Goal: Contribute content: Contribute content

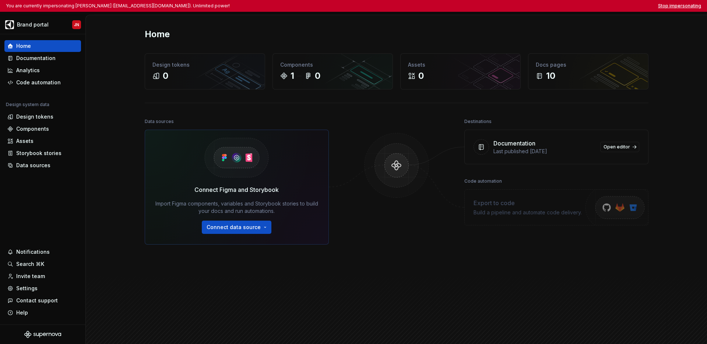
click at [684, 4] on button "Stop impersonating" at bounding box center [679, 6] width 43 height 6
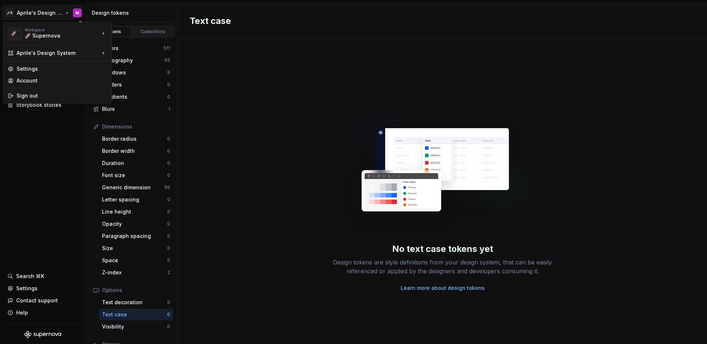
click at [46, 7] on html "🚀S Aprile's Design System M Documentation Design system data Design tokens Comp…" at bounding box center [353, 172] width 707 height 344
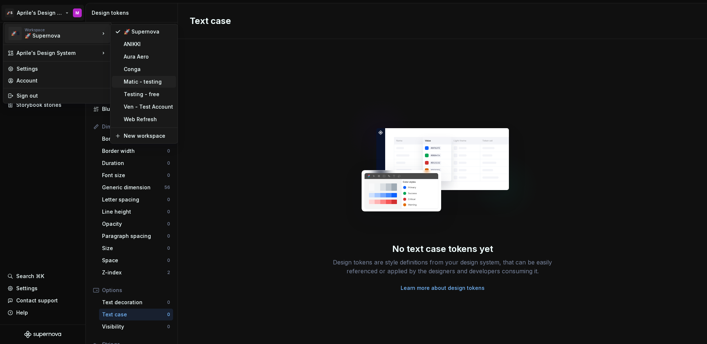
click at [134, 84] on div "Matic - testing" at bounding box center [148, 81] width 49 height 7
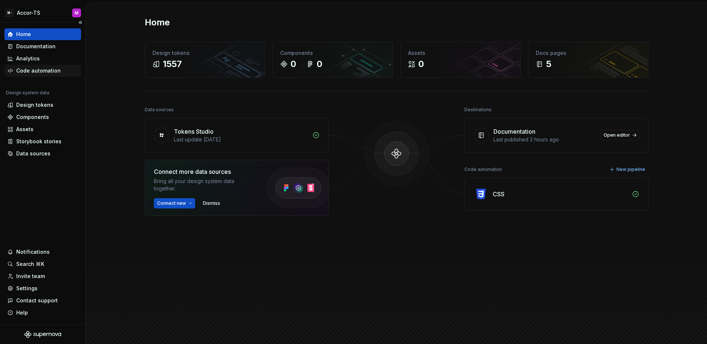
click at [46, 71] on div "Code automation" at bounding box center [38, 70] width 45 height 7
click at [48, 74] on div "Code automation" at bounding box center [42, 71] width 77 height 12
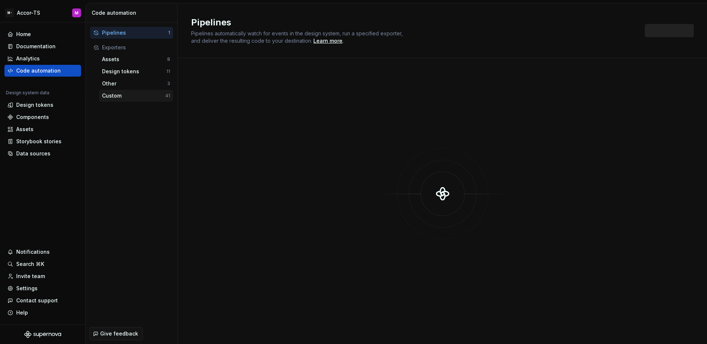
click at [123, 99] on div "Custom" at bounding box center [133, 95] width 63 height 7
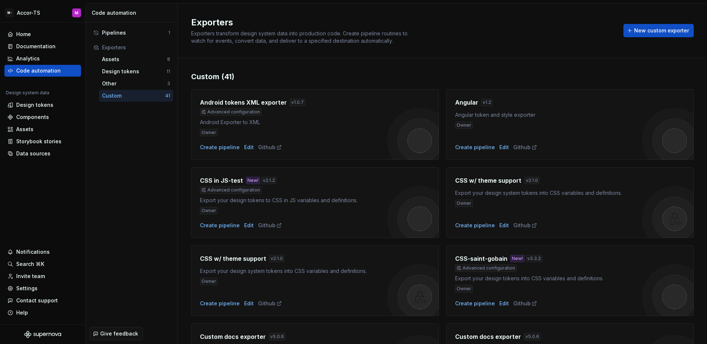
click at [139, 99] on div "Custom" at bounding box center [133, 95] width 63 height 7
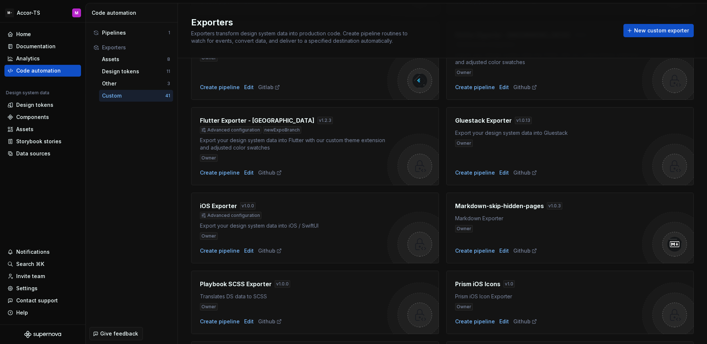
scroll to position [594, 0]
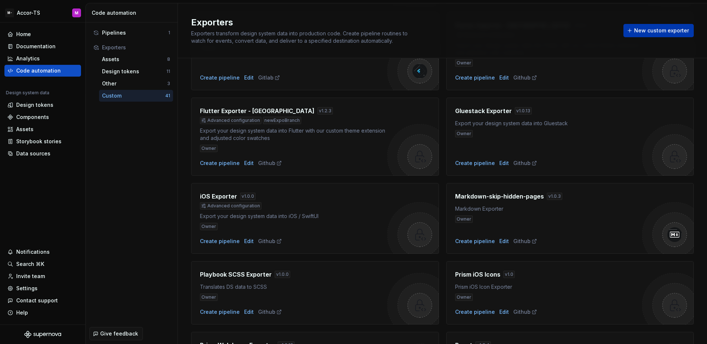
click at [649, 27] on span "New custom exporter" at bounding box center [661, 30] width 55 height 7
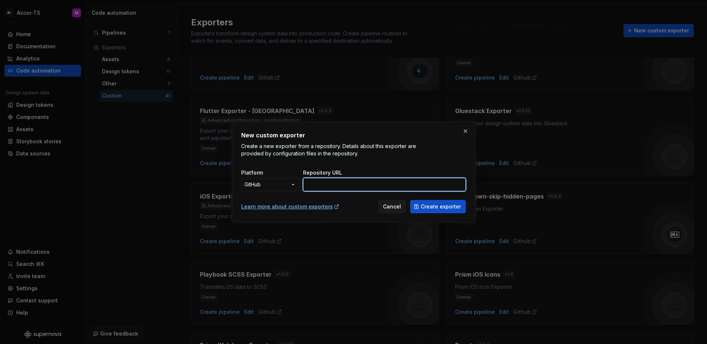
click at [359, 181] on input "Repository URL" at bounding box center [384, 184] width 163 height 13
paste input "https://github.com/MaticKaranovic/MB-exporter-test"
type input "https://github.com/MaticKaranovic/MB-exporter-test"
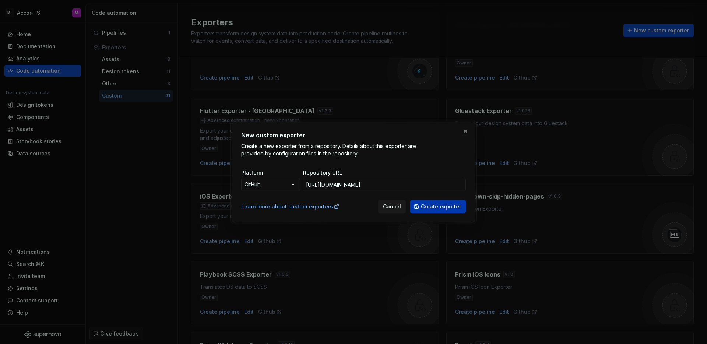
click at [445, 206] on span "Create exporter" at bounding box center [441, 206] width 40 height 7
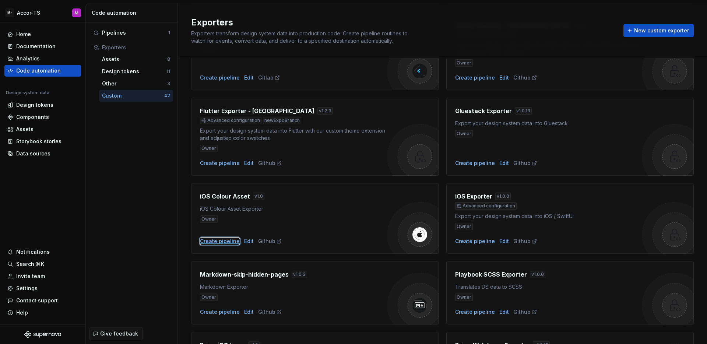
click at [224, 241] on div "Create pipeline" at bounding box center [220, 241] width 40 height 7
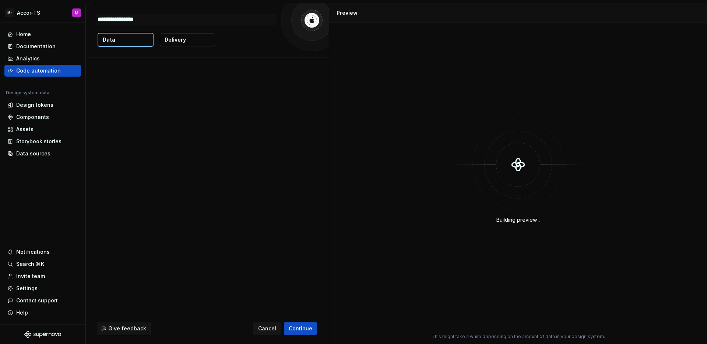
type textarea "*"
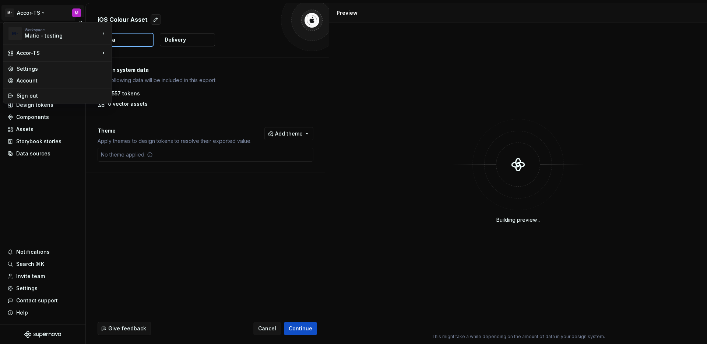
click at [32, 19] on html "M- Accor-TS M Home Documentation Analytics Code automation Design system data D…" at bounding box center [353, 172] width 707 height 344
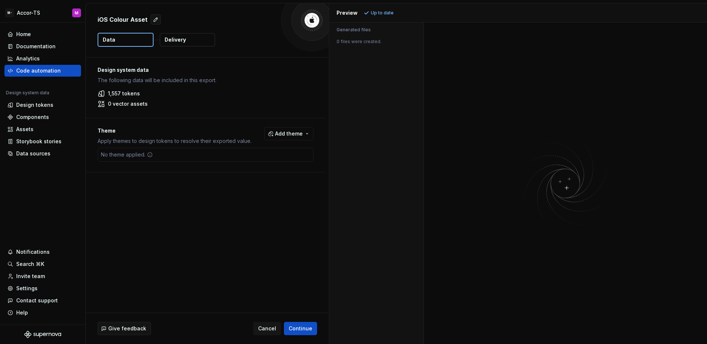
click at [247, 172] on html "M- Accor-TS M Home Documentation Analytics Code automation Design system data D…" at bounding box center [353, 172] width 707 height 344
click at [226, 197] on div "Design system data The following data will be included in this export. 1,557 to…" at bounding box center [207, 184] width 243 height 255
click at [178, 43] on p "Delivery" at bounding box center [175, 39] width 21 height 7
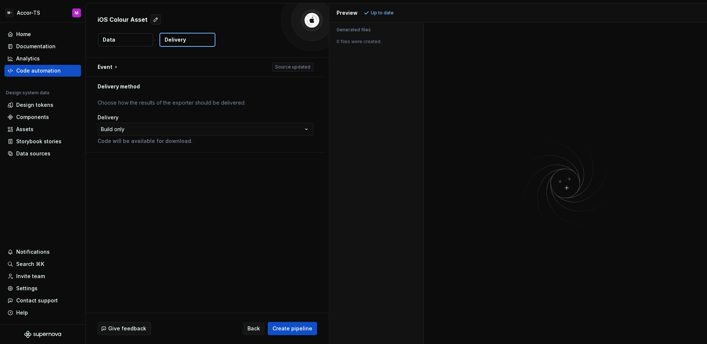
click at [134, 40] on button "Data" at bounding box center [125, 39] width 55 height 13
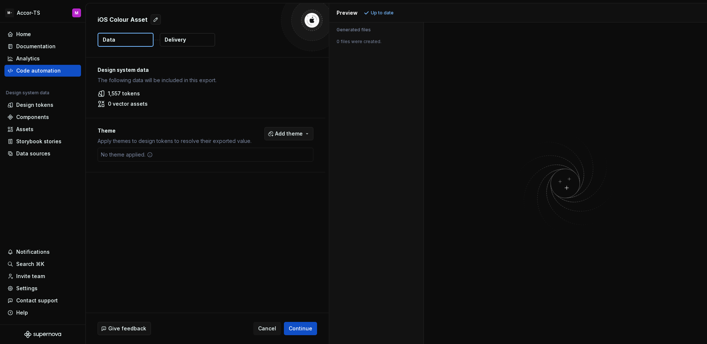
click at [277, 136] on span "Add theme" at bounding box center [289, 133] width 28 height 7
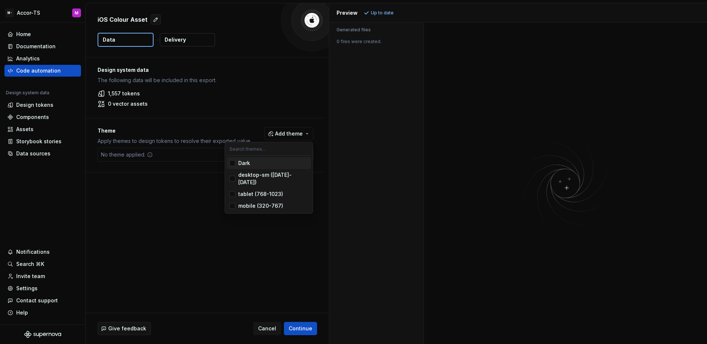
click at [230, 166] on div "Suggestions" at bounding box center [233, 163] width 6 height 6
click at [231, 176] on div "Suggestions" at bounding box center [233, 179] width 6 height 6
click at [232, 191] on div "Suggestions" at bounding box center [233, 194] width 6 height 6
click at [234, 203] on div "Suggestions" at bounding box center [233, 206] width 6 height 6
click at [372, 15] on html "M- Accor-TS M Home Documentation Analytics Code automation Design system data D…" at bounding box center [353, 172] width 707 height 344
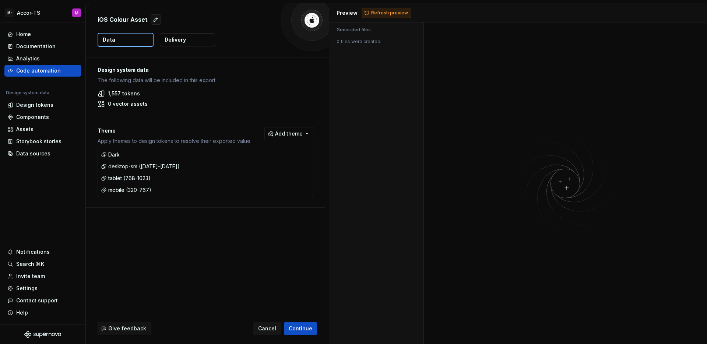
click at [385, 14] on span "Refresh preview" at bounding box center [389, 13] width 37 height 6
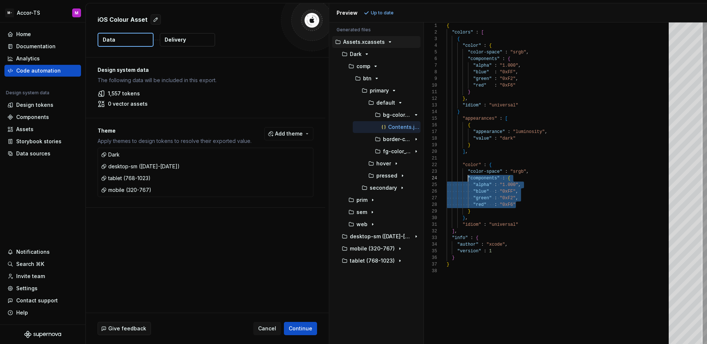
scroll to position [20, 21]
drag, startPoint x: 522, startPoint y: 207, endPoint x: 468, endPoint y: 178, distance: 61.0
click at [468, 178] on div "{ "colors" : [ { "color" : { "color-space" : "srgb" , "components" : { "alpha" …" at bounding box center [560, 183] width 227 height 322
click at [551, 183] on div "{ "colors" : [ { "color" : { "color-space" : "srgb" , "components" : { "alpha" …" at bounding box center [560, 183] width 227 height 322
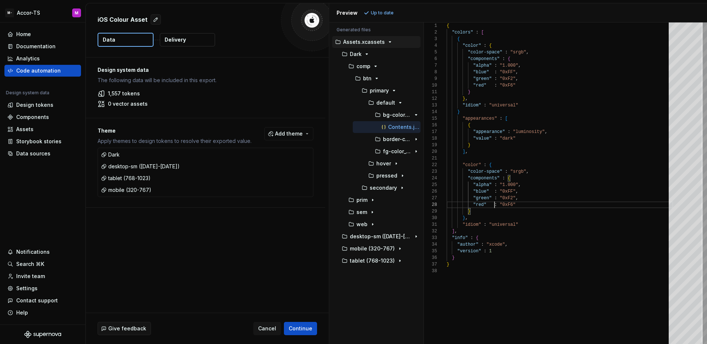
click at [494, 207] on div "{ "colors" : [ { "color" : { "color-space" : "srgb" , "components" : { "alpha" …" at bounding box center [560, 183] width 227 height 322
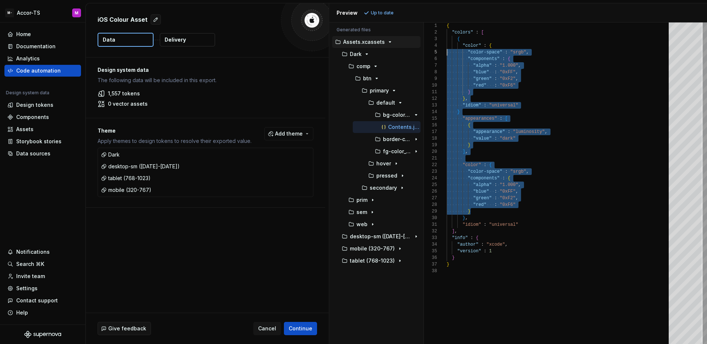
scroll to position [7, 0]
drag, startPoint x: 490, startPoint y: 212, endPoint x: 438, endPoint y: 32, distance: 187.6
click at [447, 32] on div "{ "colors" : [ { "color" : { "color-space" : "srgb" , "components" : { "alpha" …" at bounding box center [560, 183] width 227 height 322
click at [484, 263] on div "{ "colors" : [ { "color" : { "color-space" : "srgb" , "components" : { "alpha" …" at bounding box center [560, 183] width 227 height 322
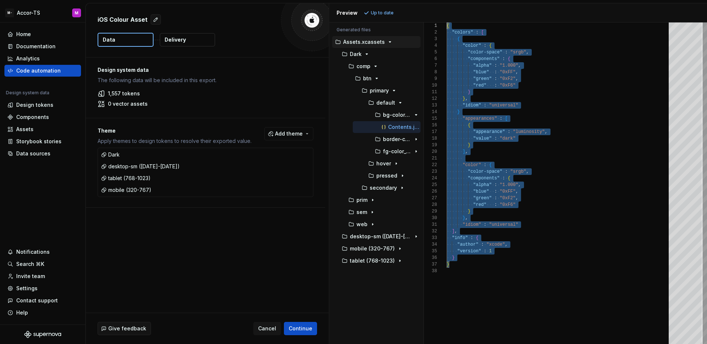
scroll to position [0, 0]
drag, startPoint x: 466, startPoint y: 266, endPoint x: 417, endPoint y: 16, distance: 255.3
click at [447, 22] on div "{ "colors" : [ { "color" : { "color-space" : "srgb" , "components" : { "alpha" …" at bounding box center [560, 183] width 227 height 322
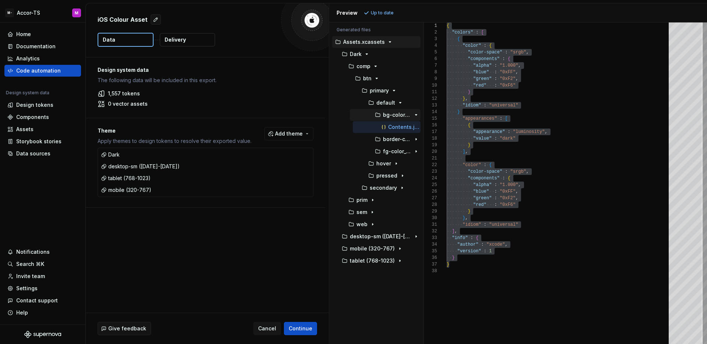
click at [396, 120] on div "bg-color_90b52.colorset" at bounding box center [385, 115] width 71 height 12
click at [400, 114] on p "bg-color_90b52.colorset" at bounding box center [397, 115] width 28 height 6
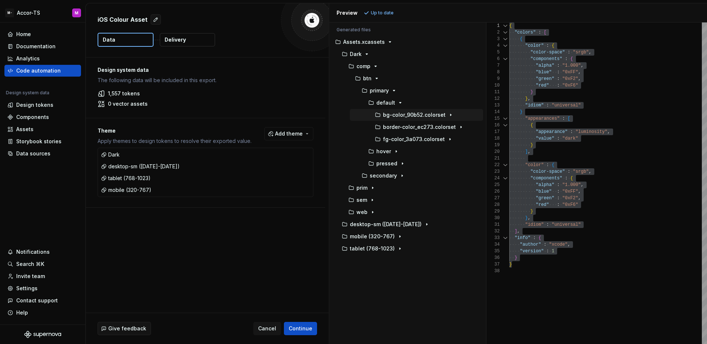
click at [487, 123] on div "Generated files Accessibility guide for tree . Navigate the tree with the arrow…" at bounding box center [518, 183] width 378 height 322
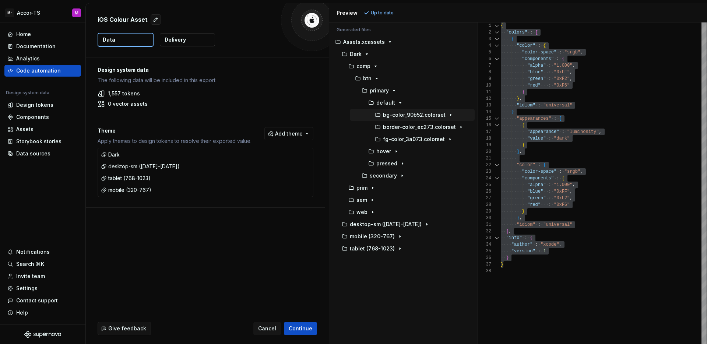
click at [479, 124] on div "Generated files Accessibility guide for tree . Navigate the tree with the arrow…" at bounding box center [518, 183] width 378 height 322
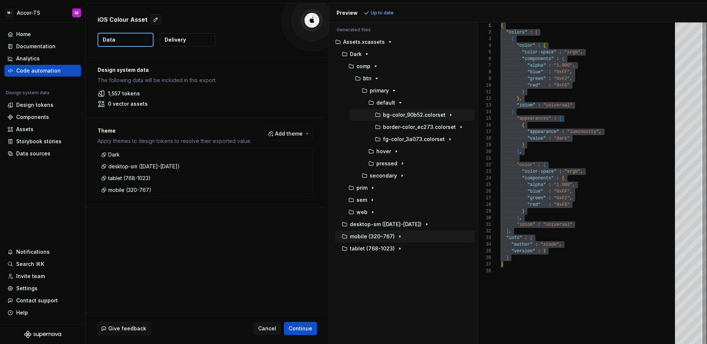
click at [396, 236] on div "button" at bounding box center [400, 237] width 9 height 6
click at [373, 252] on button "comp" at bounding box center [406, 249] width 137 height 8
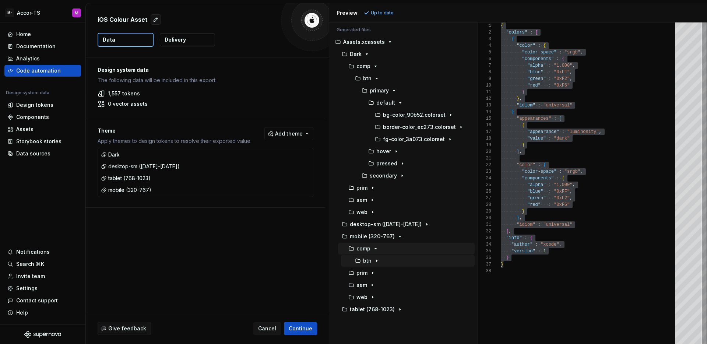
click at [375, 260] on icon "button" at bounding box center [377, 261] width 6 height 6
click at [390, 269] on button "primary" at bounding box center [409, 273] width 131 height 8
click at [396, 289] on div "default" at bounding box center [411, 285] width 128 height 12
click at [398, 286] on icon "button" at bounding box center [401, 285] width 6 height 6
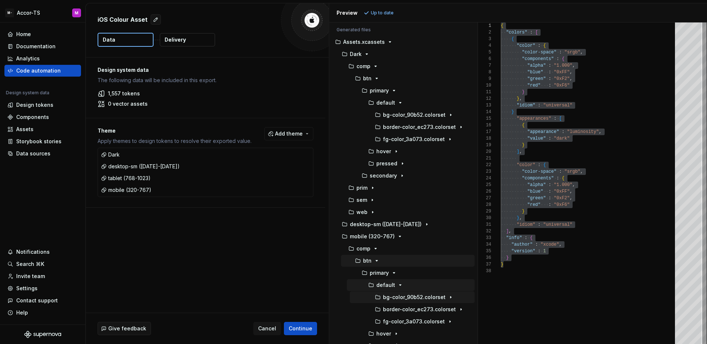
click at [403, 298] on p "bg-color_90b52.colorset" at bounding box center [414, 297] width 63 height 6
click at [430, 312] on div "Contents.json" at bounding box center [427, 309] width 95 height 7
type textarea "**********"
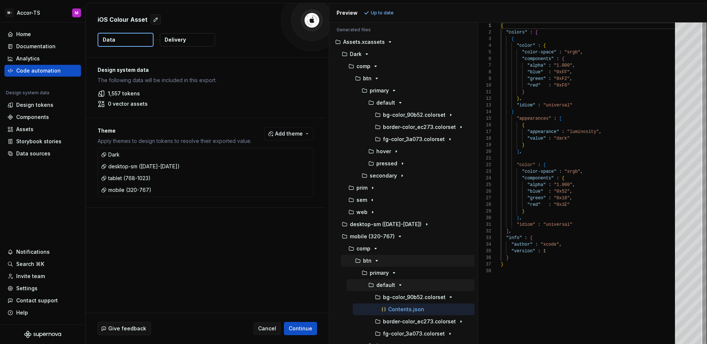
scroll to position [66, 0]
click at [39, 14] on html "M- Accor-TS M Home Documentation Analytics Code automation Design system data D…" at bounding box center [353, 172] width 707 height 344
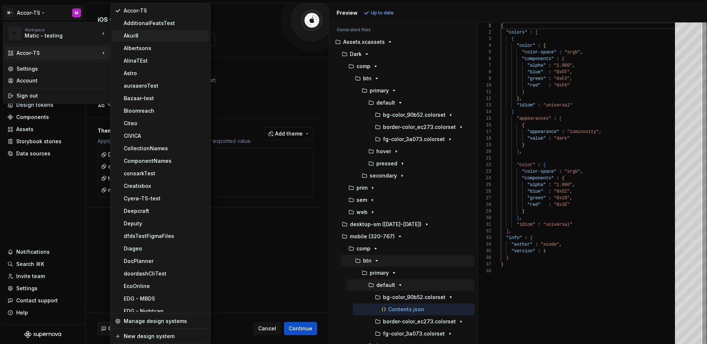
click at [155, 36] on div "Akur8" at bounding box center [165, 35] width 82 height 7
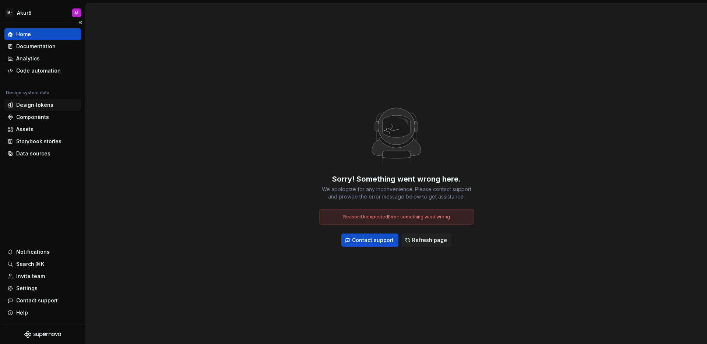
click at [31, 106] on div "Design tokens" at bounding box center [34, 104] width 37 height 7
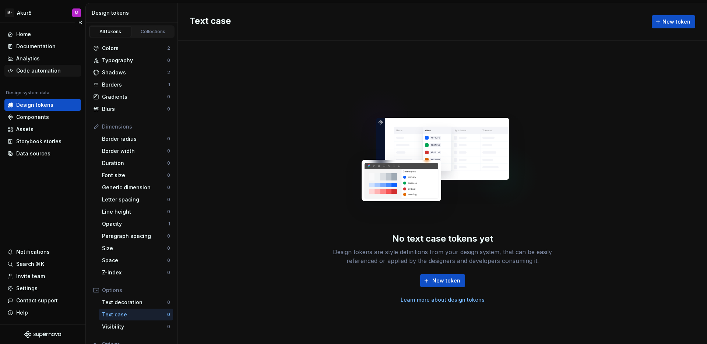
click at [36, 71] on div "Code automation" at bounding box center [38, 70] width 45 height 7
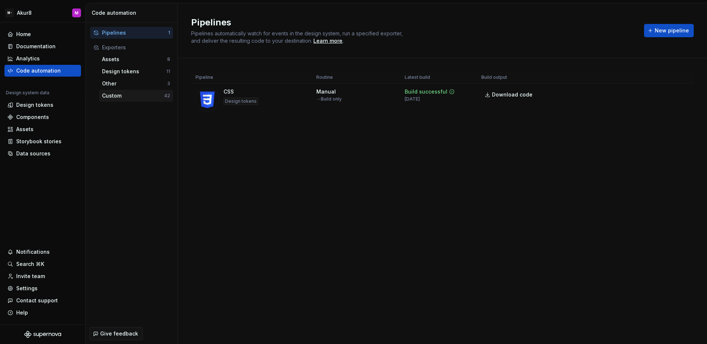
click at [128, 95] on div "Custom" at bounding box center [133, 95] width 62 height 7
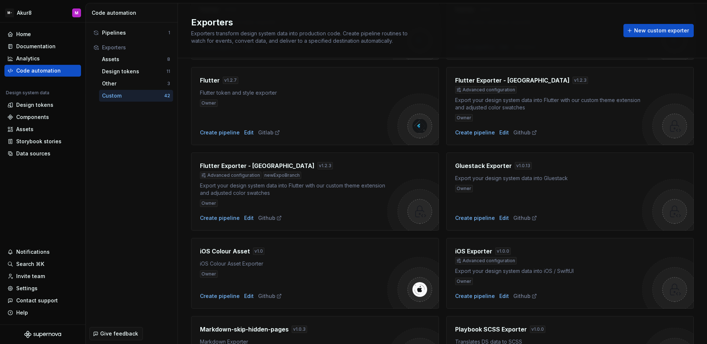
scroll to position [549, 0]
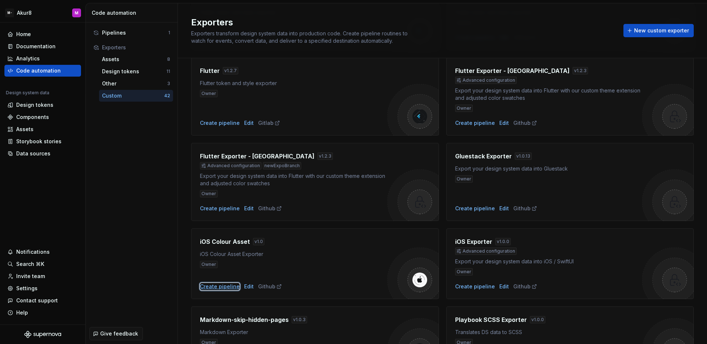
click at [219, 286] on div "Create pipeline" at bounding box center [220, 286] width 40 height 7
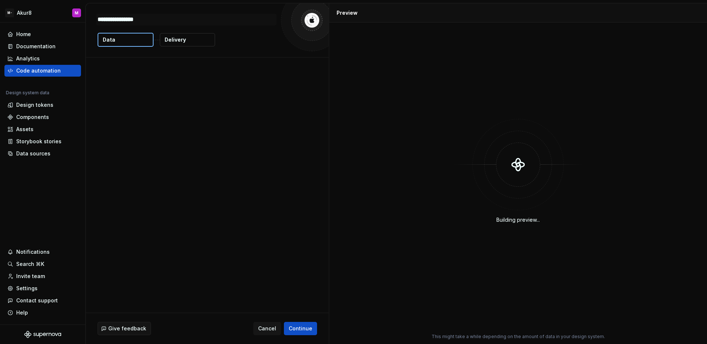
type textarea "*"
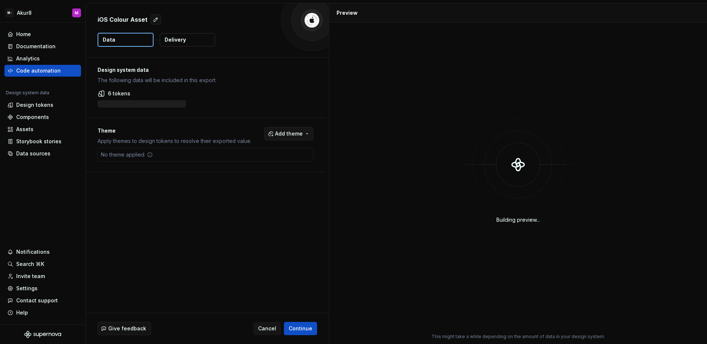
click at [291, 137] on button "Add theme" at bounding box center [289, 133] width 49 height 13
click at [267, 160] on div "Dark" at bounding box center [273, 163] width 70 height 7
click at [369, 85] on html "M- Akur8 M Home Documentation Analytics Code automation Design system data Desi…" at bounding box center [353, 172] width 707 height 344
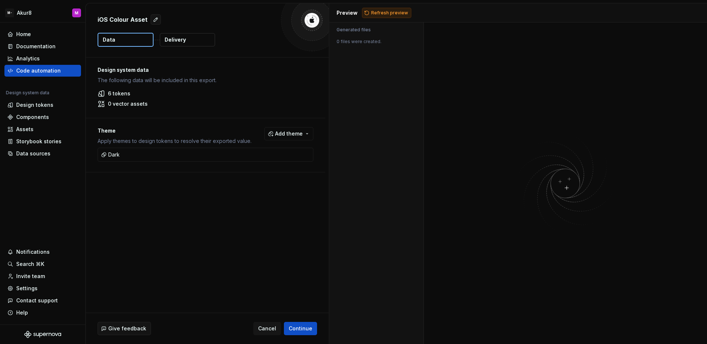
click at [379, 15] on span "Refresh preview" at bounding box center [389, 13] width 37 height 6
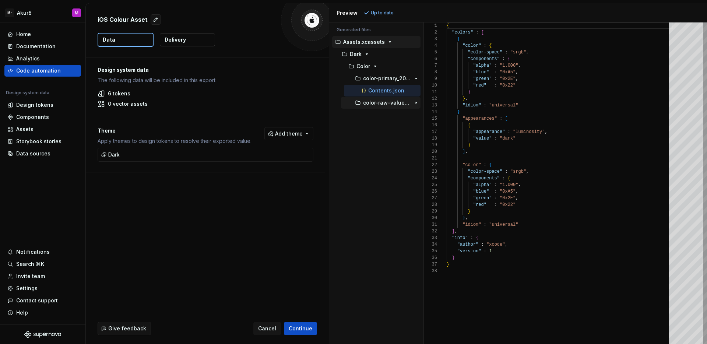
click at [392, 108] on div "color-raw-value_9f918.colorset" at bounding box center [381, 103] width 80 height 12
click at [392, 106] on button "color-raw-value_9f918.colorset" at bounding box center [381, 103] width 80 height 8
click at [393, 113] on p "Contents.json" at bounding box center [386, 115] width 36 height 6
click at [393, 93] on p "Contents.json" at bounding box center [386, 91] width 36 height 6
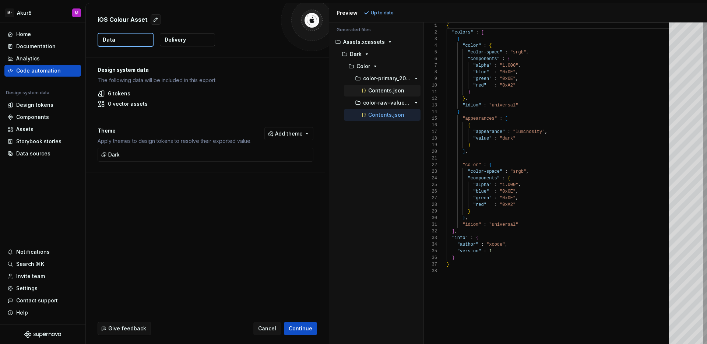
type textarea "**********"
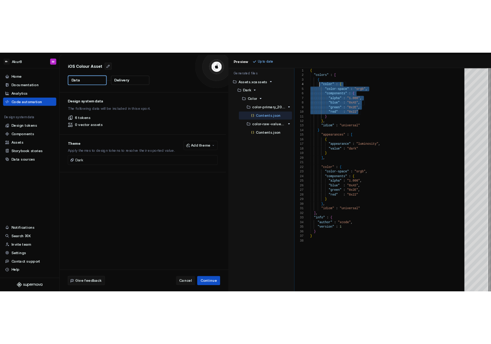
scroll to position [20, 13]
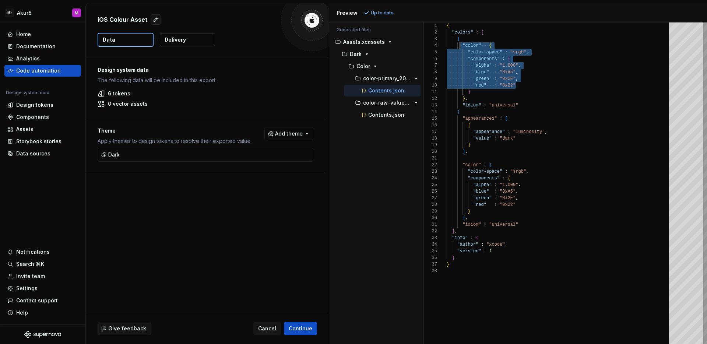
drag, startPoint x: 516, startPoint y: 85, endPoint x: 459, endPoint y: 47, distance: 68.6
click at [459, 47] on div "{ "colors" : [ { "color" : { "color-space" : "srgb" , "components" : { "alpha" …" at bounding box center [560, 183] width 227 height 322
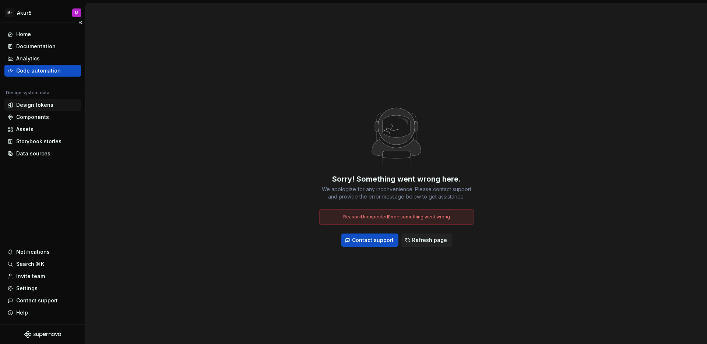
click at [43, 105] on div "Design tokens" at bounding box center [34, 104] width 37 height 7
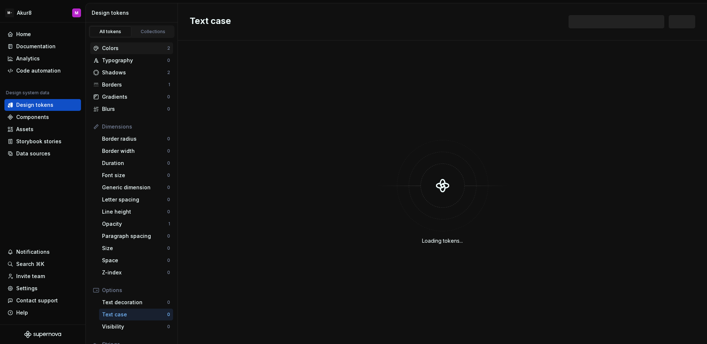
click at [129, 48] on div "Colors" at bounding box center [134, 48] width 65 height 7
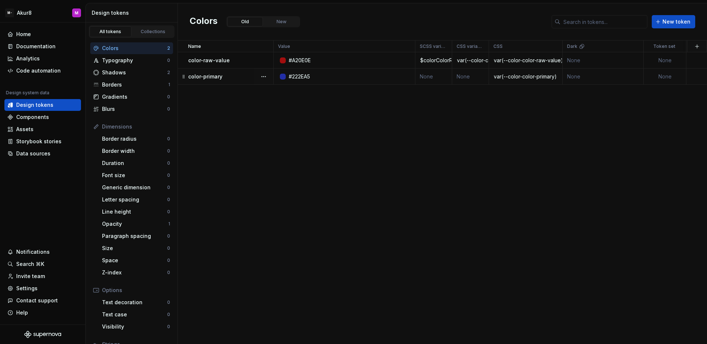
click at [238, 76] on div "color-primary" at bounding box center [230, 76] width 85 height 7
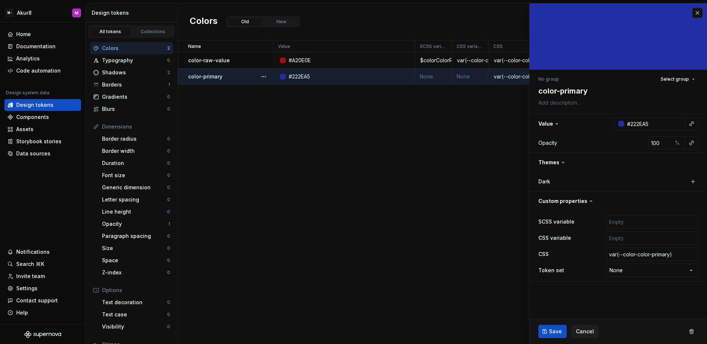
click at [354, 228] on div "Name Value SCSS variable CSS variable CSS Dark Token set Description Last updat…" at bounding box center [442, 193] width 529 height 304
type textarea "*"
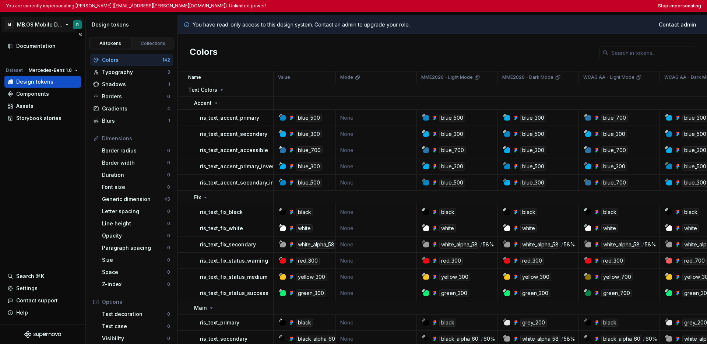
click at [41, 18] on html "You are currently impersonating [PERSON_NAME] ([EMAIL_ADDRESS][PERSON_NAME][DOM…" at bounding box center [353, 172] width 707 height 344
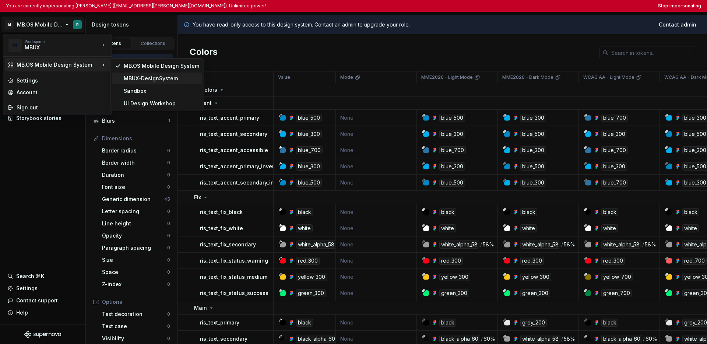
click at [154, 82] on div "MBUX-DesignSystem" at bounding box center [157, 79] width 90 height 12
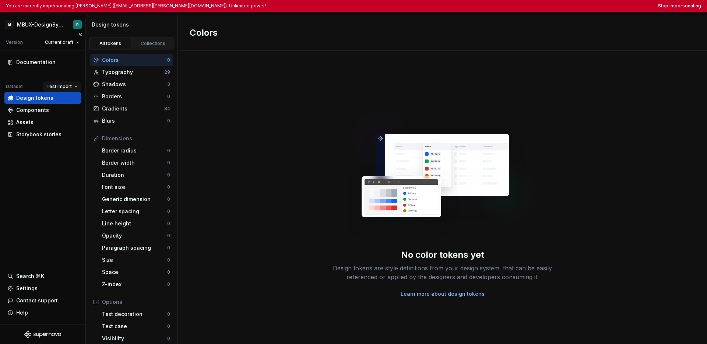
click at [64, 87] on html "You are currently impersonating Ridhin (ridhin.madathil@mercedes-benz.com). Unl…" at bounding box center [353, 172] width 707 height 344
click at [67, 98] on div "Default" at bounding box center [82, 100] width 48 height 7
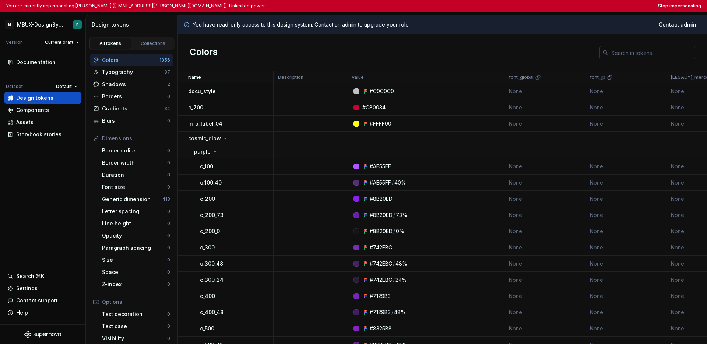
click at [490, 55] on input "text" at bounding box center [652, 52] width 87 height 13
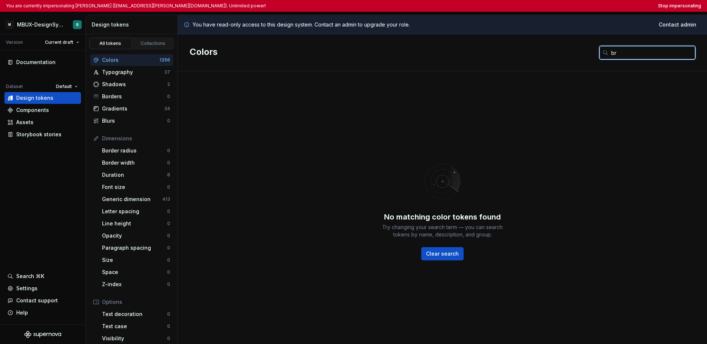
type input "b"
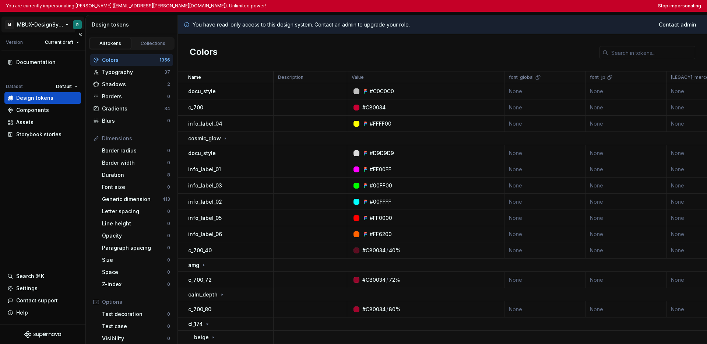
click at [40, 25] on html "You are currently impersonating Ridhin (ridhin.madathil@mercedes-benz.com). Unl…" at bounding box center [353, 172] width 707 height 344
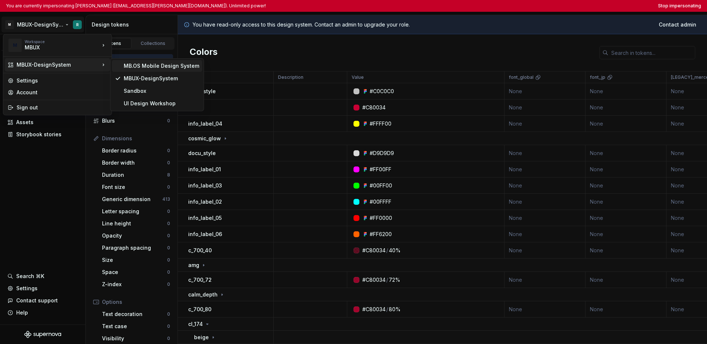
click at [141, 69] on div "MB.OS Mobile Design System" at bounding box center [162, 65] width 76 height 7
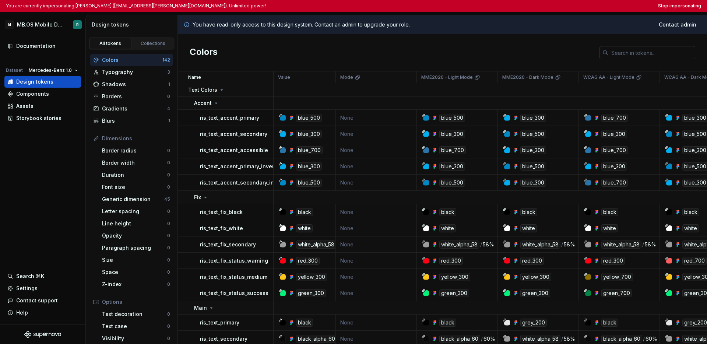
click at [490, 54] on input "text" at bounding box center [652, 52] width 87 height 13
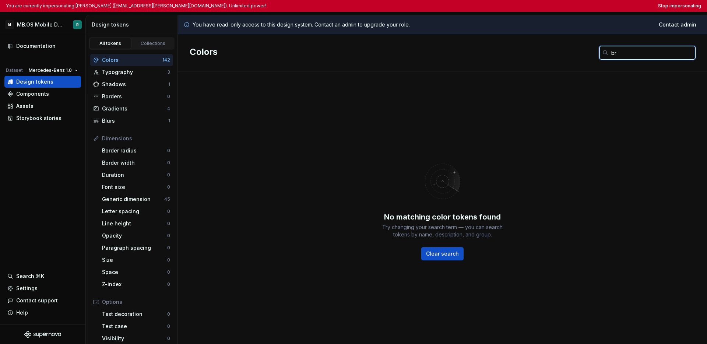
type input "b"
type input "o"
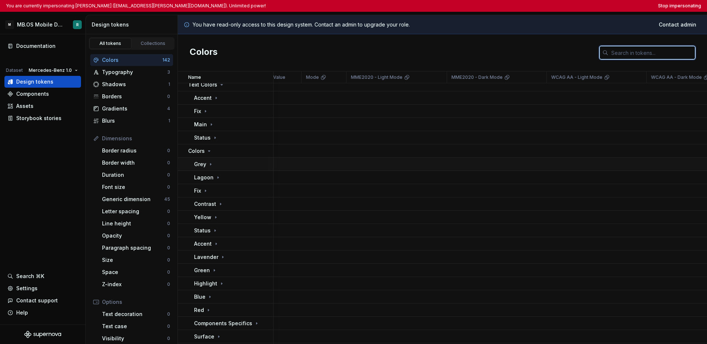
scroll to position [5, 0]
click at [48, 28] on html "You are currently impersonating Ridhin (ridhin.madathil@mercedes-benz.com). Unl…" at bounding box center [353, 172] width 707 height 344
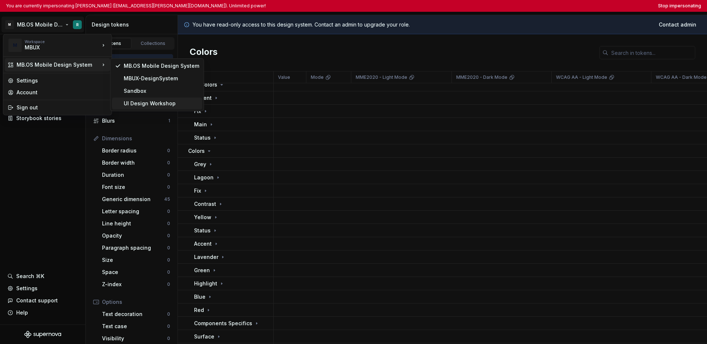
click at [143, 106] on div "UI Design Workshop" at bounding box center [162, 103] width 76 height 7
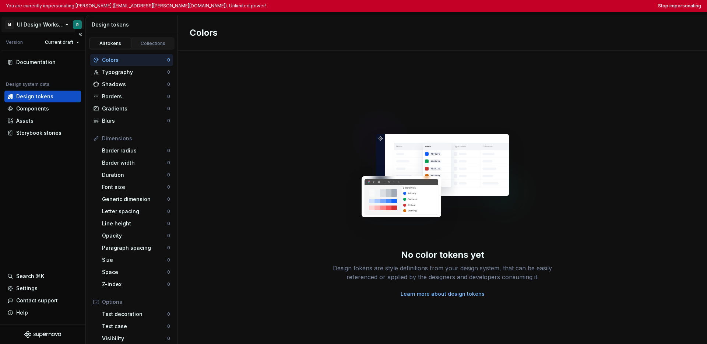
click at [48, 27] on html "You are currently impersonating Ridhin (ridhin.madathil@mercedes-benz.com). Unl…" at bounding box center [353, 172] width 707 height 344
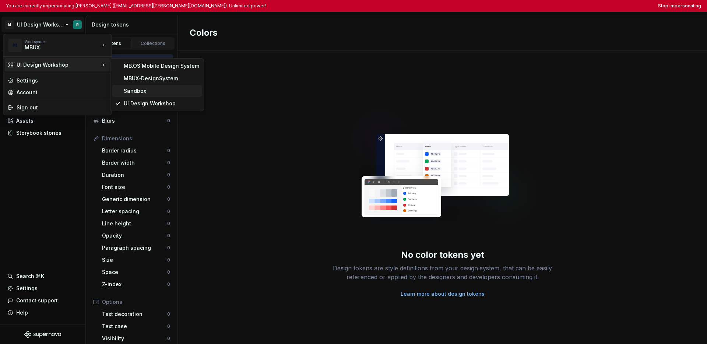
click at [132, 88] on div "Sandbox" at bounding box center [162, 90] width 76 height 7
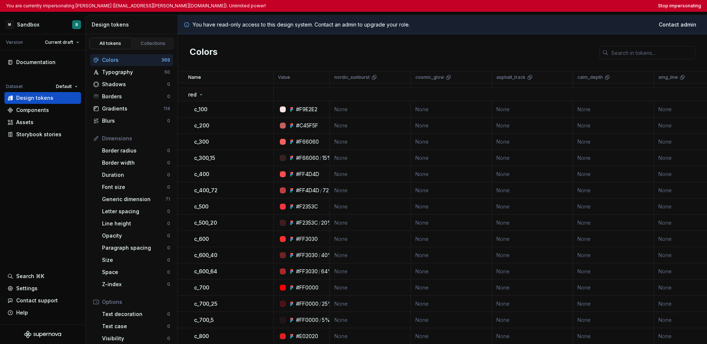
scroll to position [1715, 0]
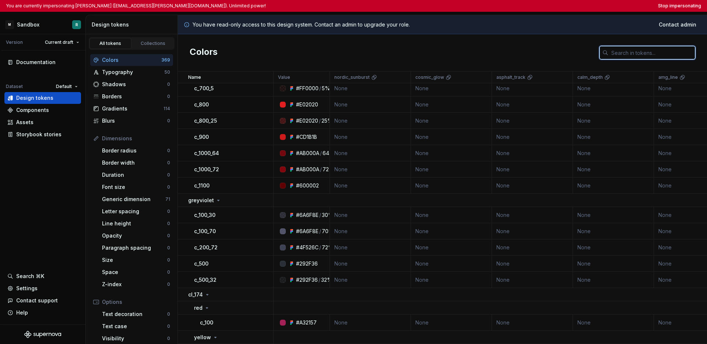
click at [490, 54] on input "text" at bounding box center [652, 52] width 87 height 13
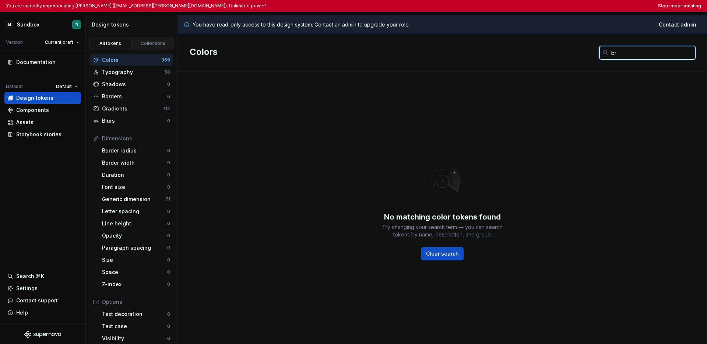
type input "b"
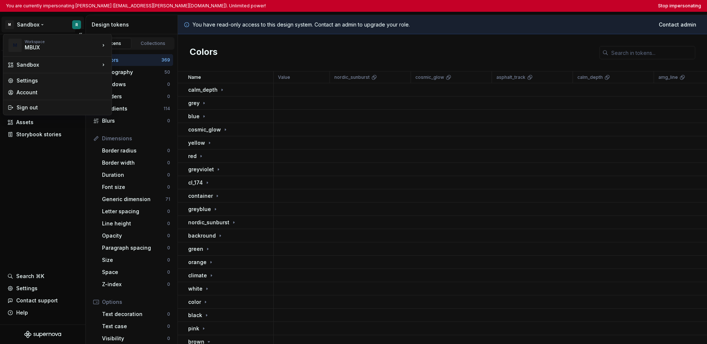
click at [29, 26] on html "You are currently impersonating Ridhin (ridhin.madathil@mercedes-benz.com). Unl…" at bounding box center [353, 172] width 707 height 344
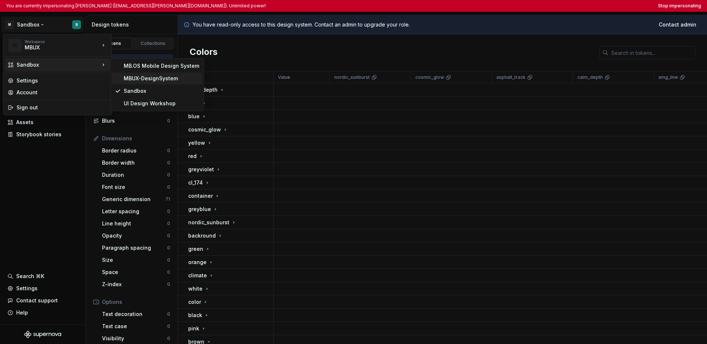
click at [139, 79] on div "MBUX-DesignSystem" at bounding box center [162, 78] width 76 height 7
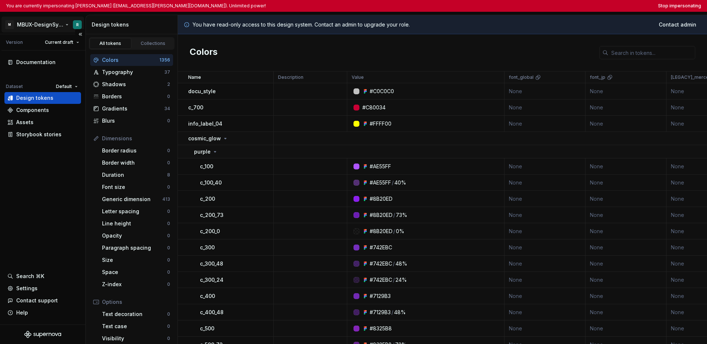
click at [44, 25] on html "You are currently impersonating Ridhin (ridhin.madathil@mercedes-benz.com). Unl…" at bounding box center [353, 172] width 707 height 344
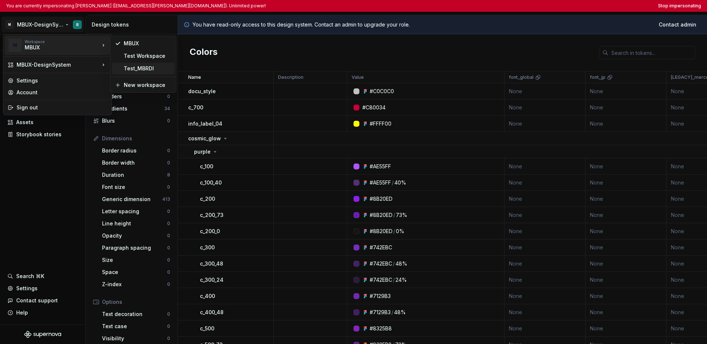
click at [147, 72] on div "Test_MBRDI" at bounding box center [143, 69] width 63 height 12
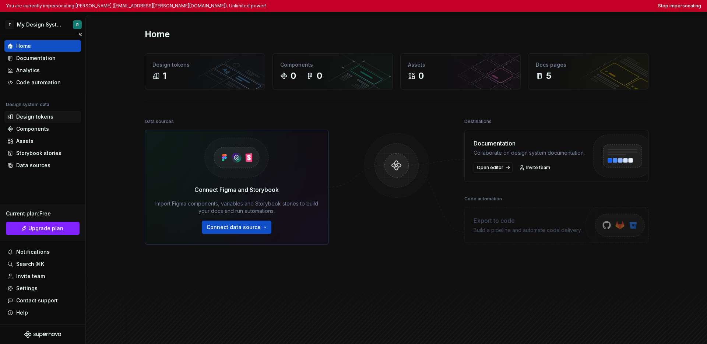
click at [45, 118] on div "Design tokens" at bounding box center [34, 116] width 37 height 7
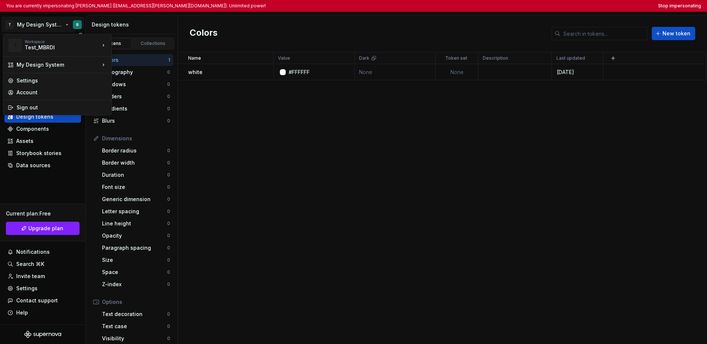
click at [35, 28] on html "You are currently impersonating Ridhin (ridhin.madathil@mercedes-benz.com). Unl…" at bounding box center [353, 172] width 707 height 344
click at [135, 60] on div "Test Workspace" at bounding box center [143, 56] width 63 height 12
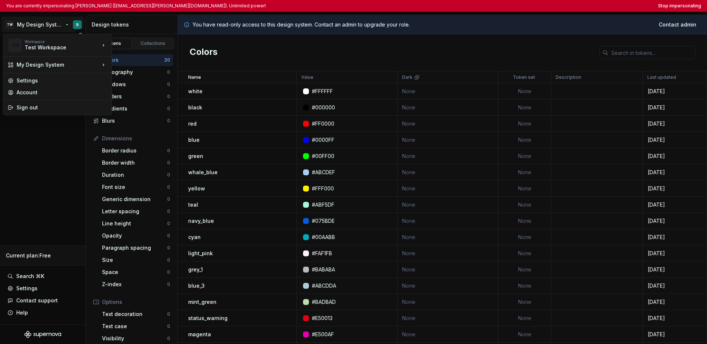
click at [46, 26] on html "You are currently impersonating Ridhin (ridhin.madathil@mercedes-benz.com). Unl…" at bounding box center [353, 172] width 707 height 344
click at [140, 47] on div "MBUX" at bounding box center [148, 43] width 48 height 7
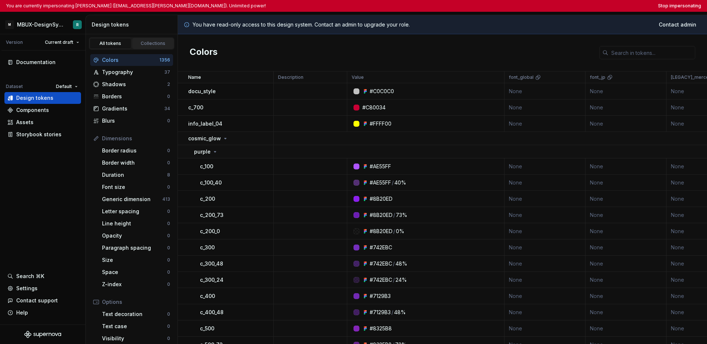
click at [139, 41] on div "Collections" at bounding box center [153, 44] width 37 height 6
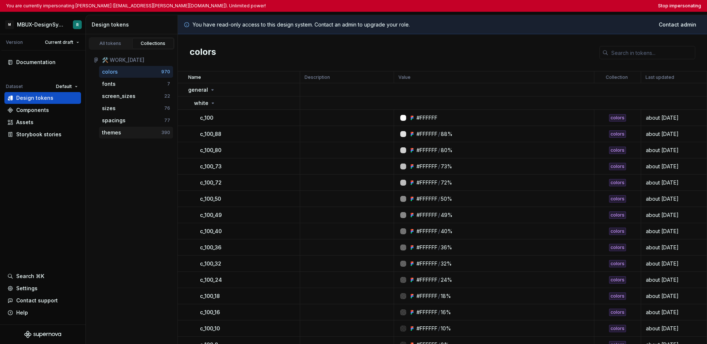
click at [136, 129] on div "themes" at bounding box center [131, 132] width 59 height 7
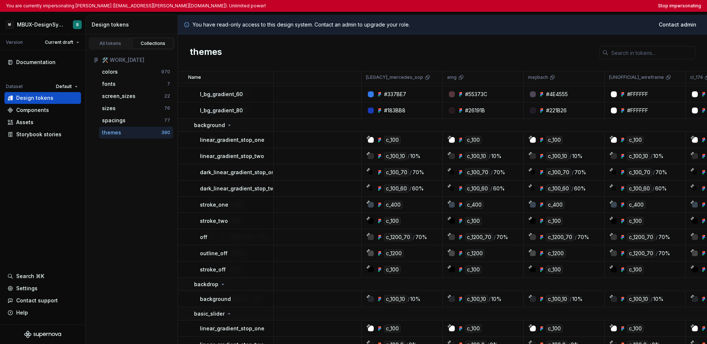
scroll to position [388, 0]
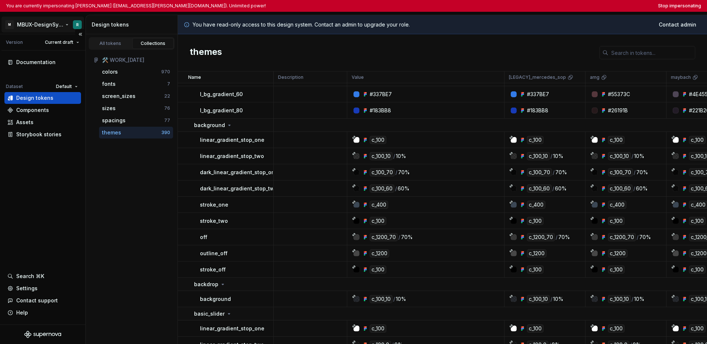
click at [44, 23] on html "You are currently impersonating Ridhin (ridhin.madathil@mercedes-benz.com). Unl…" at bounding box center [353, 172] width 707 height 344
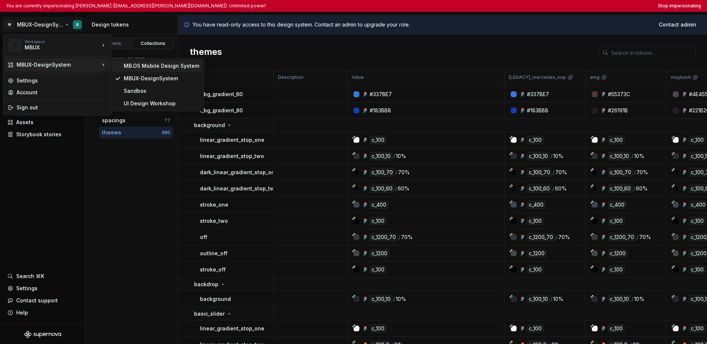
click at [143, 67] on div "MB.OS Mobile Design System" at bounding box center [162, 65] width 76 height 7
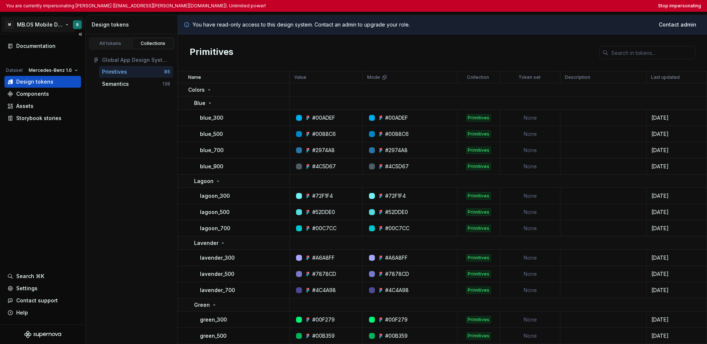
click at [46, 23] on html "You are currently impersonating Ridhin (ridhin.madathil@mercedes-benz.com). Unl…" at bounding box center [353, 172] width 707 height 344
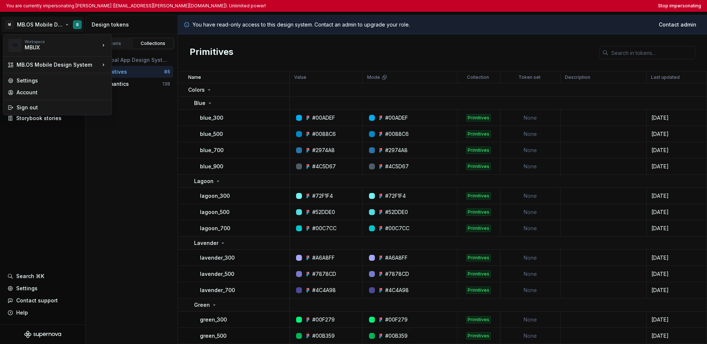
click at [138, 148] on html "You are currently impersonating Ridhin (ridhin.madathil@mercedes-benz.com). Unl…" at bounding box center [353, 172] width 707 height 344
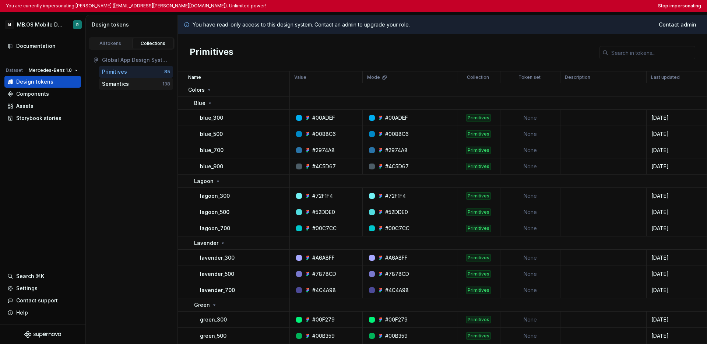
click at [134, 87] on div "Semantics" at bounding box center [132, 83] width 60 height 7
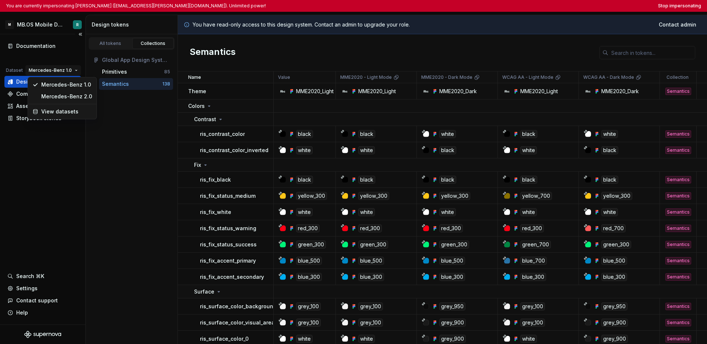
click at [67, 70] on html "You are currently impersonating Ridhin (ridhin.madathil@mercedes-benz.com). Unl…" at bounding box center [353, 172] width 707 height 344
click at [71, 99] on div "Mercedes-Benz 2.0" at bounding box center [66, 96] width 51 height 7
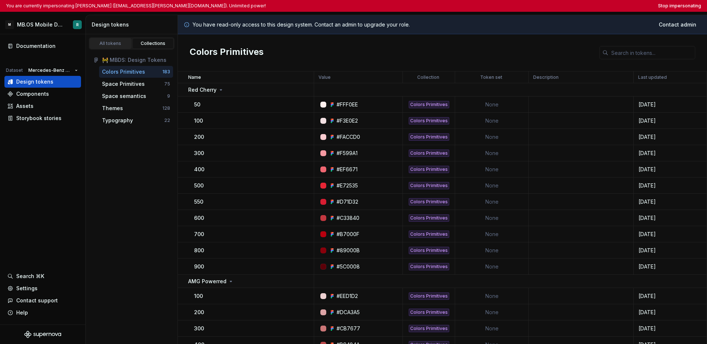
click at [121, 44] on div "All tokens" at bounding box center [110, 44] width 37 height 6
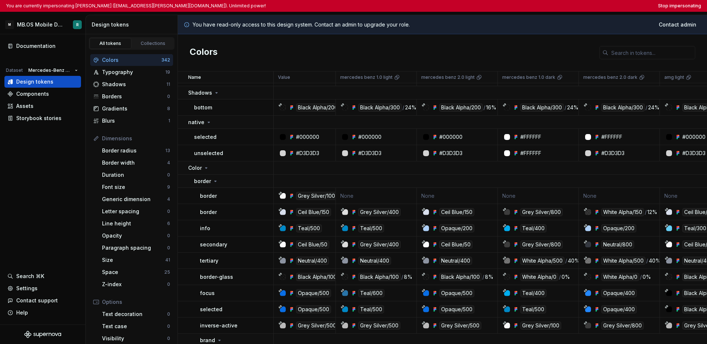
scroll to position [57, 0]
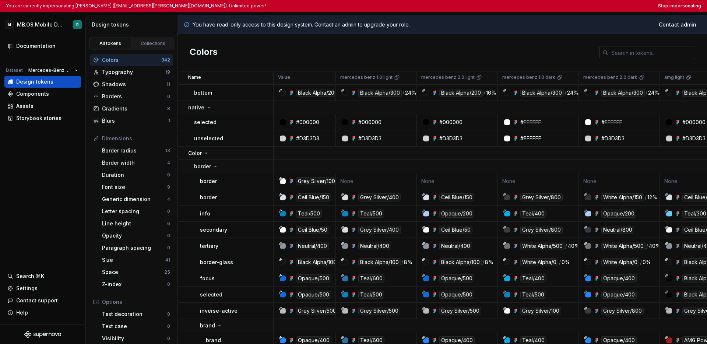
click at [490, 54] on input "text" at bounding box center [652, 52] width 87 height 13
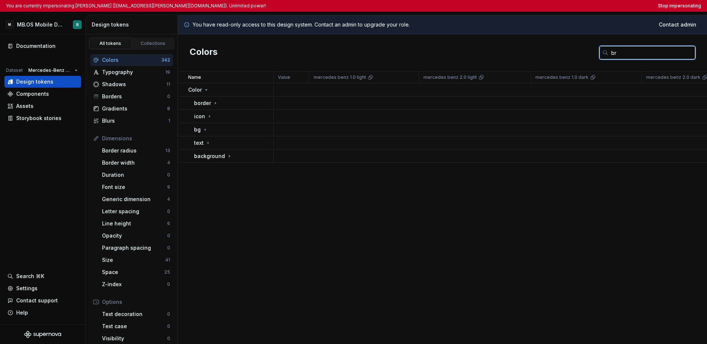
type input "b"
type input "opaque"
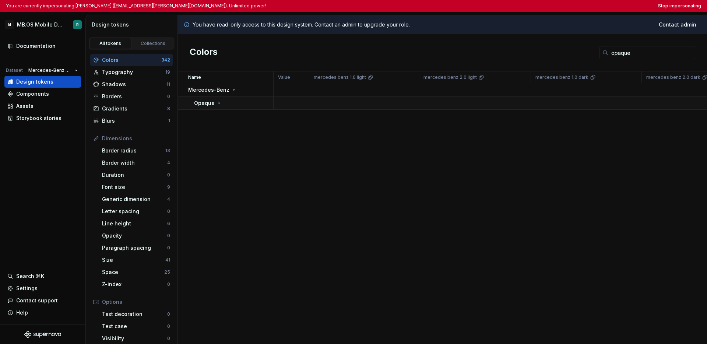
click at [220, 104] on icon at bounding box center [219, 103] width 6 height 6
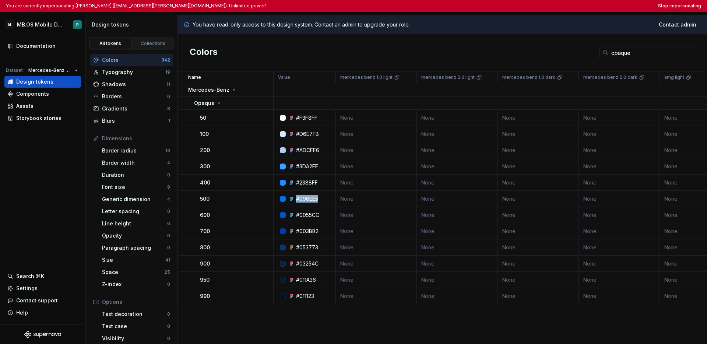
drag, startPoint x: 319, startPoint y: 201, endPoint x: 297, endPoint y: 199, distance: 22.2
click at [297, 199] on div "#096EE5" at bounding box center [307, 198] width 57 height 7
copy div "#096EE5"
drag, startPoint x: 637, startPoint y: 53, endPoint x: 595, endPoint y: 50, distance: 42.1
click at [490, 50] on div "Colors opaque" at bounding box center [442, 52] width 529 height 37
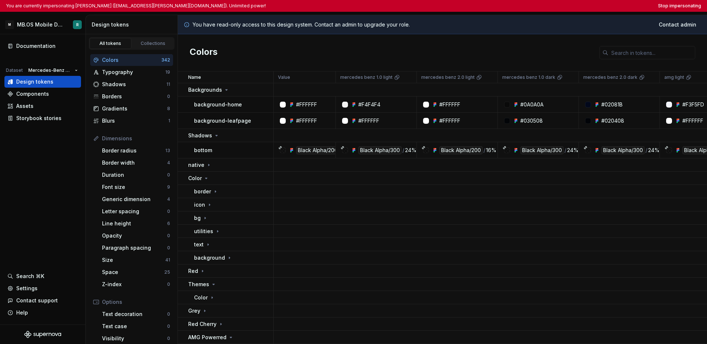
click at [483, 54] on div "Colors" at bounding box center [442, 52] width 529 height 37
click at [136, 75] on div "Typography" at bounding box center [133, 72] width 63 height 7
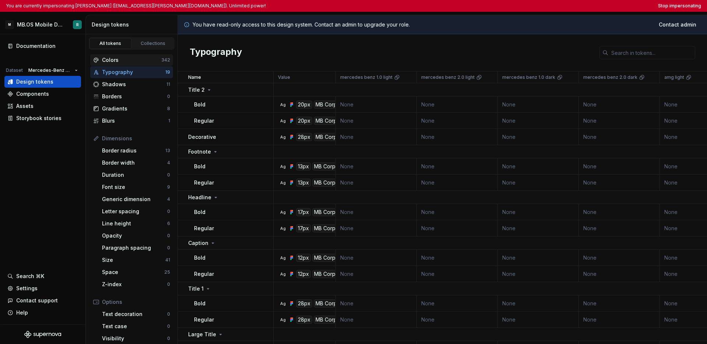
click at [138, 63] on div "Colors" at bounding box center [131, 59] width 59 height 7
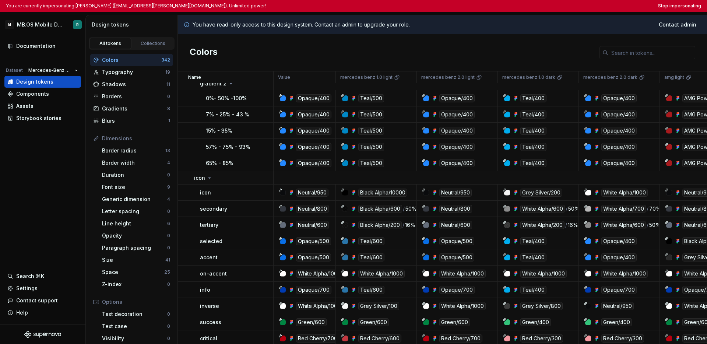
scroll to position [602, 0]
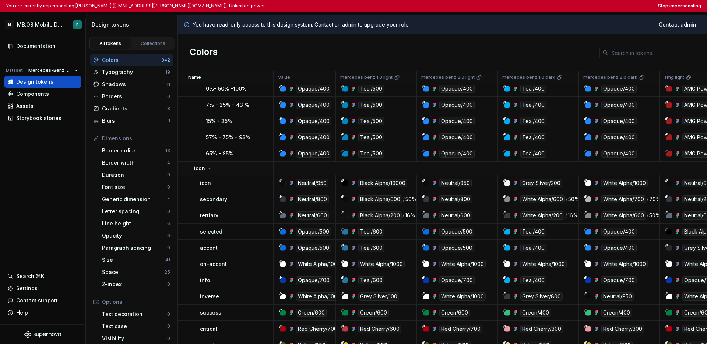
click at [490, 4] on button "Stop impersonating" at bounding box center [679, 6] width 43 height 6
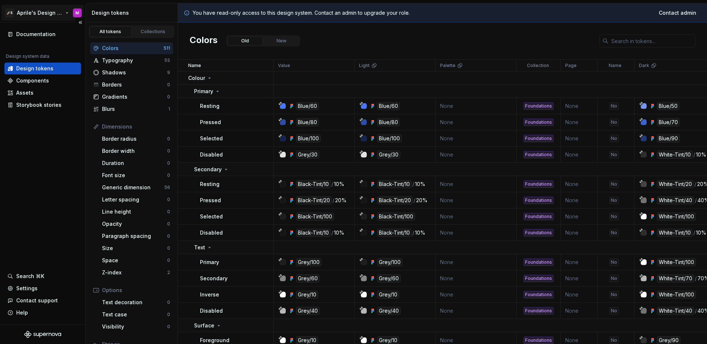
click at [44, 13] on html "🚀S Aprile's Design System M Documentation Design system data Design tokens Comp…" at bounding box center [353, 172] width 707 height 344
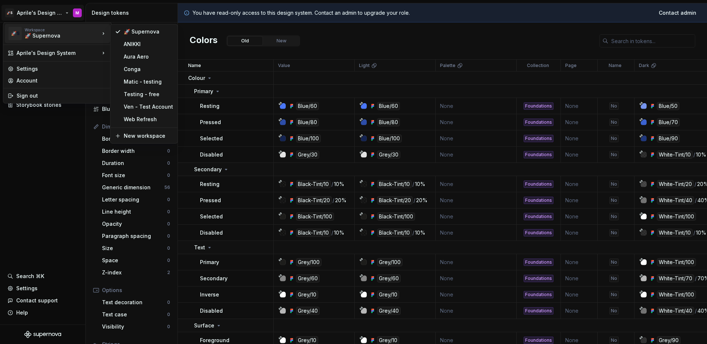
click at [53, 36] on div "🚀 Supernova" at bounding box center [56, 35] width 63 height 7
click at [145, 84] on div "Matic - testing" at bounding box center [148, 81] width 49 height 7
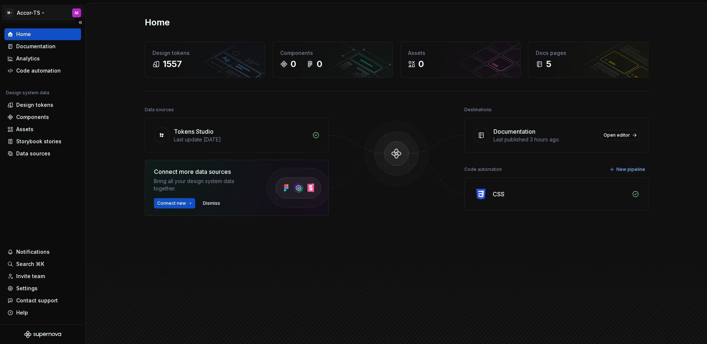
click at [43, 15] on html "M- Accor-TS M Home Documentation Analytics Code automation Design system data D…" at bounding box center [353, 172] width 707 height 344
click at [95, 157] on html "M- Accor-TS M Home Documentation Analytics Code automation Design system data D…" at bounding box center [353, 172] width 707 height 344
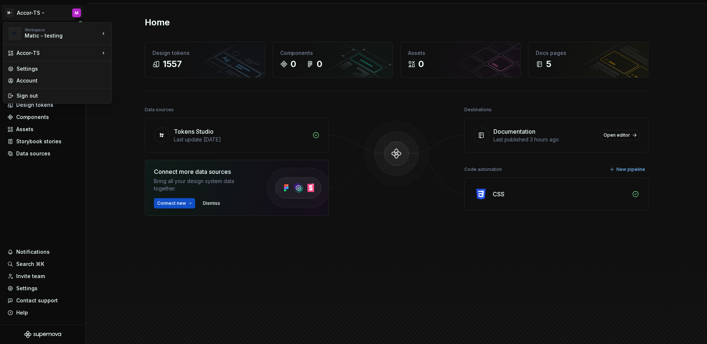
click at [39, 18] on html "M- Accor-TS M Home Documentation Analytics Code automation Design system data D…" at bounding box center [353, 172] width 707 height 344
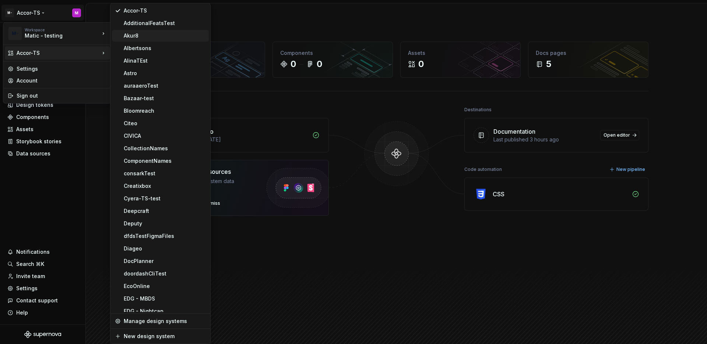
click at [134, 37] on div "Akur8" at bounding box center [165, 35] width 82 height 7
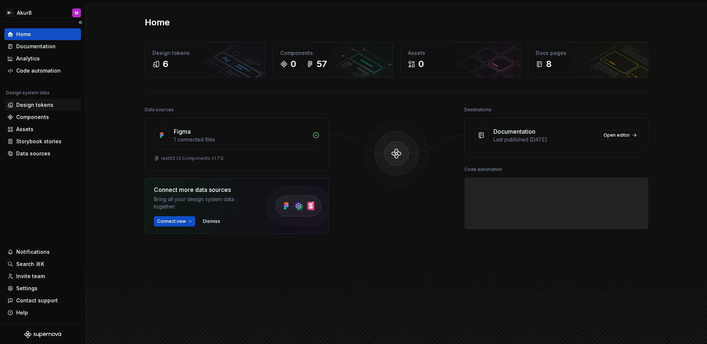
click at [24, 108] on div "Design tokens" at bounding box center [34, 104] width 37 height 7
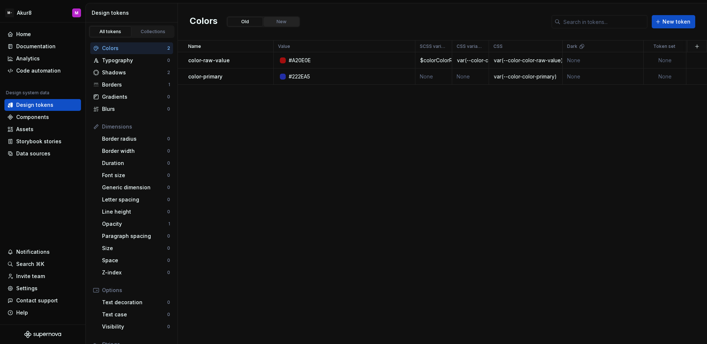
click at [281, 23] on button "New" at bounding box center [282, 22] width 36 height 10
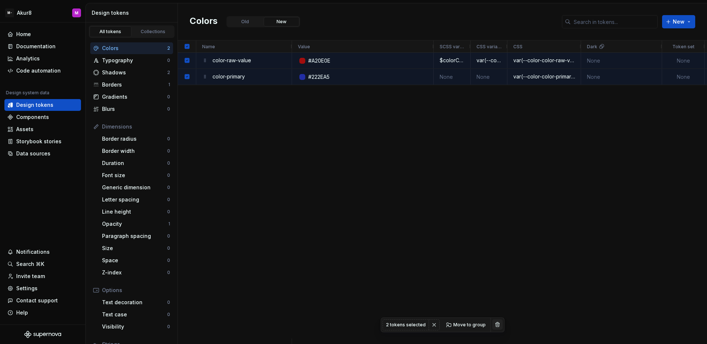
click at [495, 325] on button "button" at bounding box center [498, 324] width 10 height 10
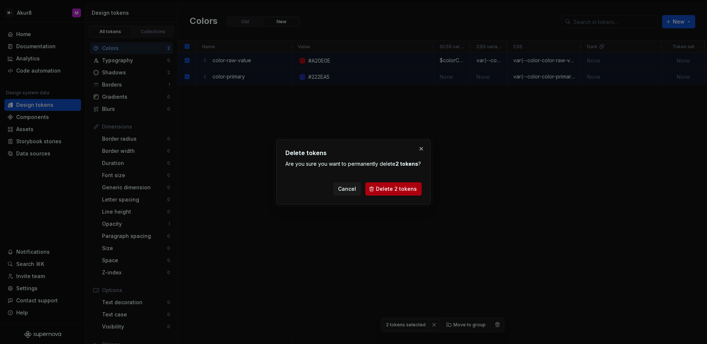
click at [412, 194] on button "Delete 2 tokens" at bounding box center [393, 188] width 56 height 13
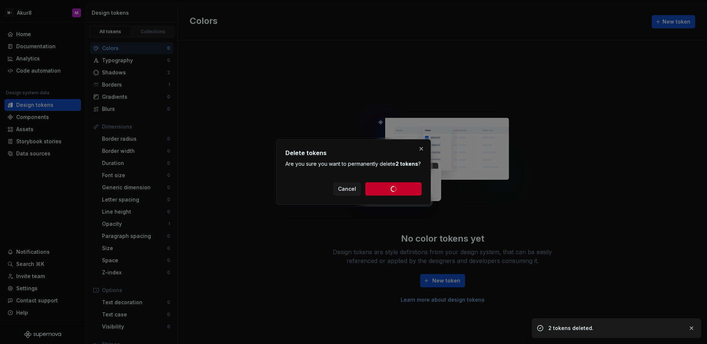
click at [354, 90] on img at bounding box center [443, 154] width 194 height 147
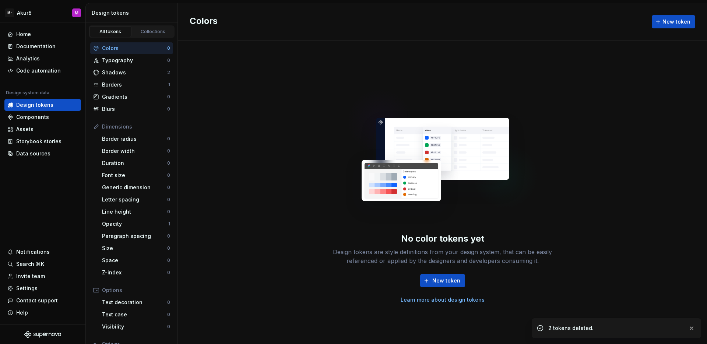
click at [664, 29] on div "Colors New token" at bounding box center [442, 21] width 529 height 37
click at [664, 24] on button "New token" at bounding box center [673, 21] width 43 height 13
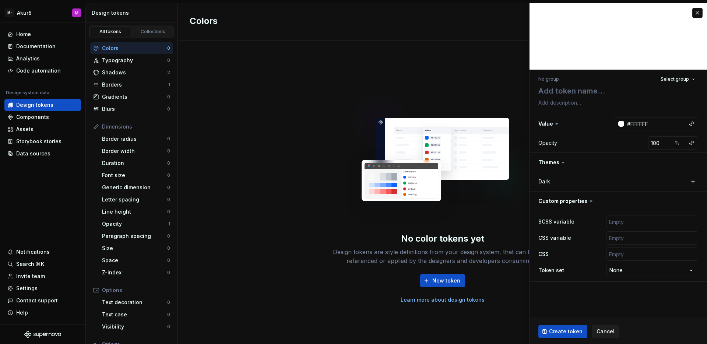
type textarea "*"
click at [560, 88] on textarea at bounding box center [617, 90] width 160 height 13
type textarea "O"
type textarea "*"
type textarea "Op"
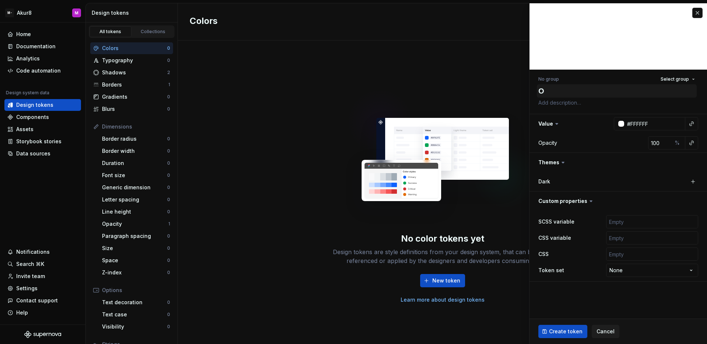
type textarea "*"
type textarea "Opa"
type textarea "*"
type textarea "Opaq"
type textarea "*"
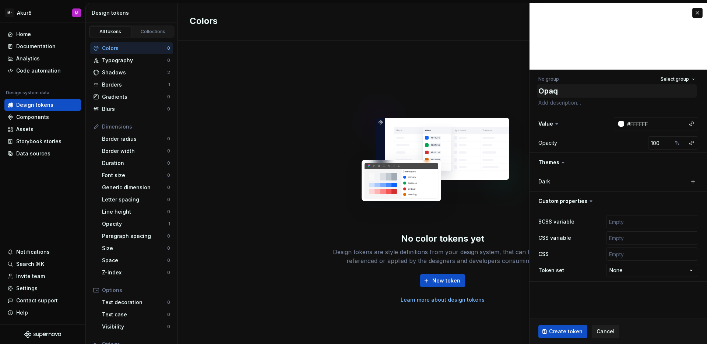
type textarea "Opaqu"
type textarea "*"
type textarea "Opaque"
type textarea "*"
type textarea "Opaque/"
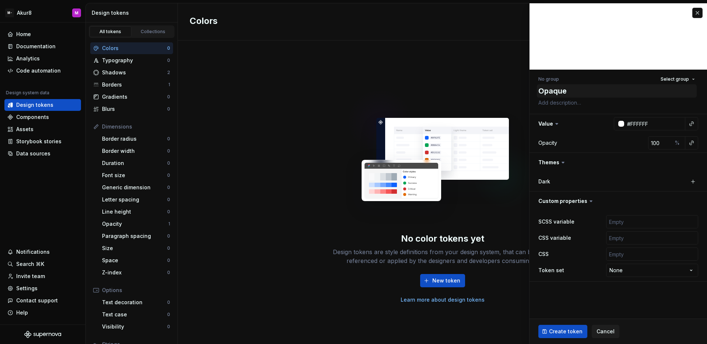
type textarea "*"
type textarea "Opaque/5"
type textarea "*"
type textarea "Opaque/50"
type textarea "*"
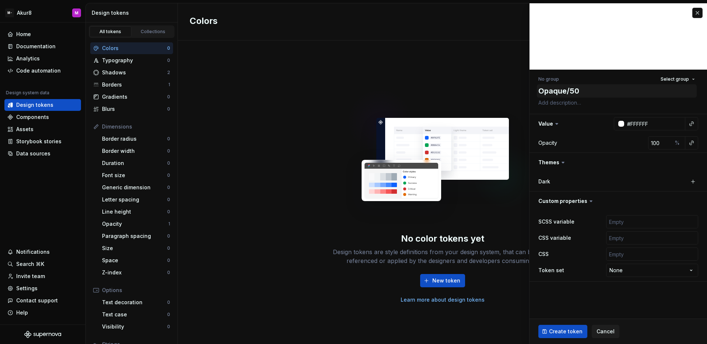
type textarea "Opaque/500"
type textarea "*"
type textarea "Opaque/500"
drag, startPoint x: 657, startPoint y: 124, endPoint x: 595, endPoint y: 119, distance: 62.1
click at [595, 119] on h3 "Value #FFFFFF" at bounding box center [619, 123] width 178 height 19
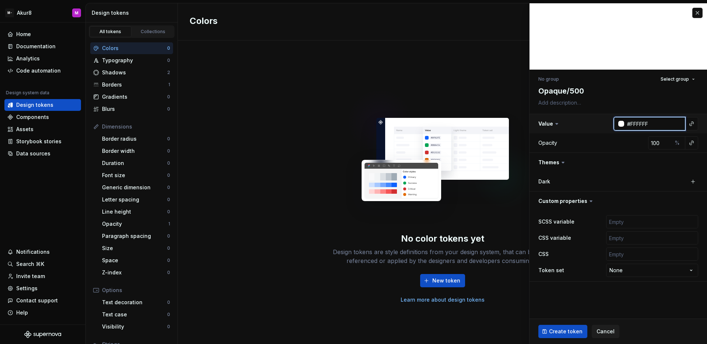
drag, startPoint x: 653, startPoint y: 124, endPoint x: 598, endPoint y: 119, distance: 55.1
click at [598, 119] on h3 "Value #FFFFFF" at bounding box center [619, 123] width 178 height 19
paste input "096EE5"
type input "#096EE5"
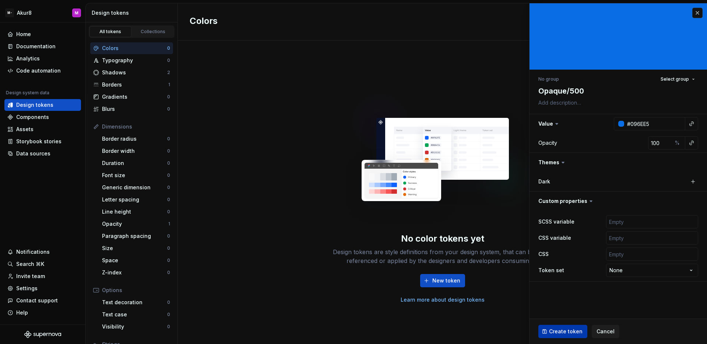
click at [571, 325] on button "Create token" at bounding box center [563, 331] width 49 height 13
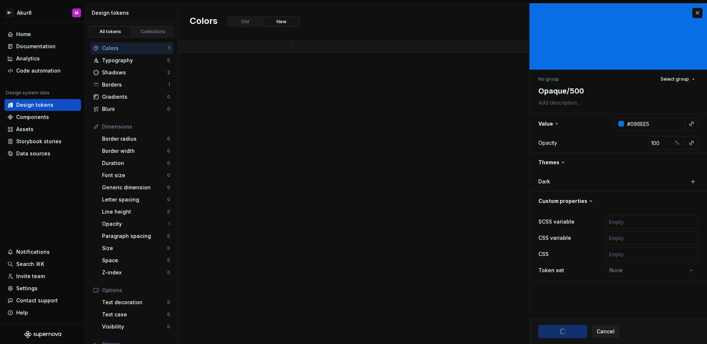
type textarea "*"
type input "#FFFFFF"
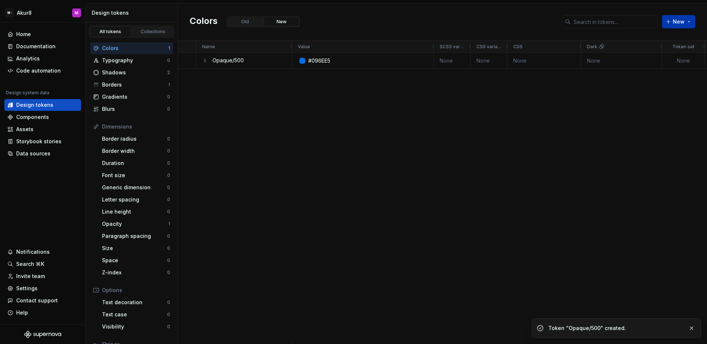
click at [682, 20] on span "New" at bounding box center [679, 21] width 12 height 7
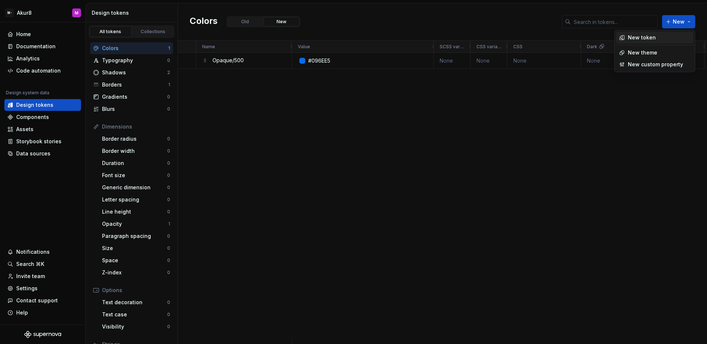
click at [653, 37] on div "New token" at bounding box center [642, 37] width 28 height 7
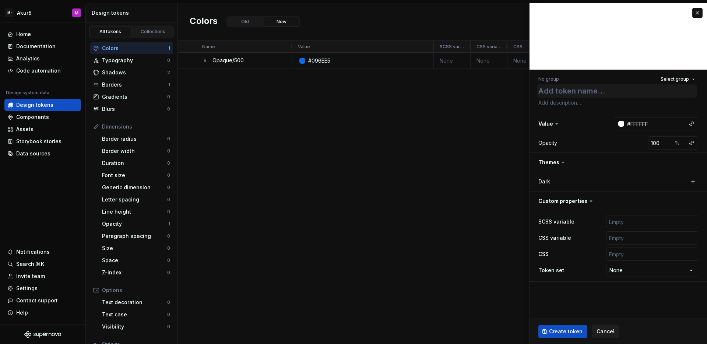
click at [636, 89] on textarea at bounding box center [617, 90] width 160 height 13
type textarea "*"
type textarea "b"
type textarea "*"
type textarea "br"
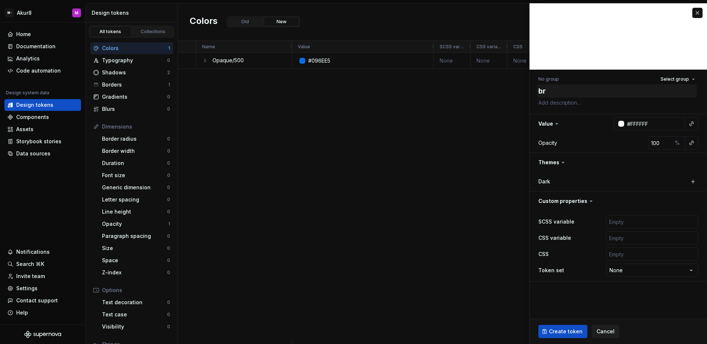
type textarea "*"
type textarea "bran"
type textarea "*"
type textarea "brand"
type textarea "*"
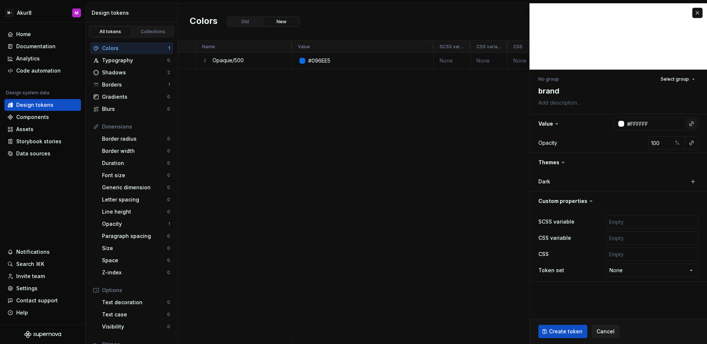
type textarea "brand"
click at [694, 124] on button "button" at bounding box center [692, 124] width 10 height 10
click at [647, 145] on span "Opaque/500 #096EE5" at bounding box center [639, 140] width 114 height 12
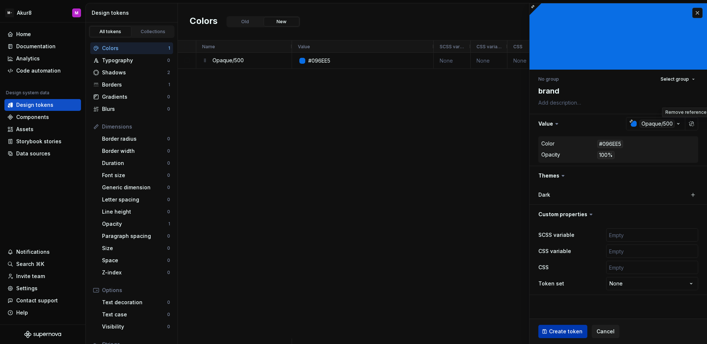
click at [563, 334] on span "Create token" at bounding box center [566, 331] width 34 height 7
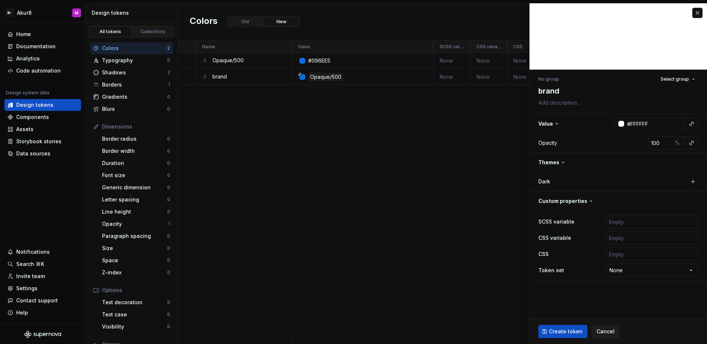
type textarea "*"
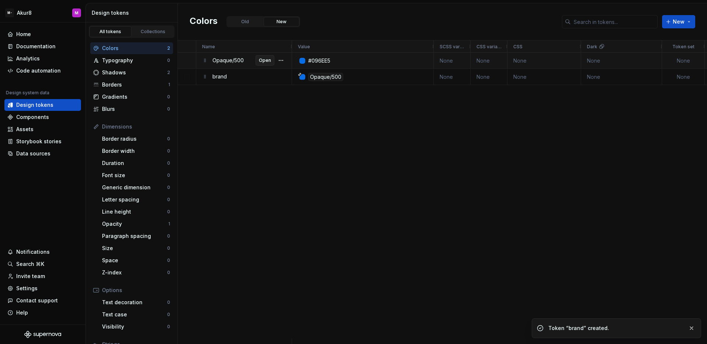
click at [258, 63] on button "Open" at bounding box center [265, 60] width 19 height 10
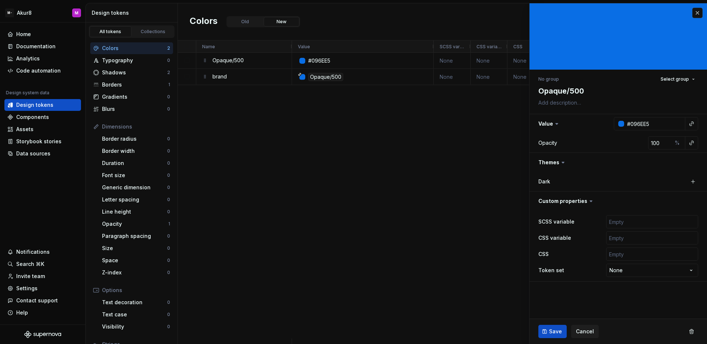
click at [547, 179] on label "Dark" at bounding box center [545, 181] width 12 height 7
click at [692, 180] on button "button" at bounding box center [693, 181] width 10 height 10
click at [618, 182] on button "button" at bounding box center [617, 181] width 13 height 13
type textarea "*"
click at [697, 14] on button "button" at bounding box center [698, 13] width 10 height 10
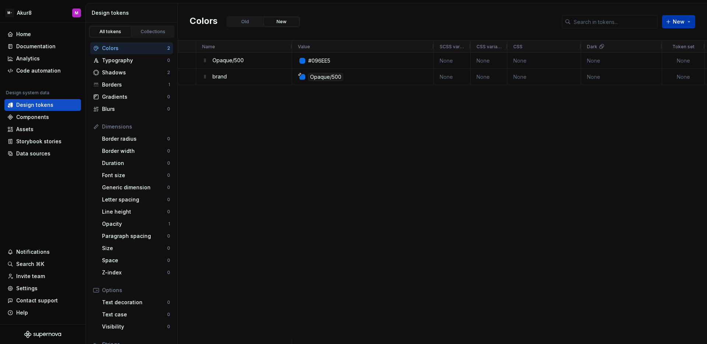
click at [687, 20] on button "New" at bounding box center [678, 21] width 33 height 13
click at [655, 61] on div "New custom property" at bounding box center [655, 64] width 55 height 7
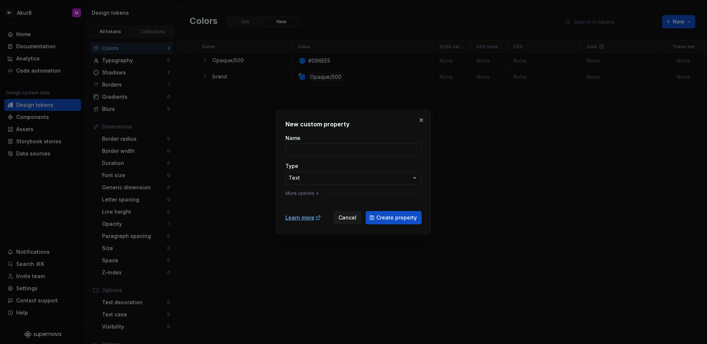
click at [419, 118] on button "button" at bounding box center [421, 120] width 10 height 10
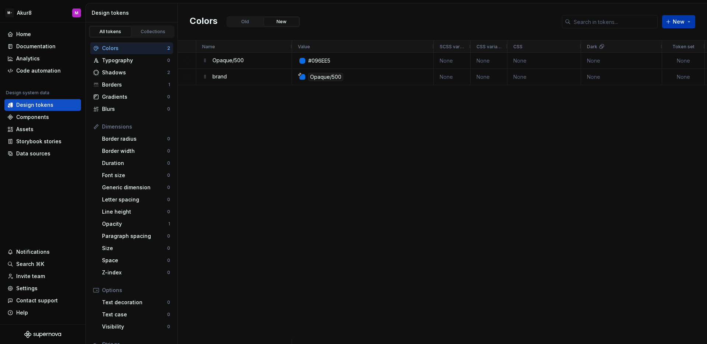
click at [676, 24] on span "New" at bounding box center [679, 21] width 12 height 7
click at [659, 47] on span "New theme" at bounding box center [654, 53] width 77 height 12
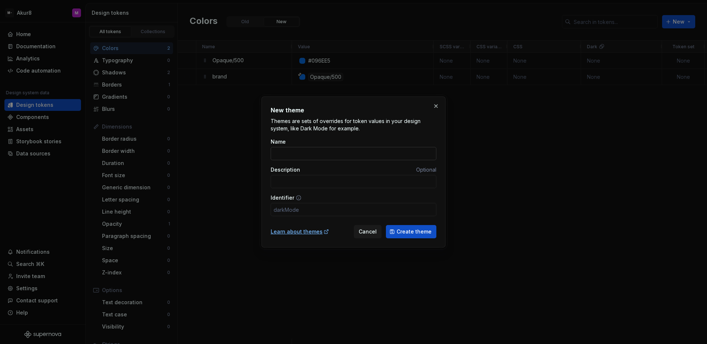
click at [375, 158] on input "Name" at bounding box center [354, 153] width 166 height 13
type input "L"
type input "l"
type input "Li"
type input "li"
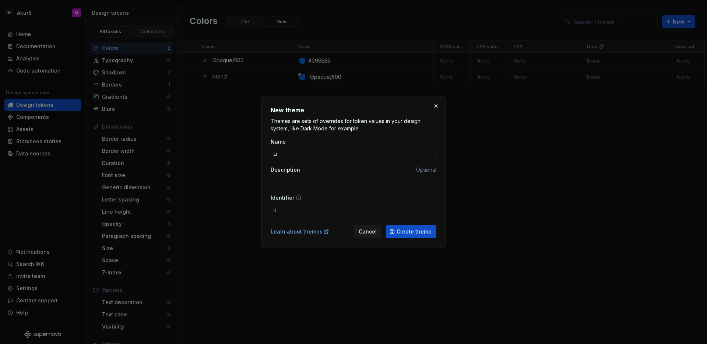
type input "Lig"
type input "lig"
type input "Ligh"
type input "ligh"
type input "Light"
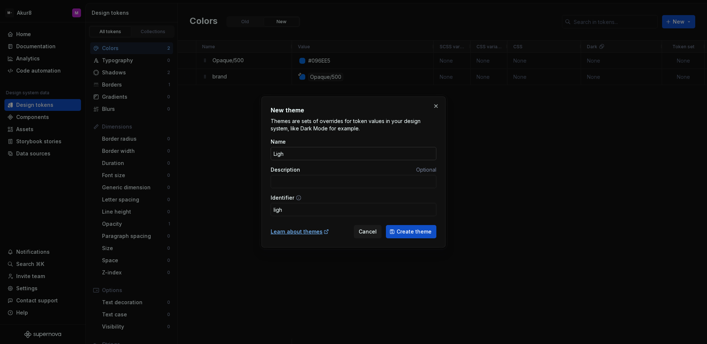
type input "light"
type input "Light"
click at [423, 231] on span "Create theme" at bounding box center [414, 231] width 35 height 7
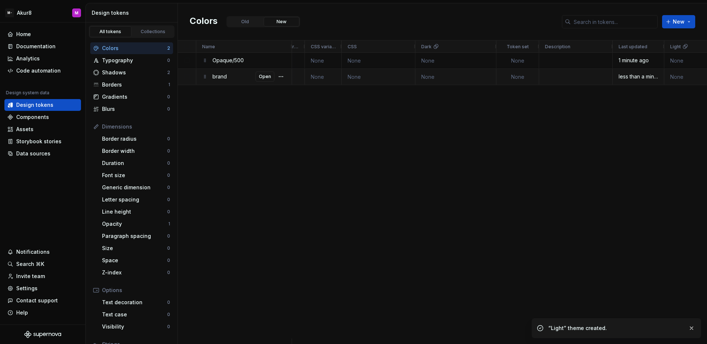
scroll to position [0, 179]
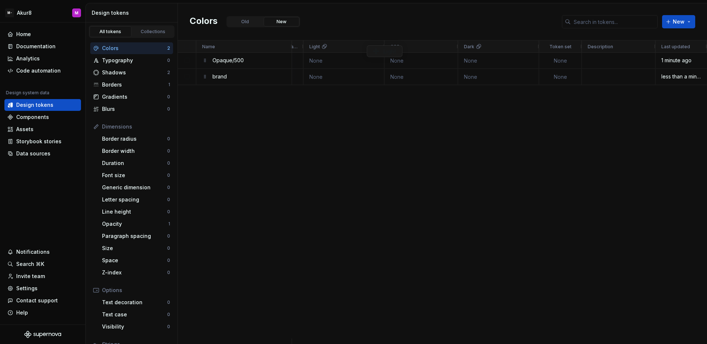
drag, startPoint x: 644, startPoint y: 48, endPoint x: 371, endPoint y: 45, distance: 273.7
drag, startPoint x: 606, startPoint y: 46, endPoint x: 462, endPoint y: 45, distance: 143.7
click at [236, 62] on p "Opaque/500" at bounding box center [228, 60] width 31 height 14
click at [261, 60] on span "Open" at bounding box center [265, 60] width 12 height 6
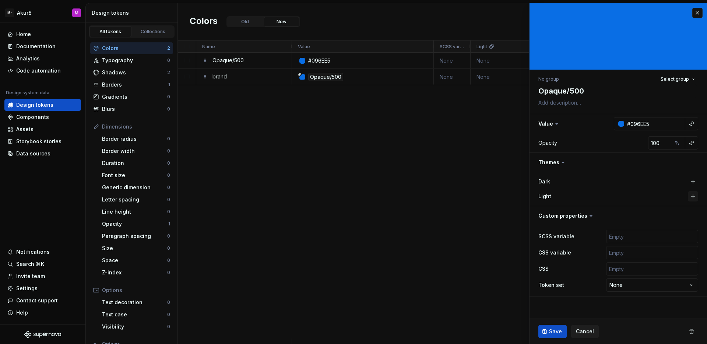
click at [693, 193] on button "button" at bounding box center [693, 196] width 10 height 10
click at [258, 78] on button "Open" at bounding box center [265, 76] width 19 height 10
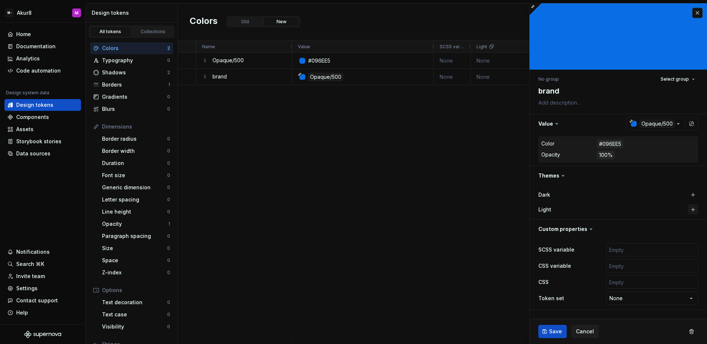
click at [694, 210] on button "button" at bounding box center [693, 209] width 10 height 10
click at [694, 210] on button "button" at bounding box center [692, 209] width 10 height 10
click at [617, 208] on button "button" at bounding box center [617, 209] width 13 height 13
click at [701, 13] on button "button" at bounding box center [698, 13] width 10 height 10
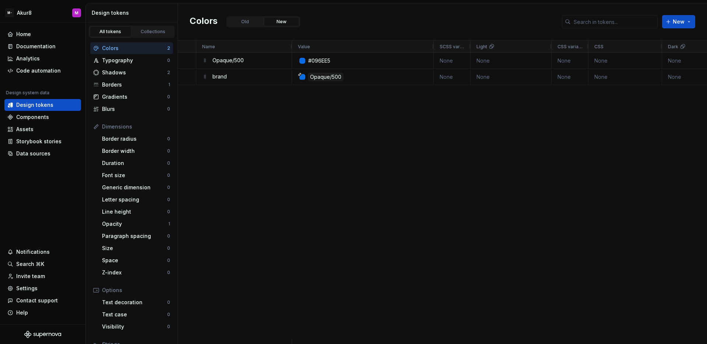
click at [425, 109] on div "#096EE5 None None None None None None Opaque/500 None None None None None None" at bounding box center [499, 196] width 415 height 286
click at [262, 62] on span "Open" at bounding box center [265, 60] width 12 height 6
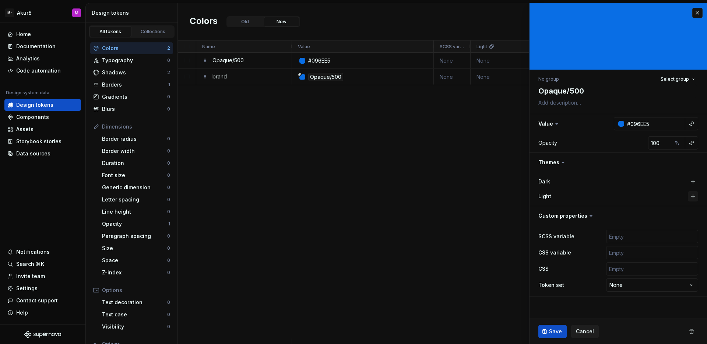
click at [690, 195] on button "button" at bounding box center [693, 196] width 10 height 10
click at [551, 332] on span "Save" at bounding box center [555, 331] width 13 height 7
type textarea "*"
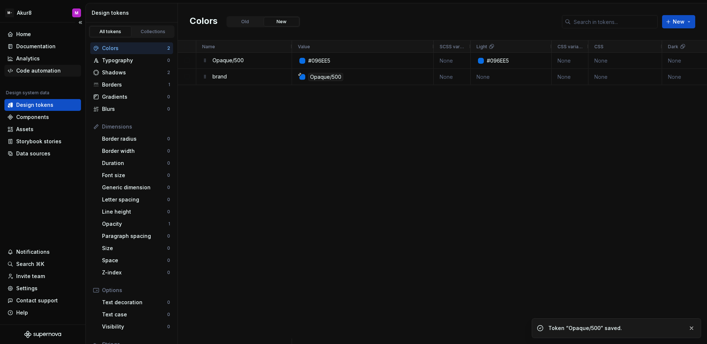
click at [39, 70] on div "Code automation" at bounding box center [38, 70] width 45 height 7
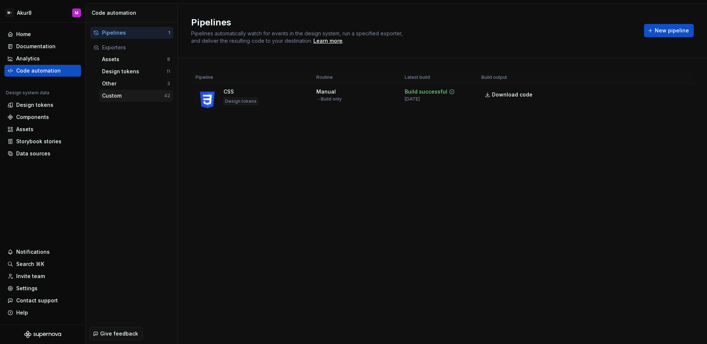
click at [136, 96] on div "Custom" at bounding box center [133, 95] width 62 height 7
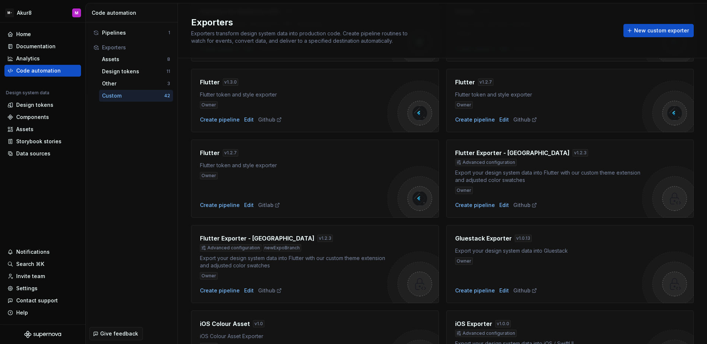
scroll to position [589, 0]
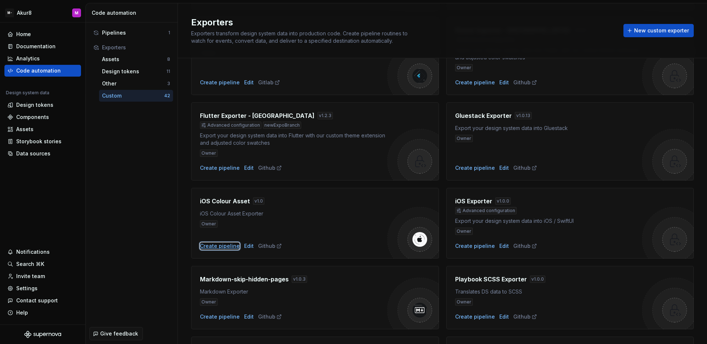
click at [219, 245] on div "Create pipeline" at bounding box center [220, 245] width 40 height 7
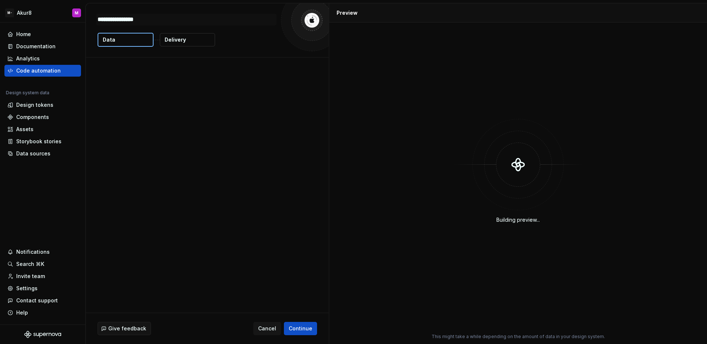
type textarea "*"
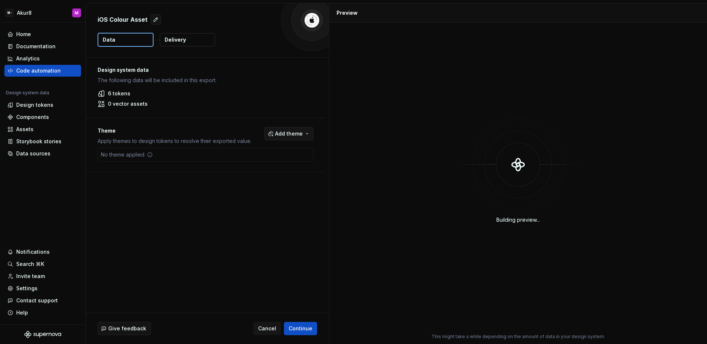
click at [306, 133] on button "Add theme" at bounding box center [289, 133] width 49 height 13
click at [280, 168] on span "Dark" at bounding box center [269, 163] width 85 height 12
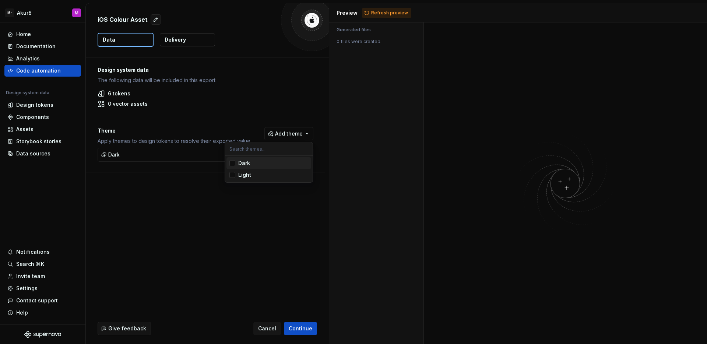
click at [280, 168] on span "Dark" at bounding box center [269, 163] width 85 height 12
click at [271, 173] on div "Light" at bounding box center [273, 174] width 70 height 7
click at [396, 11] on html "M- Akur8 M Home Documentation Analytics Code automation Design system data Desi…" at bounding box center [353, 172] width 707 height 344
click at [392, 13] on span "Refresh preview" at bounding box center [389, 13] width 37 height 6
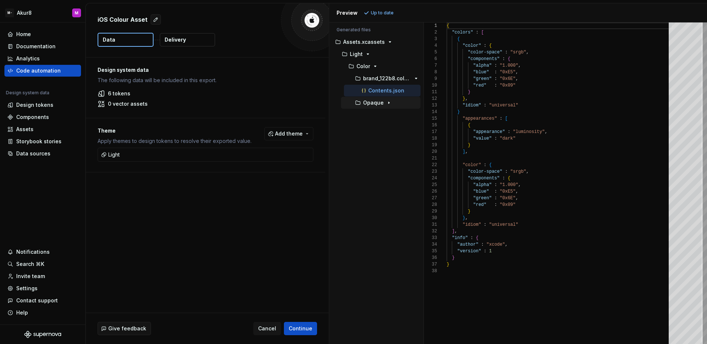
click at [385, 99] on button "Opaque" at bounding box center [381, 103] width 80 height 8
click at [388, 112] on p "500_811ec.colorset" at bounding box center [390, 115] width 41 height 6
click at [392, 124] on p "Contents.json" at bounding box center [393, 127] width 36 height 6
click at [391, 91] on p "Contents.json" at bounding box center [386, 91] width 36 height 6
click at [394, 129] on p "Contents.json" at bounding box center [393, 127] width 36 height 6
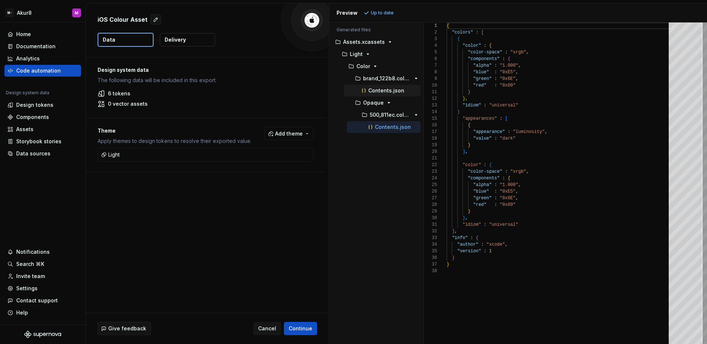
click at [394, 94] on button "Contents.json" at bounding box center [382, 91] width 77 height 8
click at [395, 130] on div "Contents.json" at bounding box center [394, 126] width 54 height 7
click at [399, 127] on p "Contents.json" at bounding box center [393, 127] width 36 height 6
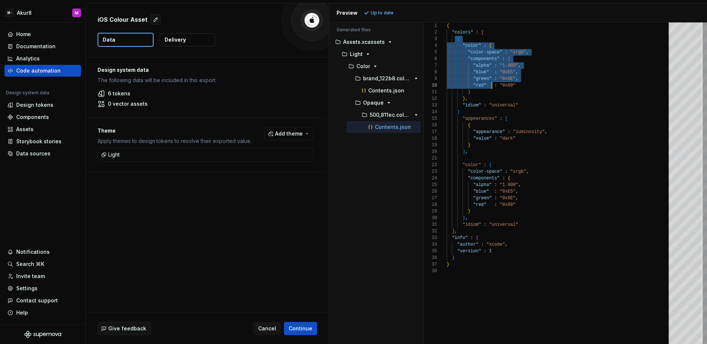
type textarea "**********"
drag, startPoint x: 472, startPoint y: 57, endPoint x: 497, endPoint y: 93, distance: 43.6
click at [497, 93] on div "{ "colors" : [ { "color" : { "color-space" : "srgb" , "components" : { "alpha" …" at bounding box center [560, 183] width 227 height 322
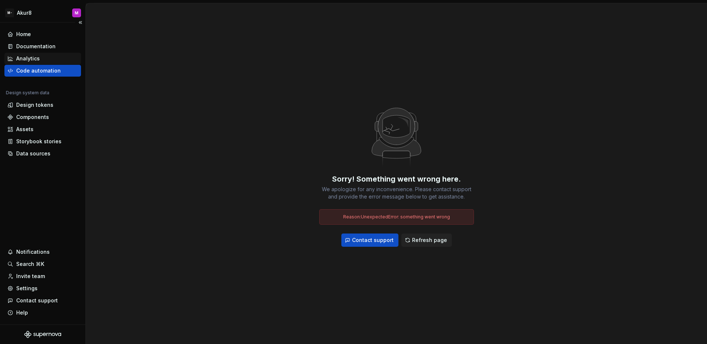
click at [43, 58] on div "Analytics" at bounding box center [42, 58] width 71 height 7
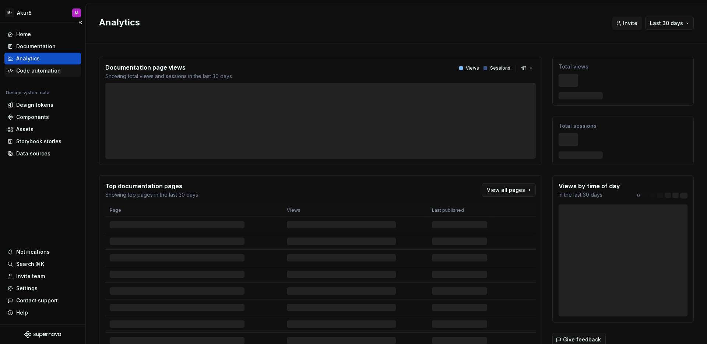
click at [45, 67] on div "Code automation" at bounding box center [38, 70] width 45 height 7
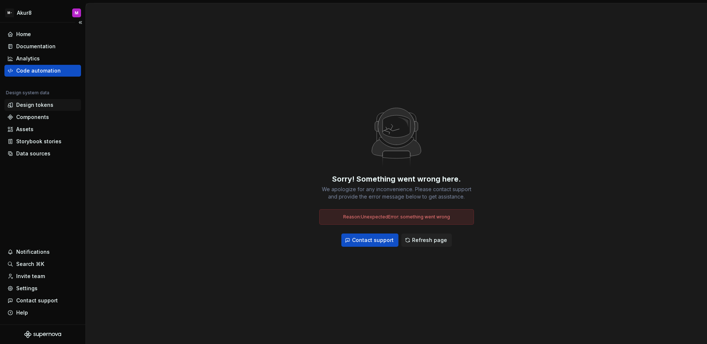
click at [48, 104] on div "Design tokens" at bounding box center [34, 104] width 37 height 7
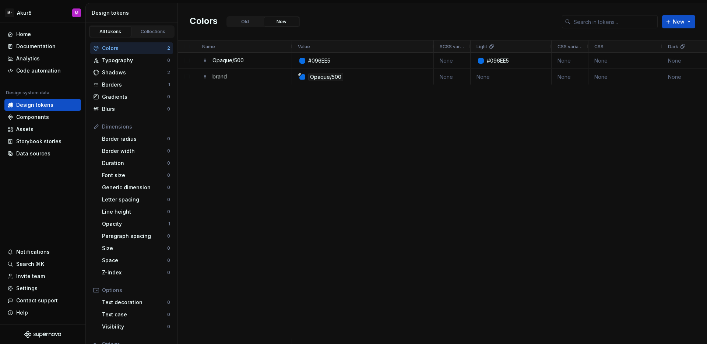
click at [471, 119] on div "#096EE5 None #096EE5 None None None None Opaque/500 None None None None None No…" at bounding box center [499, 196] width 415 height 286
click at [677, 22] on span "New" at bounding box center [679, 21] width 12 height 7
click at [652, 40] on div "New token" at bounding box center [642, 37] width 28 height 7
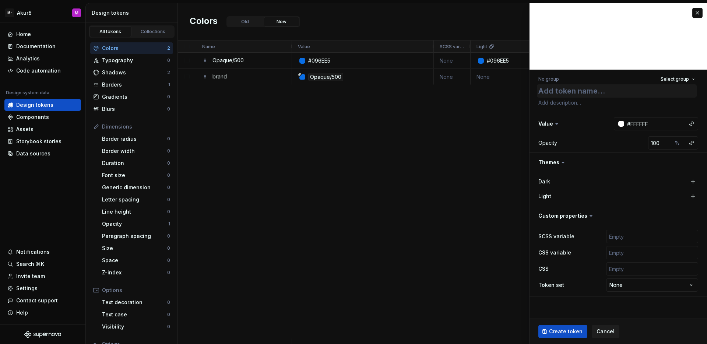
click at [575, 94] on textarea at bounding box center [617, 90] width 160 height 13
type textarea "*"
type textarea "G"
type textarea "*"
type textarea "Gr"
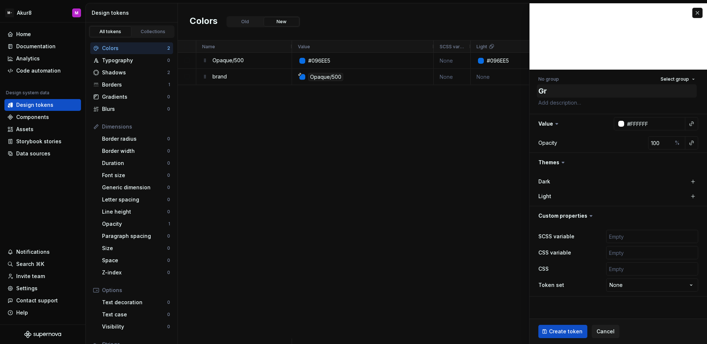
type textarea "*"
type textarea "Gre"
type textarea "*"
type textarea "Gree"
type textarea "*"
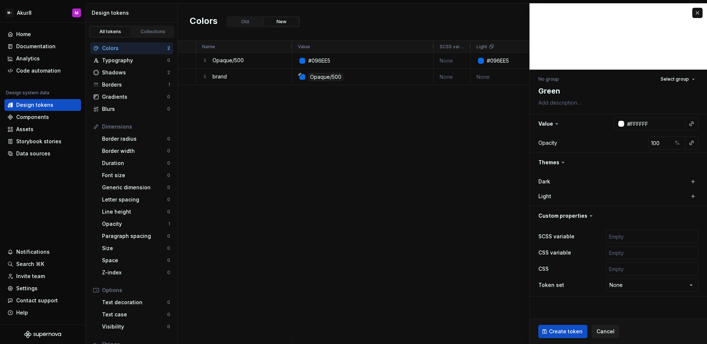
type textarea "Green"
click at [623, 124] on div at bounding box center [622, 124] width 6 height 6
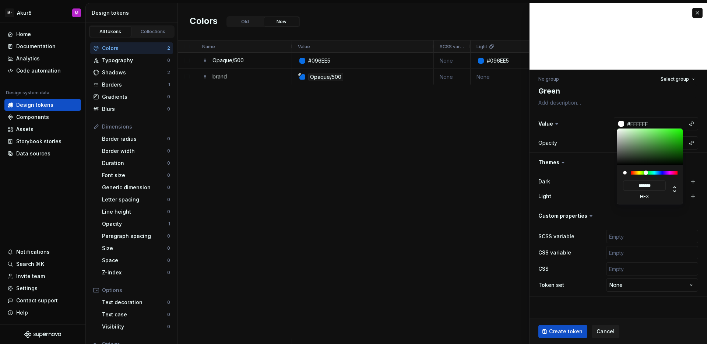
type textarea "*"
click at [647, 172] on div at bounding box center [654, 173] width 46 height 4
type input "#317C31"
type input "*******"
type input "#318331"
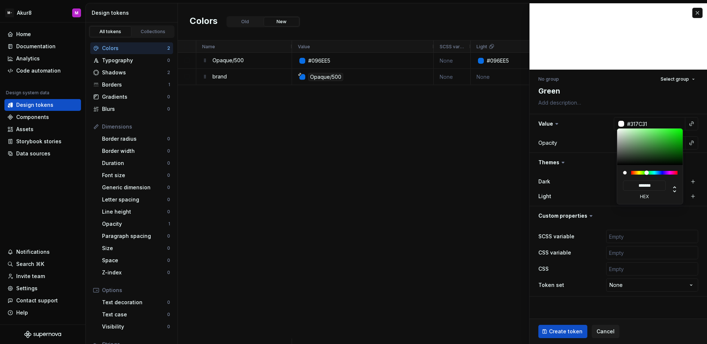
type input "*******"
type input "#308B30"
type input "*******"
type input "#2C932C"
type input "*******"
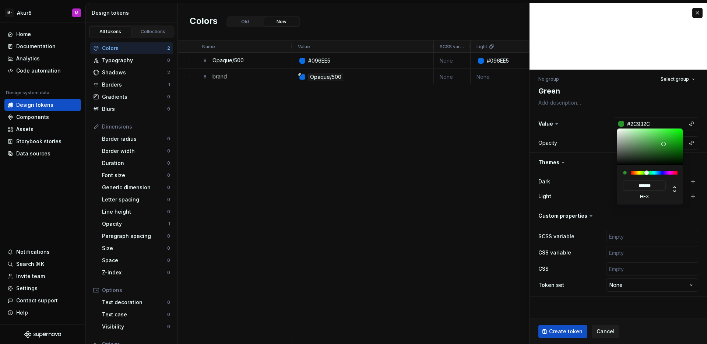
type input "#2A9D2A"
type input "*******"
type input "#2AA02A"
type input "*******"
type input "#29A729"
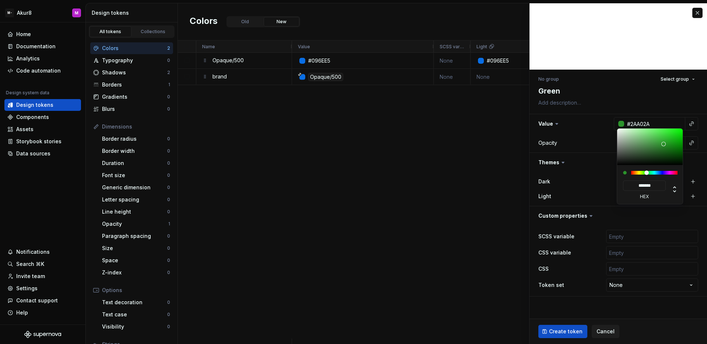
type input "*******"
type input "#27AD27"
type input "*******"
type input "#26B426"
type input "*******"
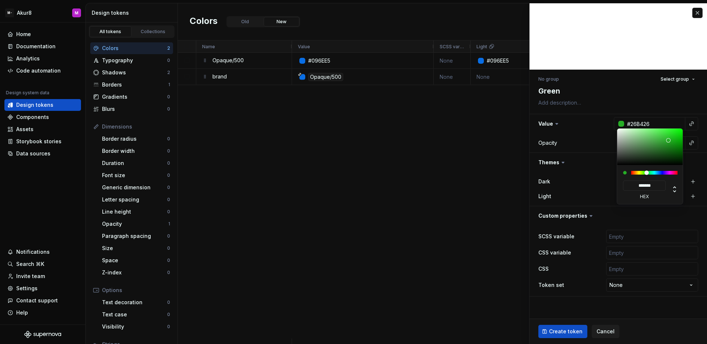
type input "#25BF25"
type input "*******"
type input "#23CB23"
type input "*******"
type input "#20D120"
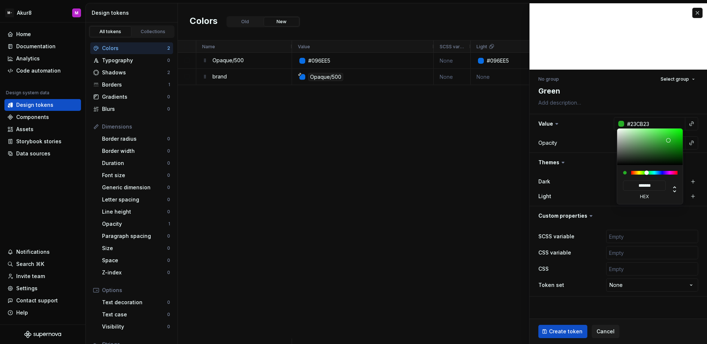
type input "*******"
type input "#1DD31D"
type input "*******"
type input "#16E016"
type input "*******"
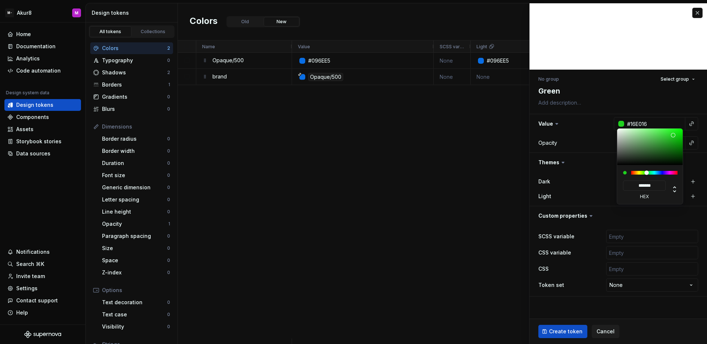
type input "#14E314"
type input "*******"
type input "#13E513"
type input "*******"
type textarea "*"
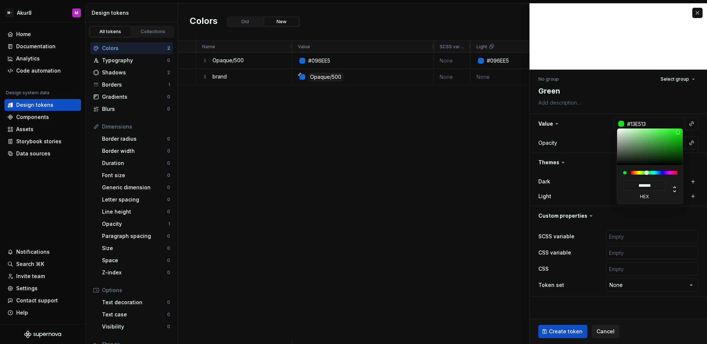
drag, startPoint x: 662, startPoint y: 145, endPoint x: 678, endPoint y: 132, distance: 20.5
click at [678, 132] on div at bounding box center [650, 147] width 66 height 36
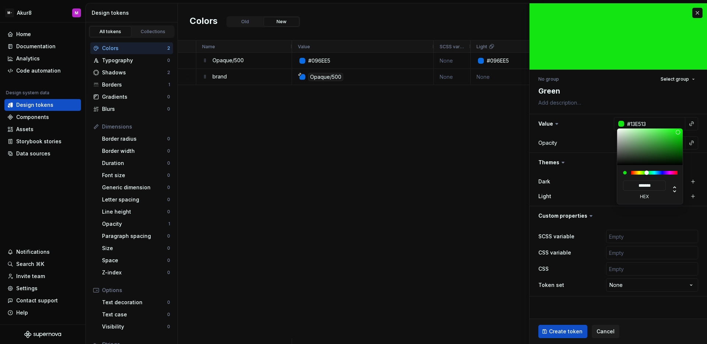
type input "#1CDD1C"
type input "*******"
type input "#1CDB1C"
type input "*******"
type input "#1BC41B"
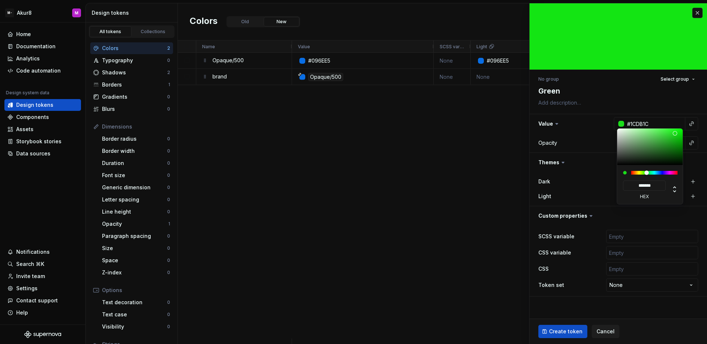
type input "*******"
type input "#1ABF1A"
type input "*******"
type input "#1CBF1C"
type input "*******"
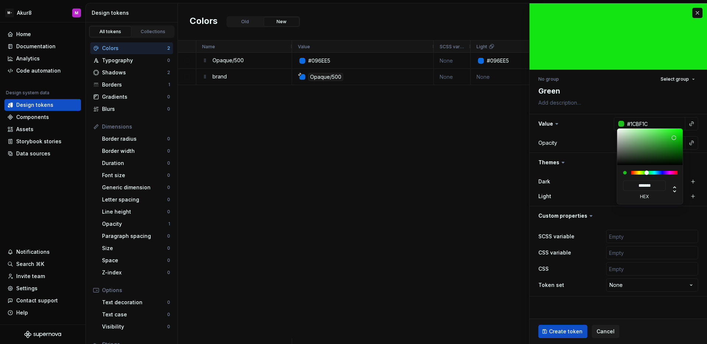
type textarea "*"
type input "#1DB71D"
type input "*******"
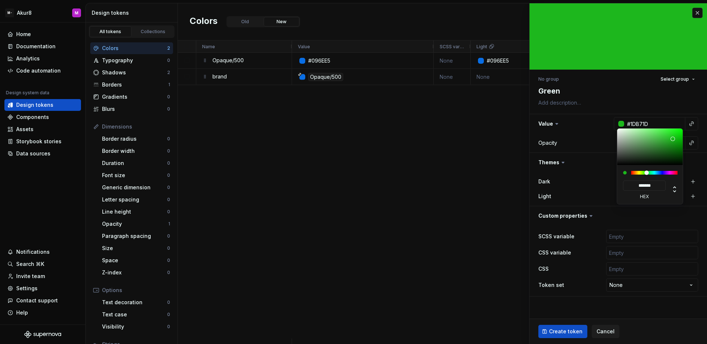
drag, startPoint x: 675, startPoint y: 133, endPoint x: 673, endPoint y: 139, distance: 6.0
click at [673, 139] on div at bounding box center [650, 147] width 66 height 36
click at [631, 96] on html "M- Akur8 M Home Documentation Analytics Code automation Design system data Desi…" at bounding box center [353, 172] width 707 height 344
click at [603, 164] on html "M- Akur8 M Home Documentation Analytics Code automation Design system data Desi…" at bounding box center [353, 172] width 707 height 344
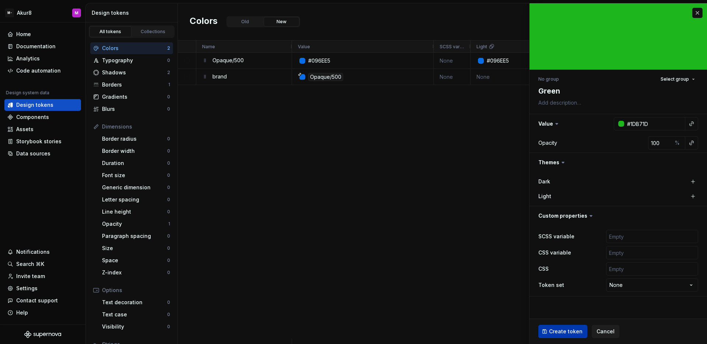
click at [575, 333] on span "Create token" at bounding box center [566, 331] width 34 height 7
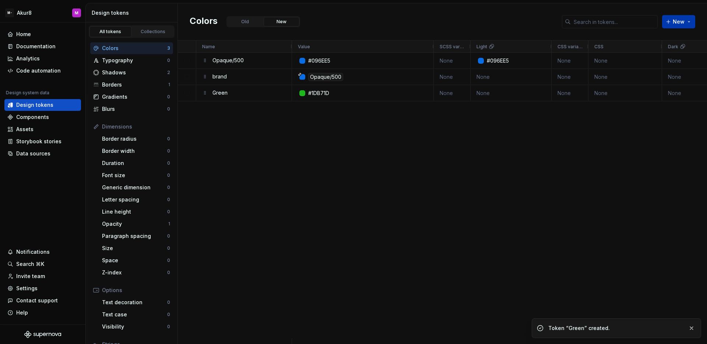
click at [684, 21] on span "New" at bounding box center [679, 21] width 12 height 7
click at [647, 39] on div "New token" at bounding box center [642, 37] width 28 height 7
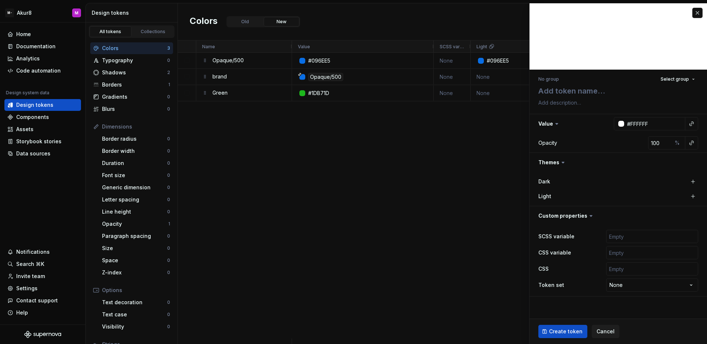
type textarea "*"
type textarea "y"
type textarea "*"
type textarea "ye"
type textarea "*"
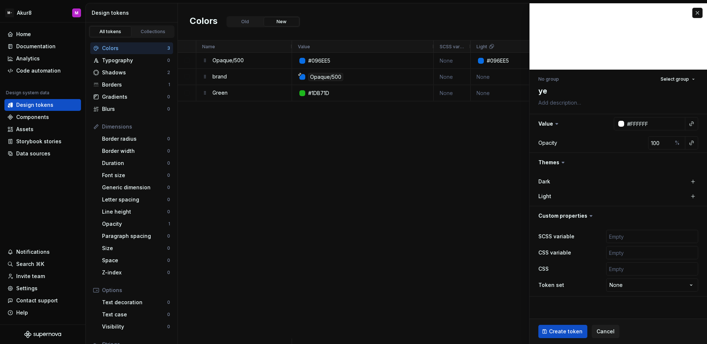
type textarea "yel"
type textarea "*"
type textarea "yello"
type textarea "*"
type textarea "yellow"
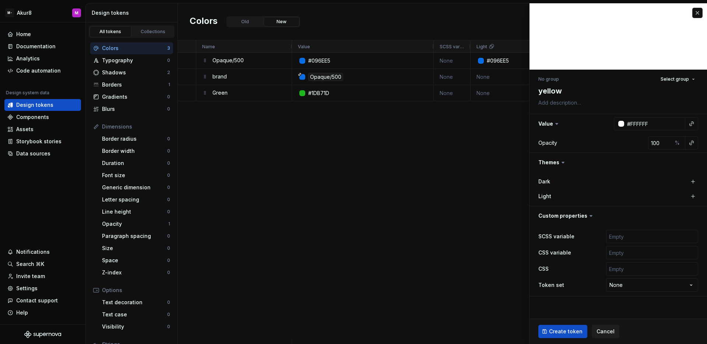
type textarea "*"
type textarea "yellow"
click at [621, 125] on div at bounding box center [622, 124] width 6 height 6
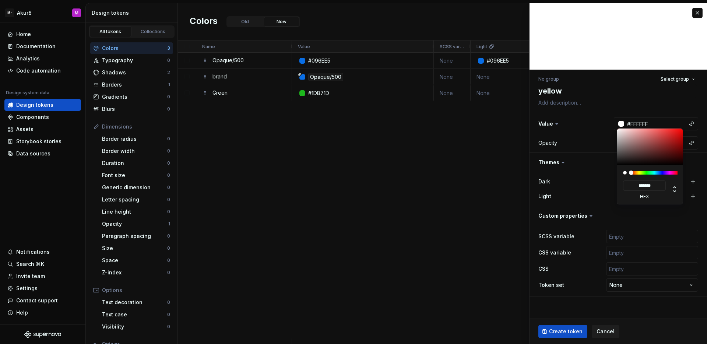
click at [639, 173] on div at bounding box center [654, 173] width 46 height 4
type textarea "*"
click at [639, 174] on div at bounding box center [639, 173] width 4 height 4
type input "#8E8E29"
type input "*******"
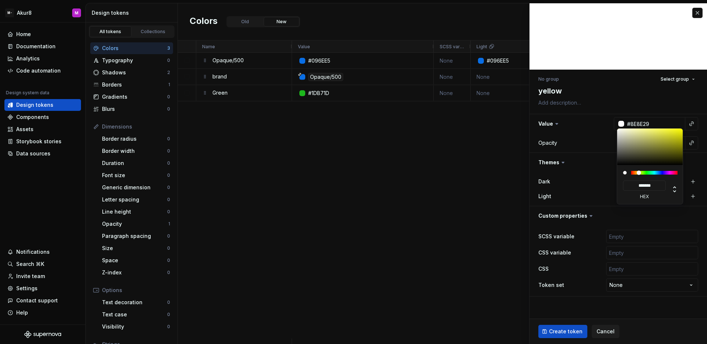
type input "#A2A229"
type input "*******"
type input "#A7A727"
type input "*******"
type input "#AFAF25"
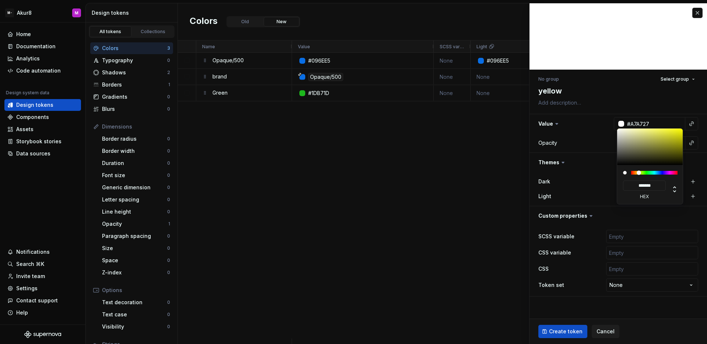
type input "*******"
type input "#B4B423"
type input "*******"
type input "#B7B722"
type input "*******"
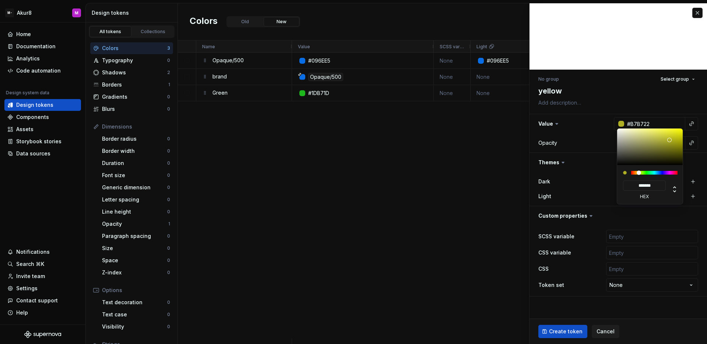
type input "#B7B721"
type input "*******"
type input "#B9B920"
type input "*******"
type input "#B9B91F"
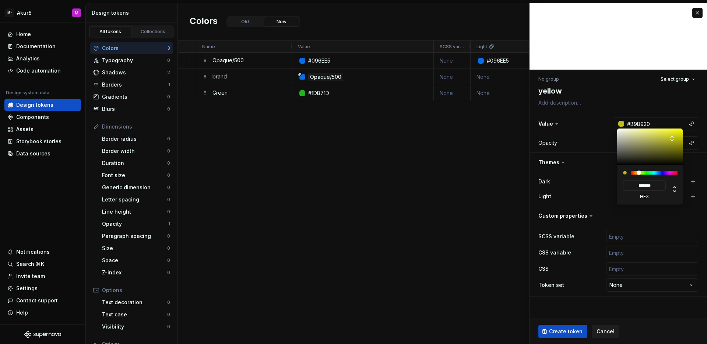
type input "*******"
type input "#BCBC1C"
type input "*******"
type input "#C1C11C"
type input "*******"
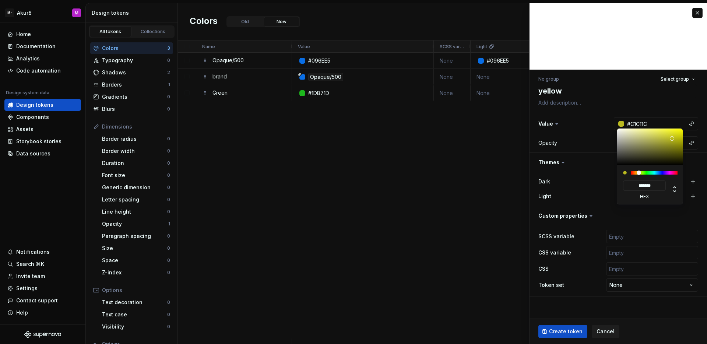
type input "#C6C61A"
type input "*******"
type input "#CECE19"
type input "*******"
type input "#D3D319"
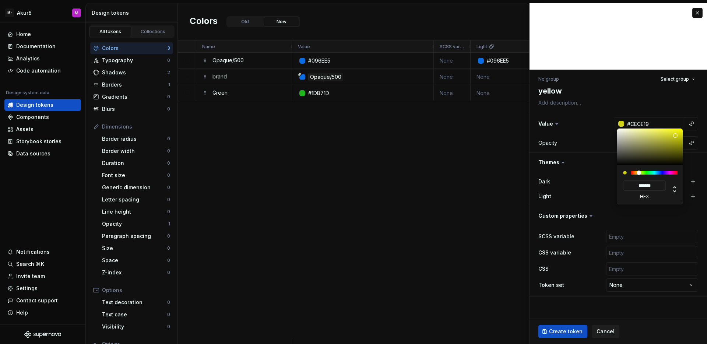
type input "*******"
type input "#D6D619"
type input "*******"
type input "#D6D618"
type input "*******"
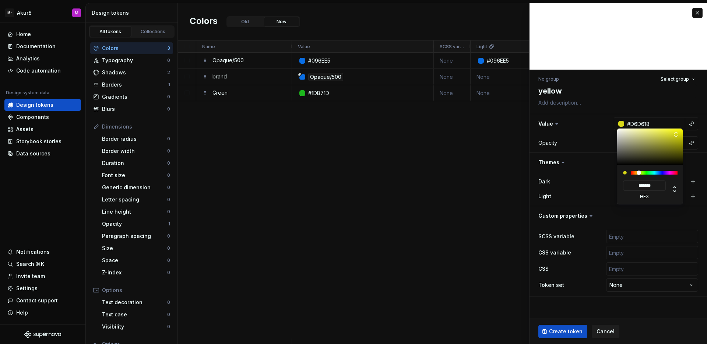
type textarea "*"
type input "#D8D818"
type input "*******"
type input "#DBDB18"
type input "*******"
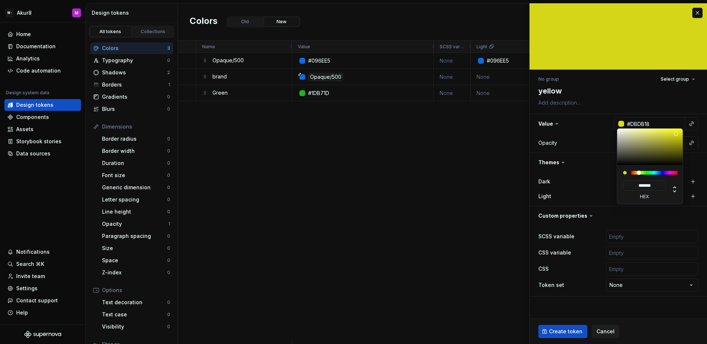
type textarea "*"
drag, startPoint x: 667, startPoint y: 142, endPoint x: 676, endPoint y: 134, distance: 12.3
click at [676, 134] on div at bounding box center [650, 147] width 66 height 36
type input "#DBC818"
type input "*******"
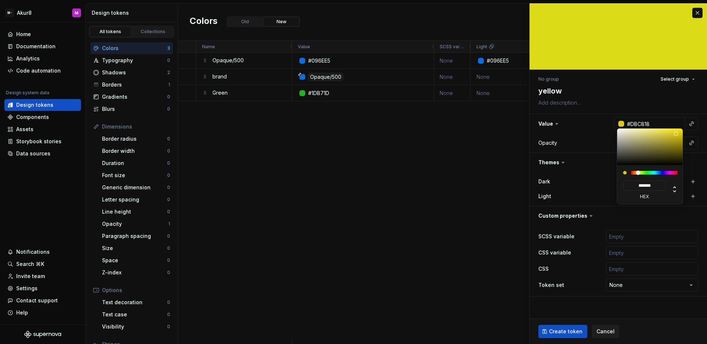
type textarea "*"
type input "#DBBF18"
type input "*******"
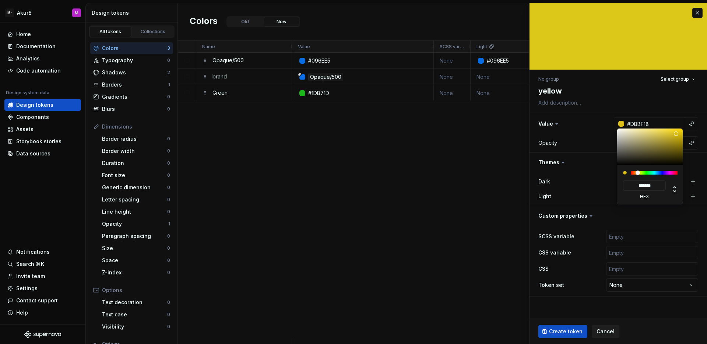
type textarea "*"
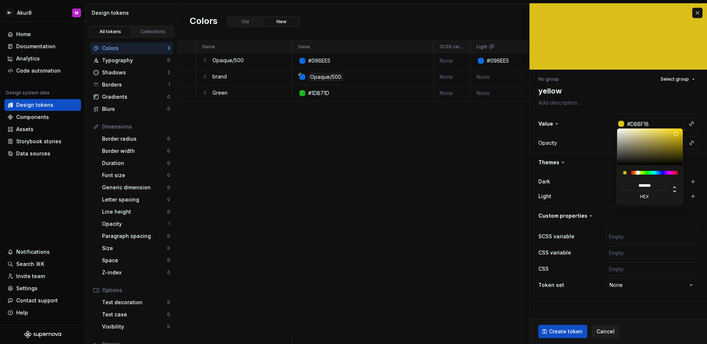
type input "#DBC818"
type input "*******"
type textarea "*"
type input "#DBD218"
type input "*******"
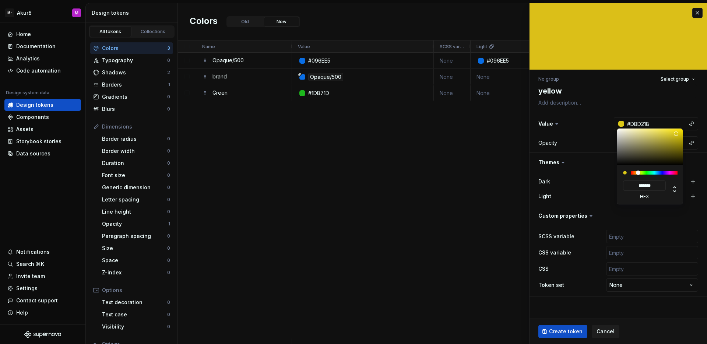
type input "#DBDB18"
type input "*******"
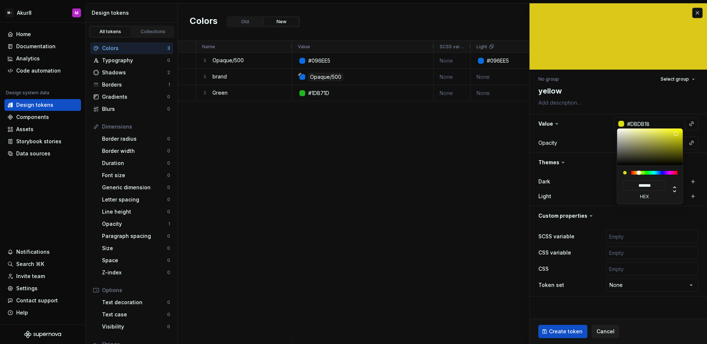
type textarea "*"
type input "#D2DB18"
type input "*******"
type textarea "*"
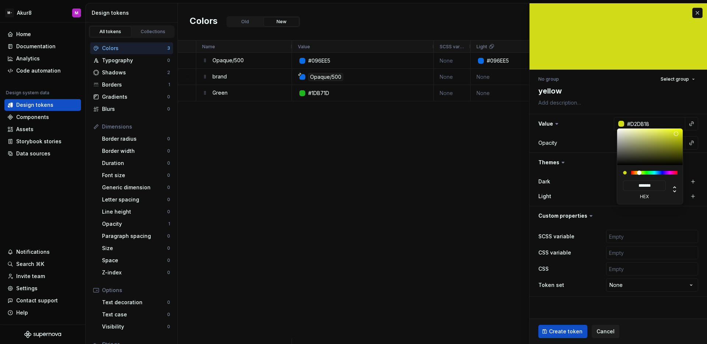
type input "#C8DB18"
type input "*******"
type textarea "*"
type input "#BFDB18"
type input "*******"
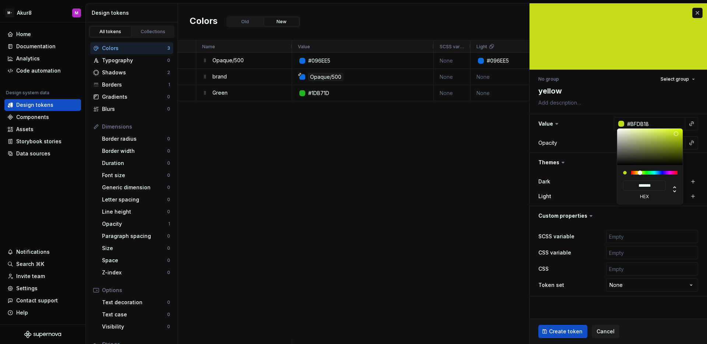
type textarea "*"
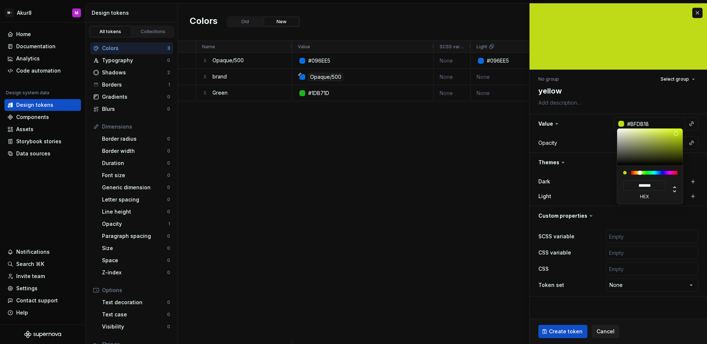
type input "#C8DB18"
type input "*******"
type textarea "*"
type input "#D2DB18"
type input "*******"
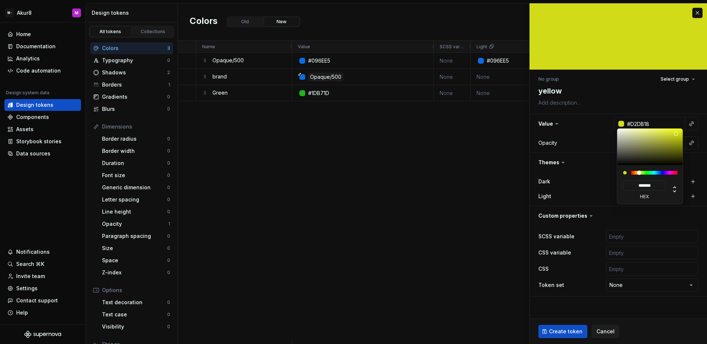
click at [640, 172] on div at bounding box center [639, 173] width 4 height 4
type textarea "*"
type input "#DBDB18"
type input "*******"
type textarea "*"
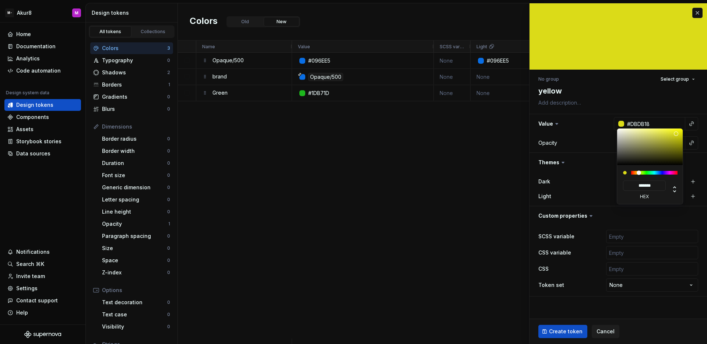
type input "#D2DB18"
type input "*******"
type textarea "*"
type input "#C8DB18"
type input "*******"
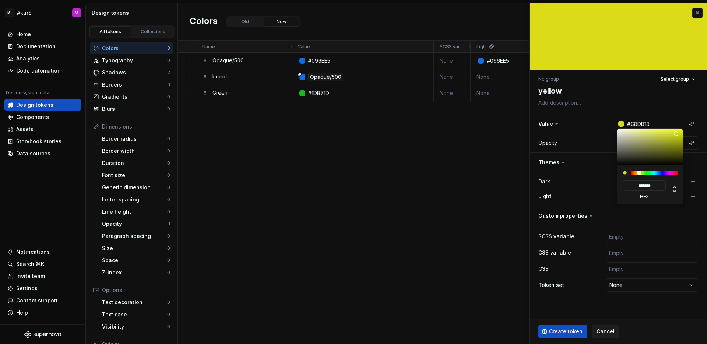
type input "#BFDB18"
type input "*******"
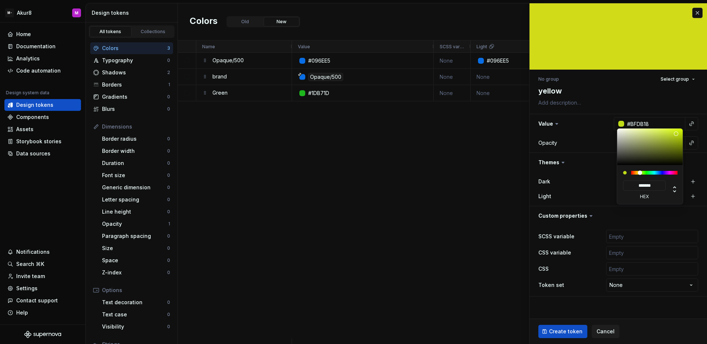
type input "#B6DB18"
type input "*******"
type textarea "*"
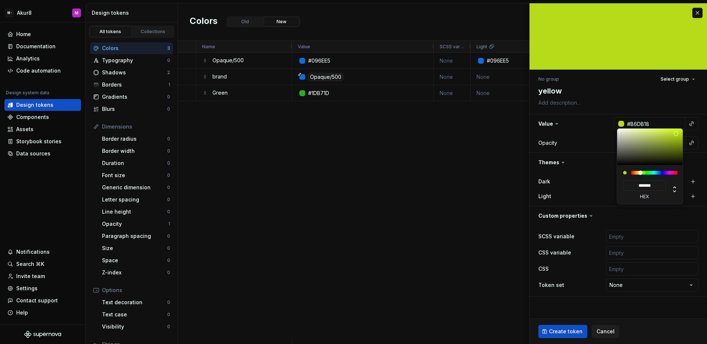
type input "#BFDB18"
type input "*******"
type input "#C8DB18"
type input "*******"
type input "#D2DB18"
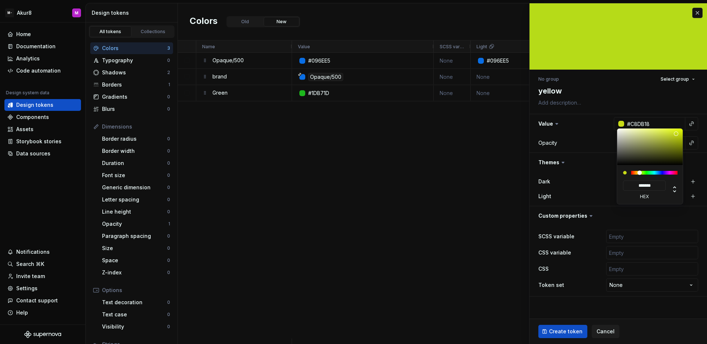
type input "*******"
type input "#DBDB18"
type input "*******"
type textarea "*"
type input "#DBD218"
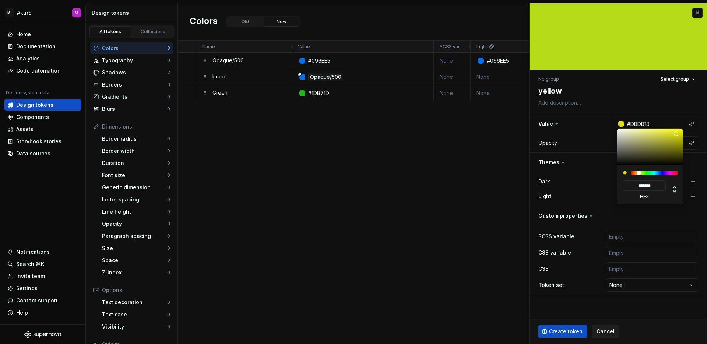
type input "*******"
type input "#DBC818"
type input "*******"
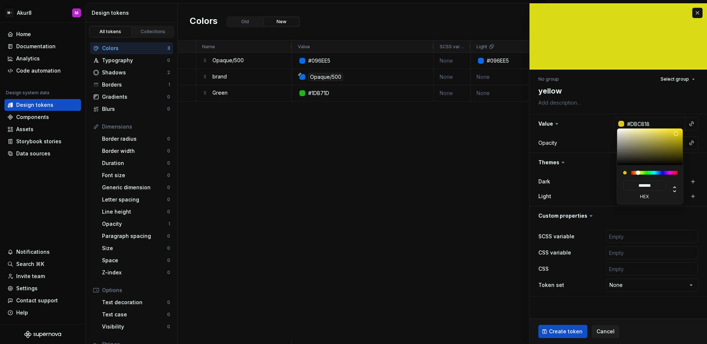
type textarea "*"
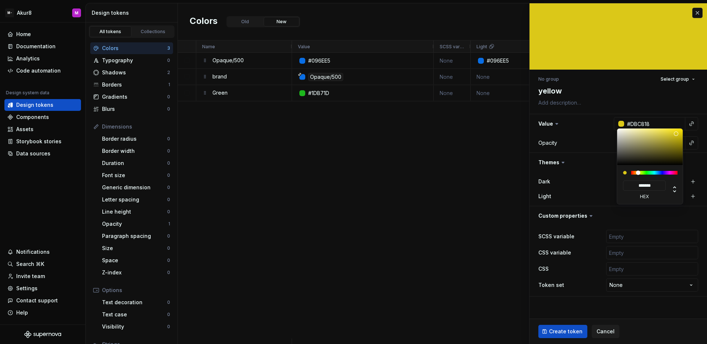
type input "#DBD218"
type input "*******"
type input "#DBDB18"
type input "*******"
type input "#D2DB18"
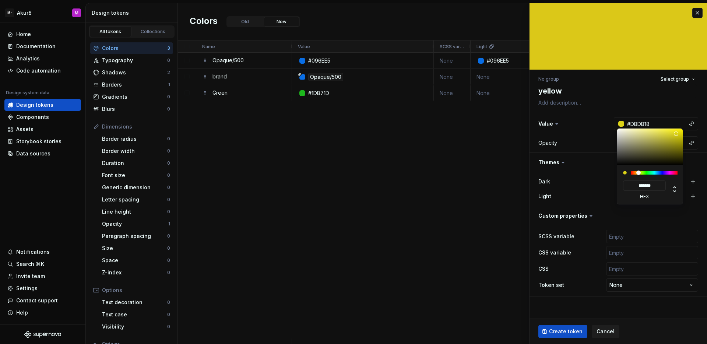
type input "*******"
type textarea "*"
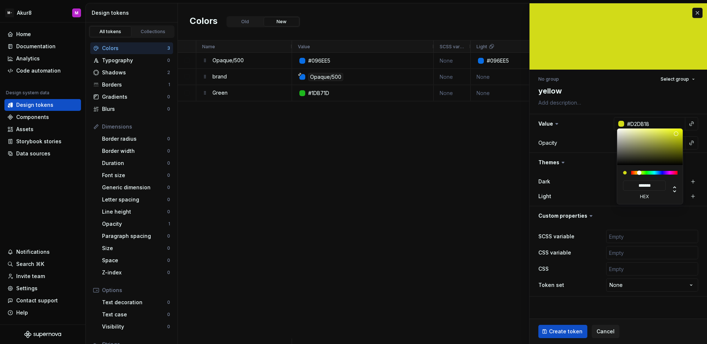
type input "#DBDB18"
type input "*******"
type input "#DBD218"
type input "*******"
type input "#DBC818"
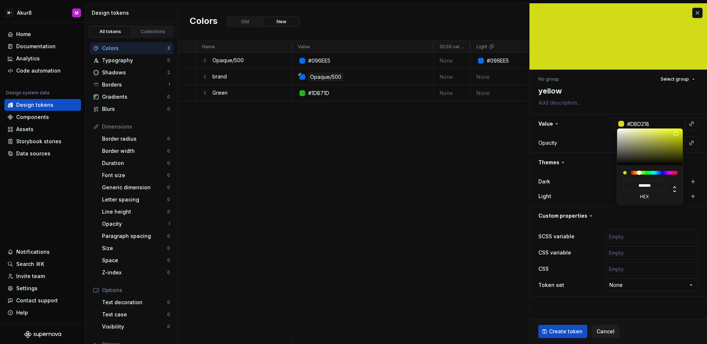
type input "*******"
type input "#DBBF18"
type input "*******"
type input "#DBB618"
type input "*******"
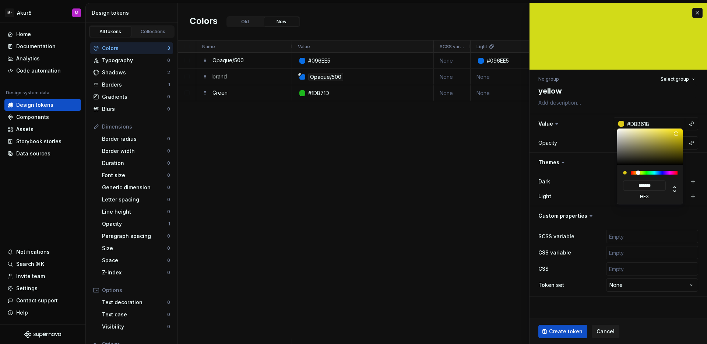
type input "#DBAD18"
type input "*******"
type input "#DBA318"
type input "*******"
type input "#DB9A18"
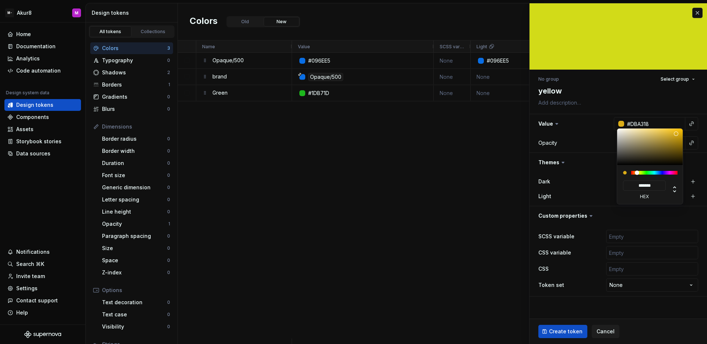
type input "*******"
type textarea "*"
type input "#DB9118"
type input "*******"
type textarea "*"
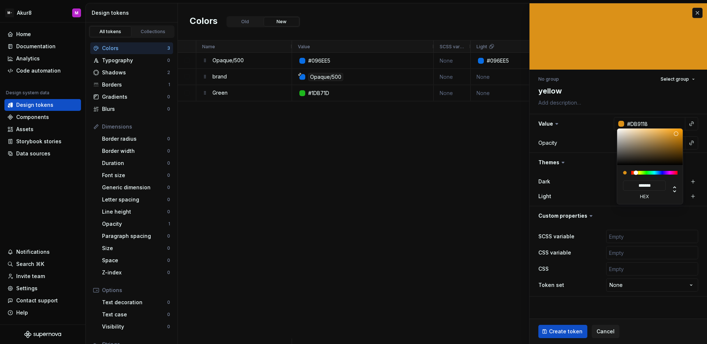
type input "#DB9A18"
type input "*******"
type input "#DBA318"
type input "*******"
type input "#DBAD18"
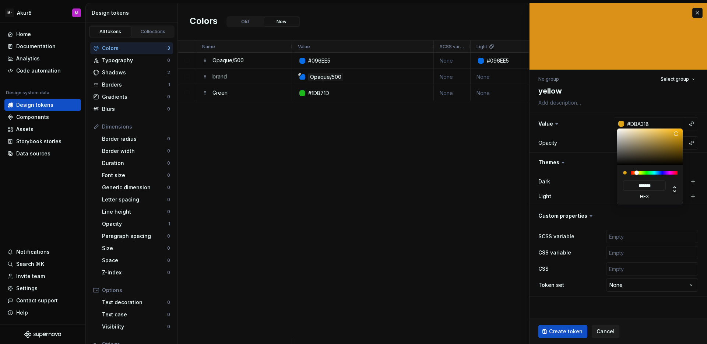
type input "*******"
type input "#DBB618"
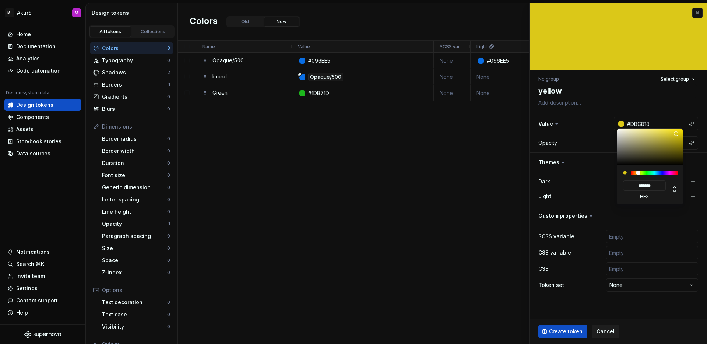
click at [638, 174] on div at bounding box center [638, 173] width 4 height 4
drag, startPoint x: 657, startPoint y: 141, endPoint x: 656, endPoint y: 129, distance: 12.6
click at [656, 129] on div at bounding box center [650, 147] width 66 height 36
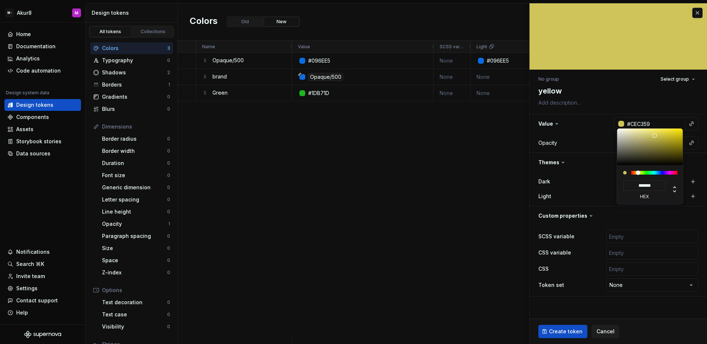
drag, startPoint x: 657, startPoint y: 132, endPoint x: 655, endPoint y: 136, distance: 4.1
click at [655, 136] on div at bounding box center [657, 138] width 4 height 4
drag, startPoint x: 655, startPoint y: 134, endPoint x: 649, endPoint y: 130, distance: 7.5
click at [649, 130] on div at bounding box center [649, 129] width 4 height 4
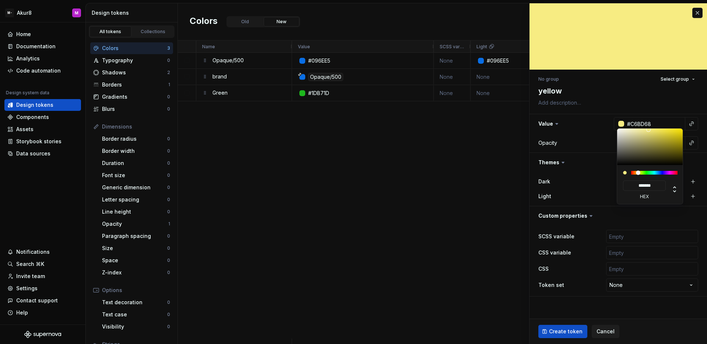
click at [649, 137] on div at bounding box center [650, 147] width 66 height 36
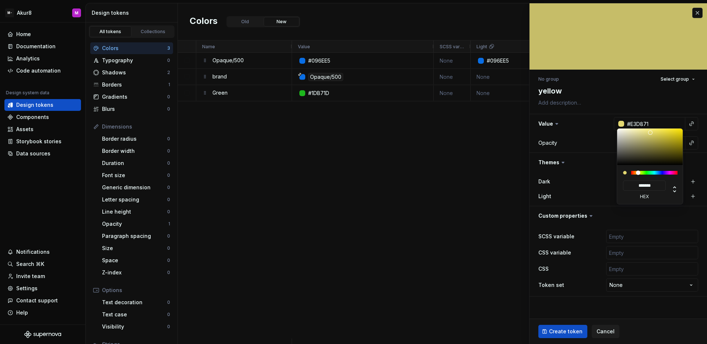
click at [651, 133] on div at bounding box center [650, 147] width 66 height 36
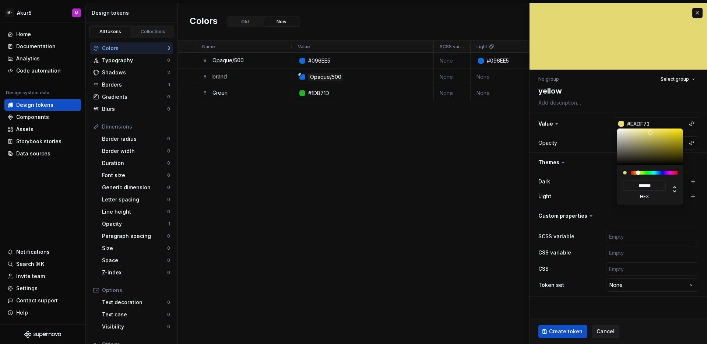
click at [651, 132] on div at bounding box center [650, 132] width 4 height 4
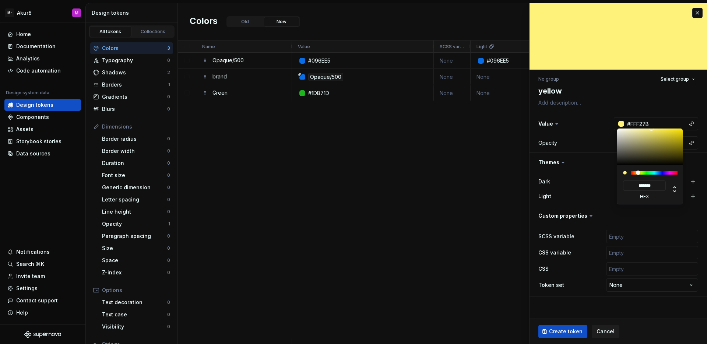
click at [652, 128] on div "******* hex" at bounding box center [650, 166] width 66 height 76
click at [578, 328] on html "M- Akur8 M Home Documentation Analytics Code automation Design system data Desi…" at bounding box center [353, 172] width 707 height 344
click at [575, 329] on html "M- Akur8 M Home Documentation Analytics Code automation Design system data Desi…" at bounding box center [353, 172] width 707 height 344
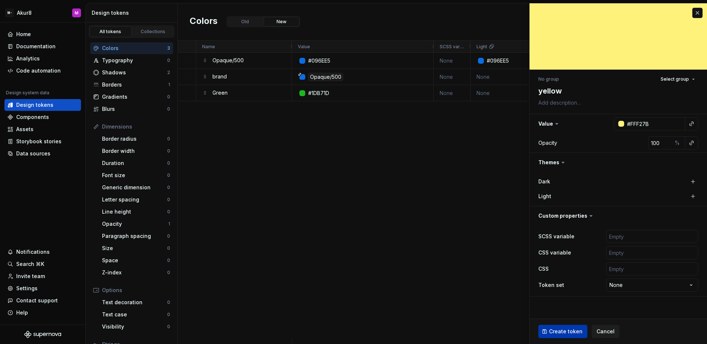
click at [571, 328] on span "Create token" at bounding box center [566, 331] width 34 height 7
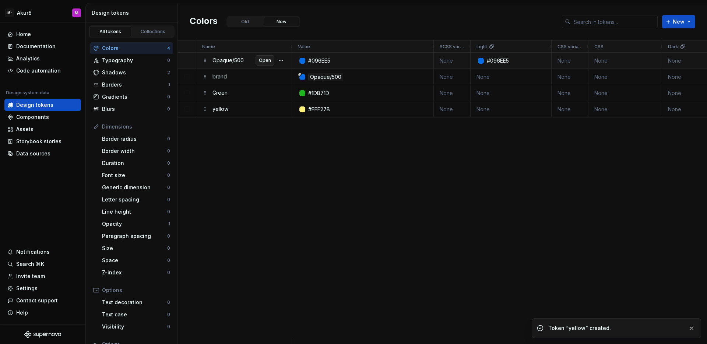
click at [267, 61] on span "Open" at bounding box center [265, 60] width 12 height 6
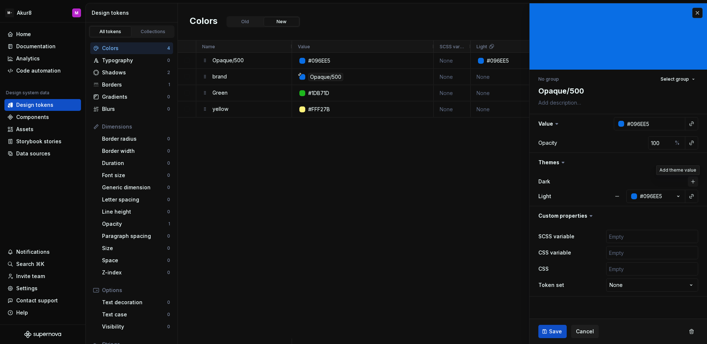
click at [694, 183] on button "button" at bounding box center [693, 181] width 10 height 10
click at [676, 182] on icon "button" at bounding box center [678, 181] width 7 height 7
click at [644, 171] on button "button" at bounding box center [619, 162] width 178 height 19
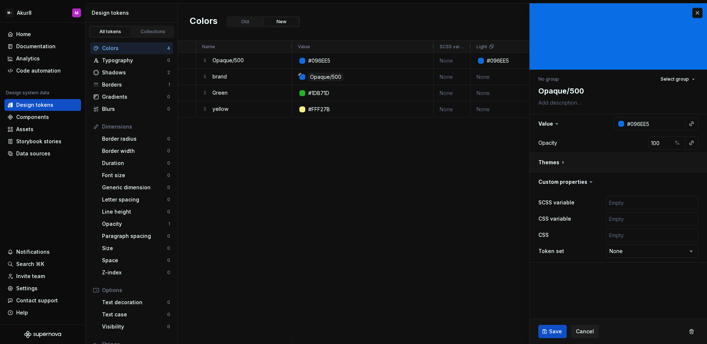
click at [617, 169] on button "button" at bounding box center [619, 162] width 178 height 19
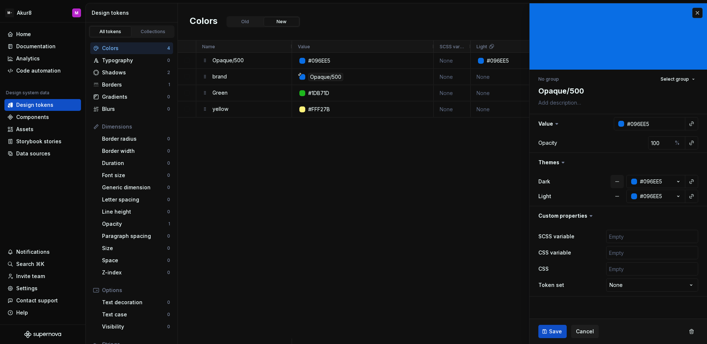
click at [616, 183] on button "button" at bounding box center [617, 181] width 13 height 13
click at [617, 192] on button "button" at bounding box center [617, 196] width 13 height 13
click at [691, 182] on button "button" at bounding box center [693, 181] width 10 height 10
click at [668, 183] on button "#096EE5" at bounding box center [656, 181] width 59 height 13
click at [582, 202] on div "Color" at bounding box center [580, 200] width 13 height 7
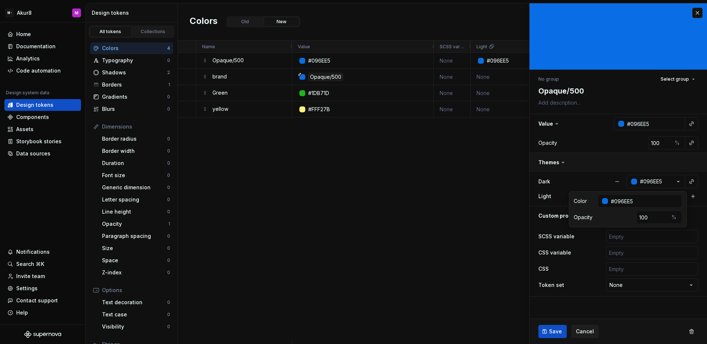
click at [598, 169] on button "button" at bounding box center [619, 162] width 178 height 19
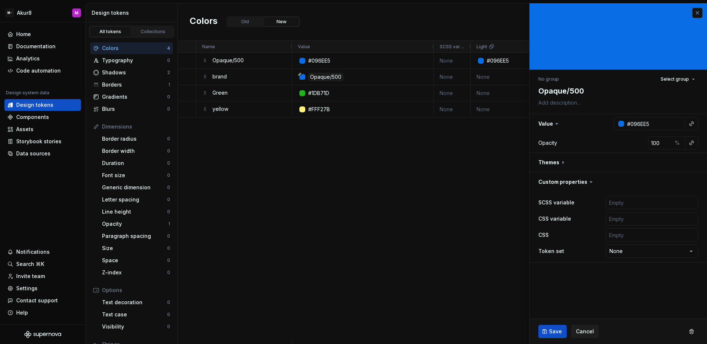
click at [697, 13] on button "button" at bounding box center [698, 13] width 10 height 10
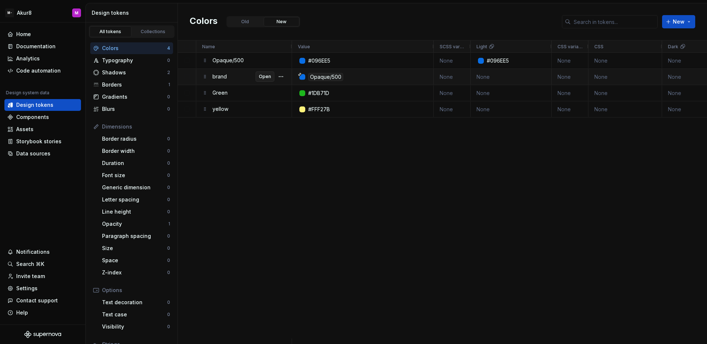
click at [260, 75] on span "Open" at bounding box center [265, 77] width 12 height 6
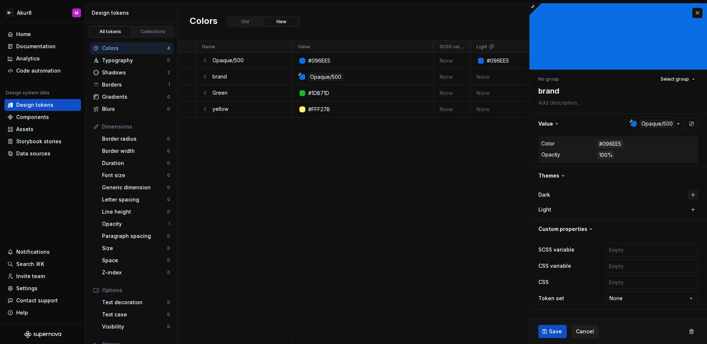
click at [690, 194] on button "button" at bounding box center [693, 195] width 10 height 10
click at [653, 196] on div "Opaque/500" at bounding box center [657, 195] width 35 height 8
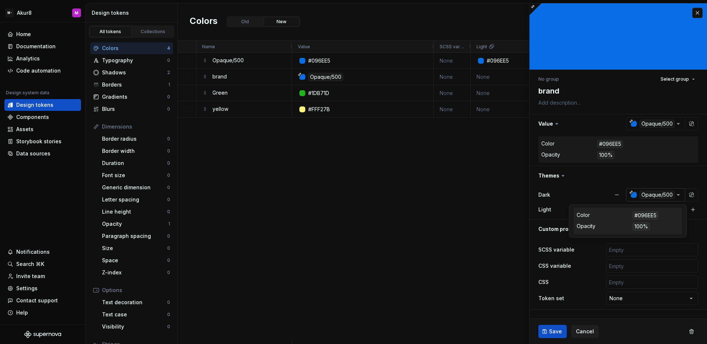
click at [632, 195] on div "button" at bounding box center [634, 195] width 6 height 6
click at [642, 222] on div "Opacity 100%" at bounding box center [628, 227] width 102 height 10
click at [676, 196] on icon "button" at bounding box center [678, 194] width 7 height 7
click at [677, 194] on icon "button" at bounding box center [678, 194] width 7 height 7
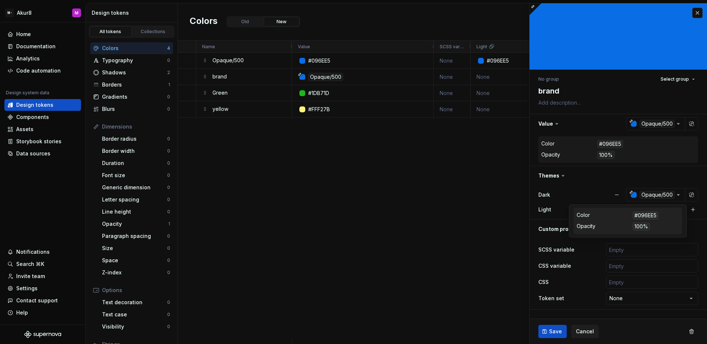
click at [655, 211] on div "Color #096EE5" at bounding box center [628, 216] width 102 height 10
click at [612, 194] on button "button" at bounding box center [616, 194] width 13 height 13
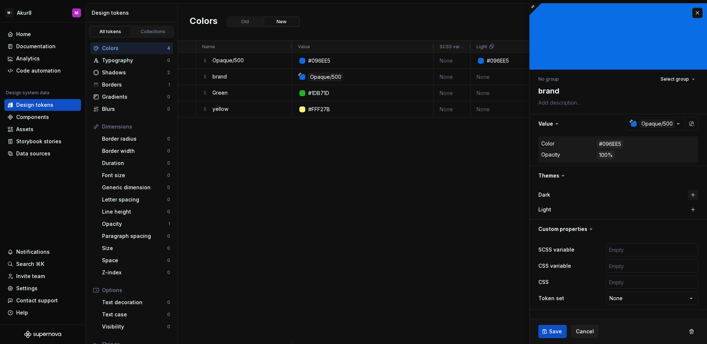
drag, startPoint x: 685, startPoint y: 194, endPoint x: 690, endPoint y: 194, distance: 5.5
click at [685, 194] on div "Dark" at bounding box center [619, 195] width 160 height 10
click at [691, 194] on button "button" at bounding box center [693, 195] width 10 height 10
click at [666, 194] on div "Opaque/500" at bounding box center [657, 195] width 35 height 8
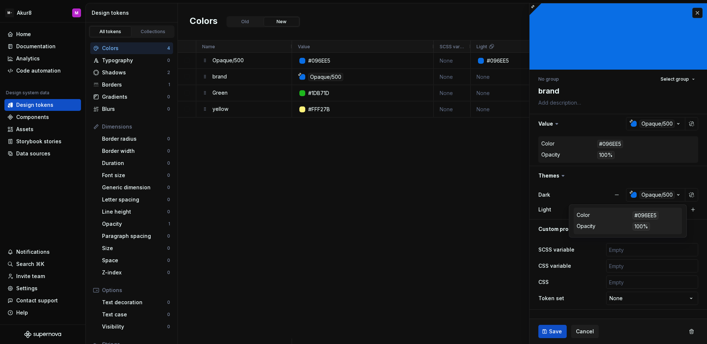
click at [661, 218] on dd "#096EE5" at bounding box center [656, 215] width 46 height 8
click at [672, 199] on div "Opaque/500" at bounding box center [657, 195] width 35 height 8
click at [676, 198] on icon "button" at bounding box center [678, 194] width 7 height 7
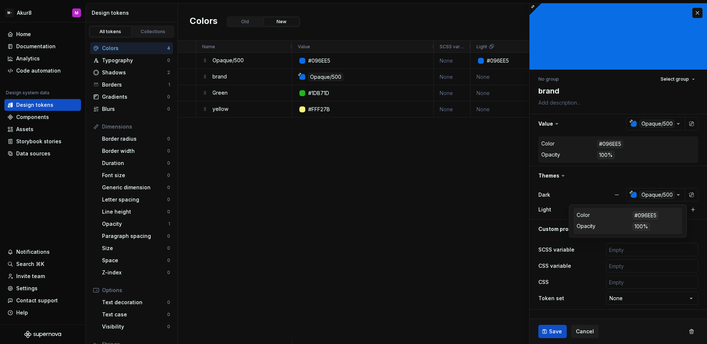
click at [662, 217] on dd "#096EE5" at bounding box center [656, 215] width 46 height 8
click at [661, 217] on dd "#096EE5" at bounding box center [656, 215] width 46 height 8
click at [654, 200] on button "Opaque/500" at bounding box center [655, 194] width 59 height 13
click at [655, 197] on div "Opaque/500" at bounding box center [657, 195] width 35 height 8
drag, startPoint x: 654, startPoint y: 196, endPoint x: 643, endPoint y: 198, distance: 10.6
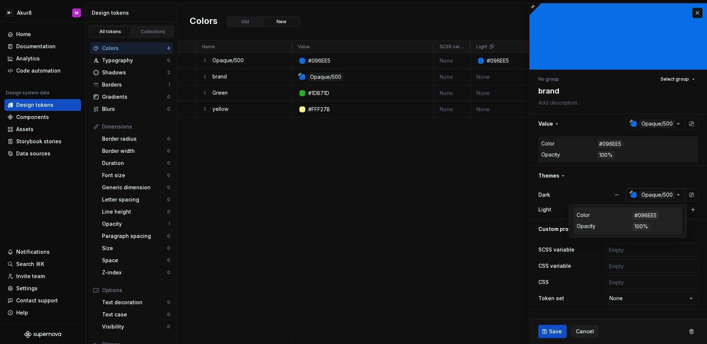
click at [653, 196] on div "Opaque/500" at bounding box center [657, 195] width 35 height 8
click at [619, 196] on button "button" at bounding box center [616, 194] width 13 height 13
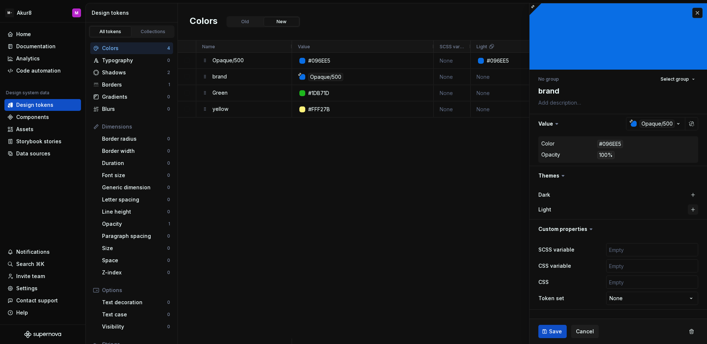
click at [692, 208] on button "button" at bounding box center [693, 209] width 10 height 10
click at [692, 208] on button "button" at bounding box center [692, 209] width 10 height 10
click at [697, 14] on button "button" at bounding box center [698, 13] width 10 height 10
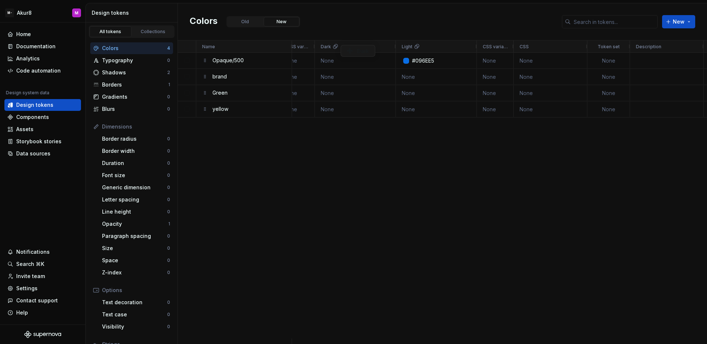
drag, startPoint x: 533, startPoint y: 48, endPoint x: 344, endPoint y: 45, distance: 188.6
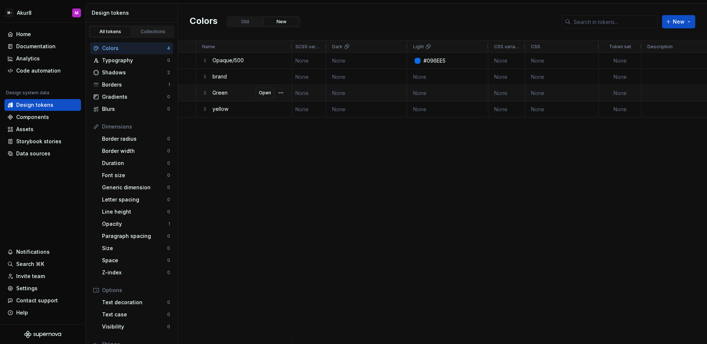
scroll to position [0, 85]
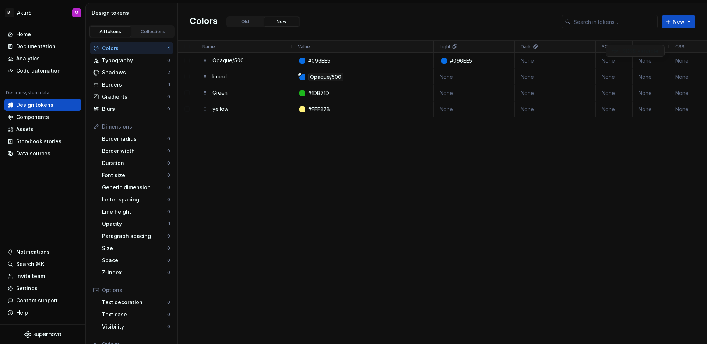
drag, startPoint x: 444, startPoint y: 46, endPoint x: 610, endPoint y: 45, distance: 165.4
click at [265, 80] on button "Open" at bounding box center [265, 76] width 19 height 10
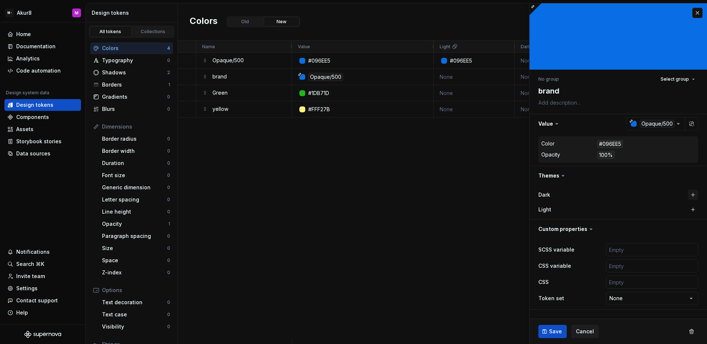
click at [691, 195] on button "button" at bounding box center [693, 195] width 10 height 10
click at [664, 195] on div "Opaque/500" at bounding box center [657, 195] width 35 height 8
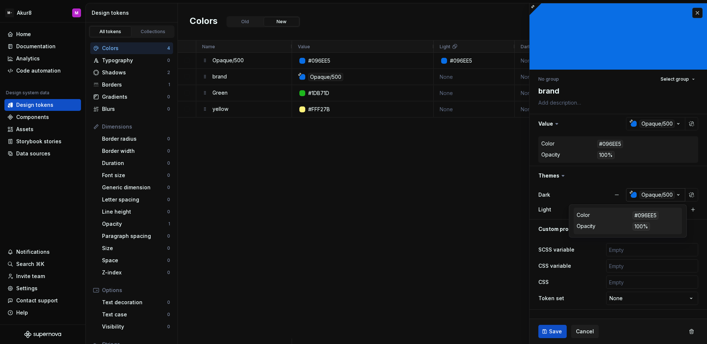
click at [635, 195] on div "button" at bounding box center [634, 195] width 6 height 6
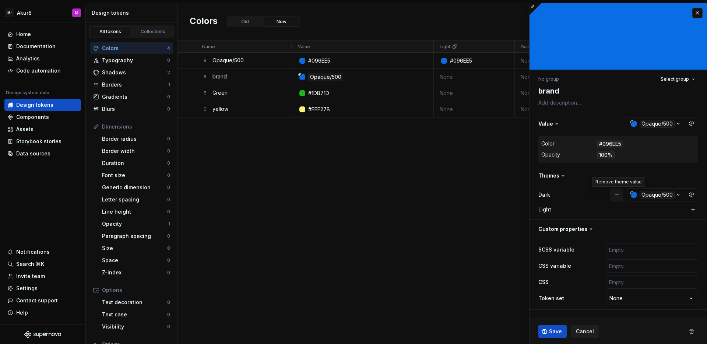
click at [616, 196] on button "button" at bounding box center [616, 194] width 13 height 13
click at [550, 208] on label "Light" at bounding box center [545, 209] width 13 height 7
click at [692, 194] on button "button" at bounding box center [693, 195] width 10 height 10
click at [682, 195] on icon "button" at bounding box center [678, 194] width 7 height 7
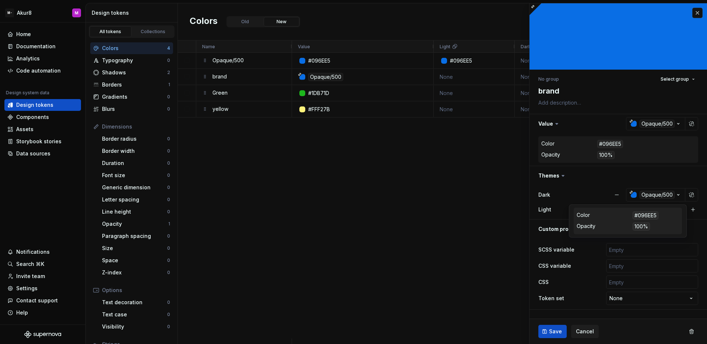
click at [666, 214] on dd "#096EE5" at bounding box center [656, 215] width 46 height 8
click at [654, 216] on div "#096EE5" at bounding box center [646, 215] width 26 height 8
click at [663, 217] on dd "#096EE5" at bounding box center [656, 215] width 46 height 8
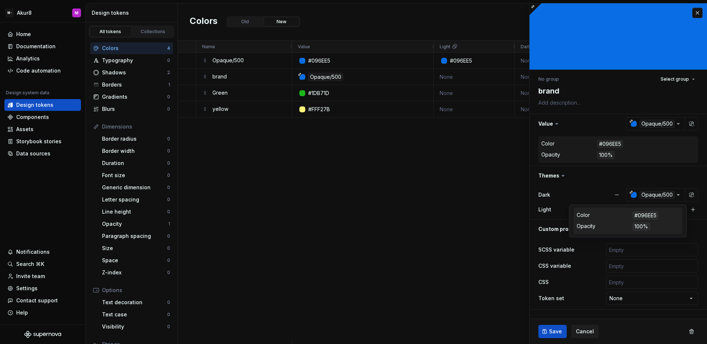
click at [696, 216] on div "Dark Opaque/500 Light" at bounding box center [619, 202] width 178 height 34
click at [620, 197] on button "button" at bounding box center [616, 194] width 13 height 13
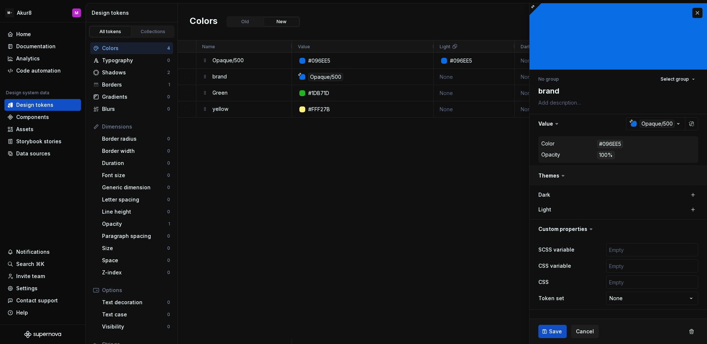
click at [552, 178] on button "button" at bounding box center [619, 175] width 178 height 19
click at [674, 81] on span "Select group" at bounding box center [675, 79] width 28 height 6
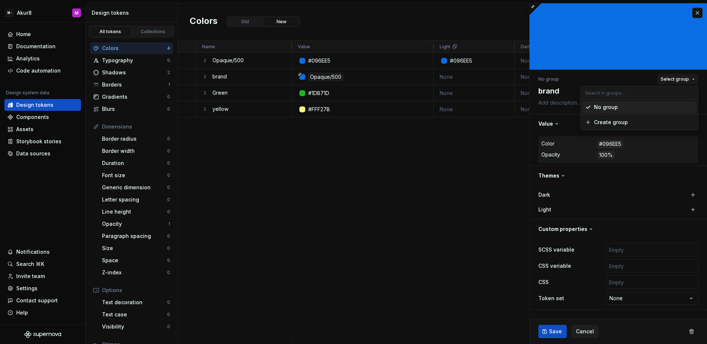
click at [674, 81] on span "Select group" at bounding box center [675, 79] width 28 height 6
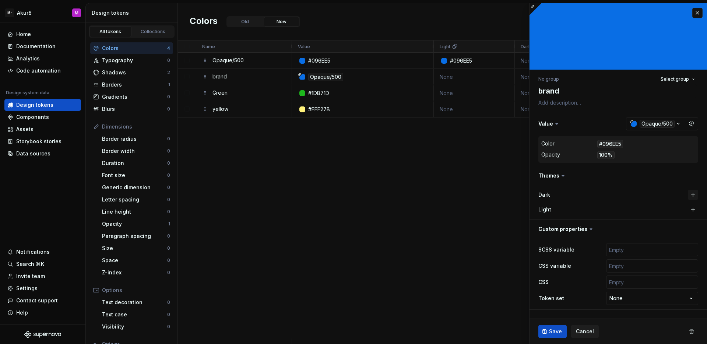
click at [691, 192] on button "button" at bounding box center [693, 195] width 10 height 10
click at [678, 194] on icon "button" at bounding box center [678, 194] width 7 height 7
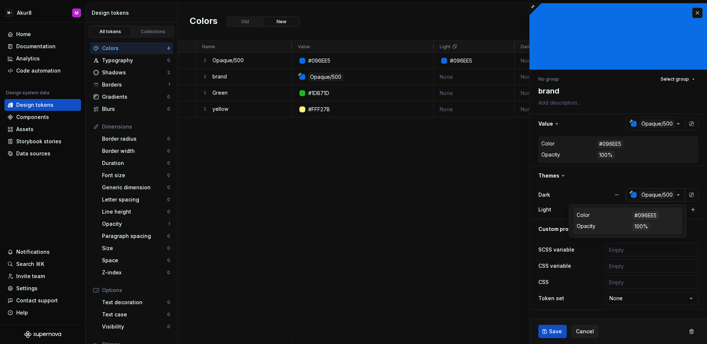
click at [678, 194] on icon "button" at bounding box center [678, 194] width 7 height 7
click at [692, 210] on button "button" at bounding box center [693, 209] width 10 height 10
click at [692, 210] on button "button" at bounding box center [692, 209] width 10 height 10
click at [674, 209] on html "M- Akur8 M Home Documentation Analytics Code automation Design system data Desi…" at bounding box center [353, 172] width 707 height 344
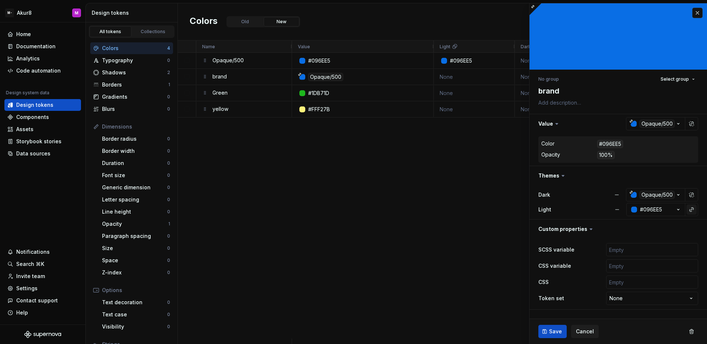
click at [697, 210] on button "button" at bounding box center [692, 209] width 10 height 10
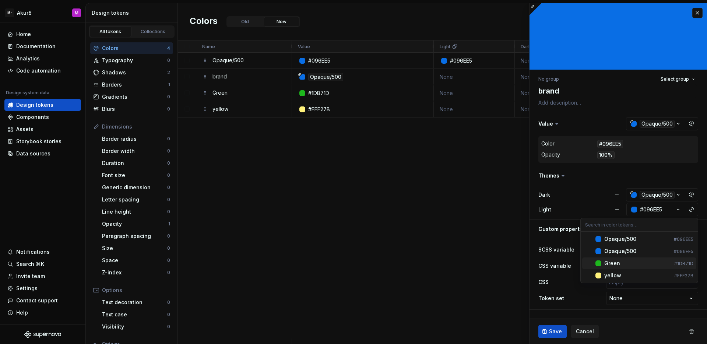
click at [636, 265] on div "Green" at bounding box center [638, 263] width 67 height 7
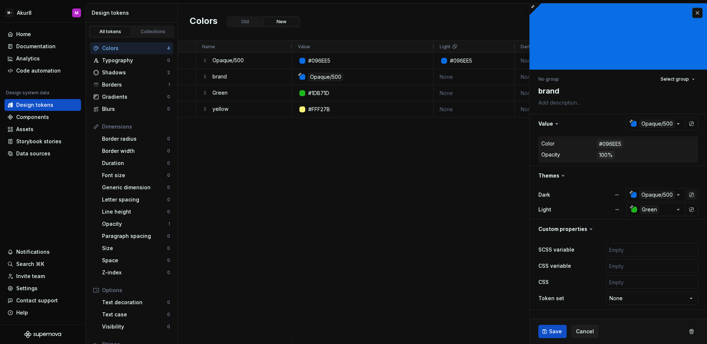
click at [689, 195] on button "button" at bounding box center [692, 195] width 10 height 10
click at [689, 194] on button "button" at bounding box center [692, 195] width 10 height 10
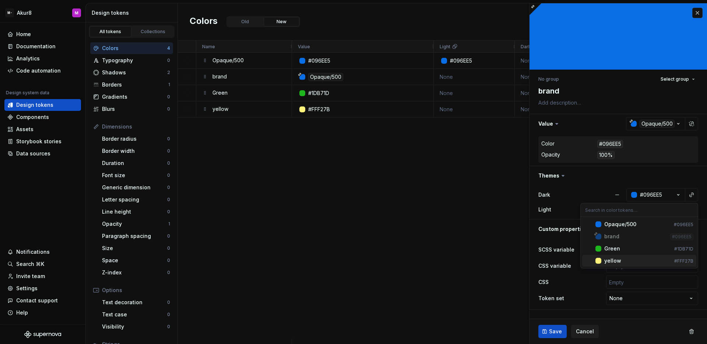
click at [614, 259] on div "yellow" at bounding box center [613, 260] width 17 height 7
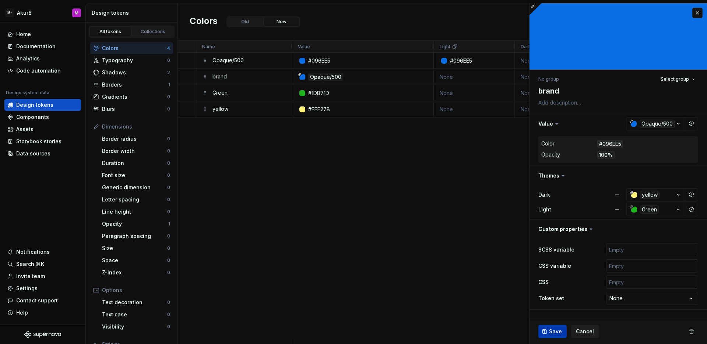
click at [554, 335] on span "Save" at bounding box center [555, 331] width 13 height 7
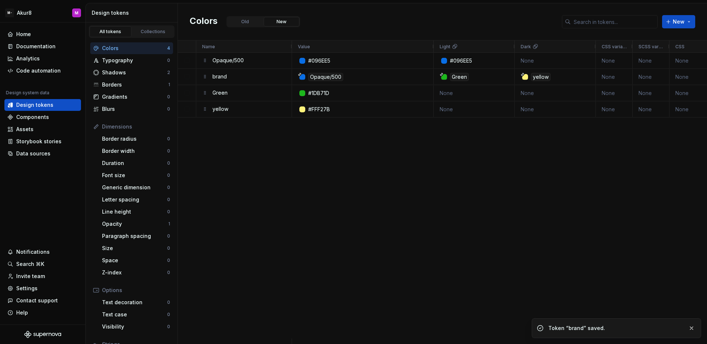
click at [486, 202] on div "#096EE5 None #096EE5 None None None None Opaque/500 None Green yellow None None…" at bounding box center [499, 196] width 415 height 286
click at [259, 108] on button "Open" at bounding box center [265, 109] width 19 height 10
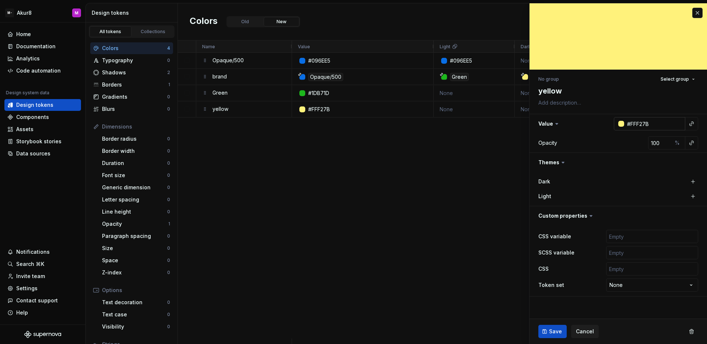
click at [623, 125] on div at bounding box center [622, 124] width 6 height 6
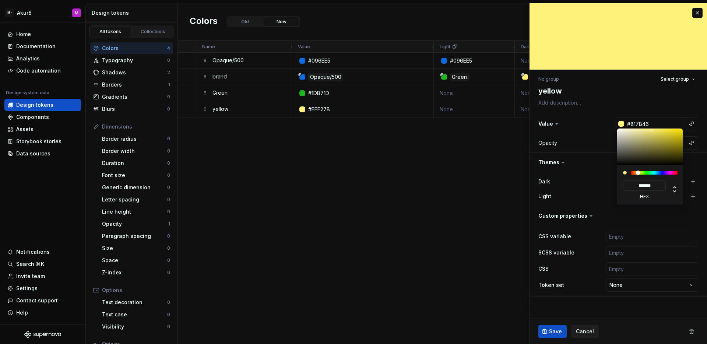
click at [648, 147] on div at bounding box center [650, 147] width 66 height 36
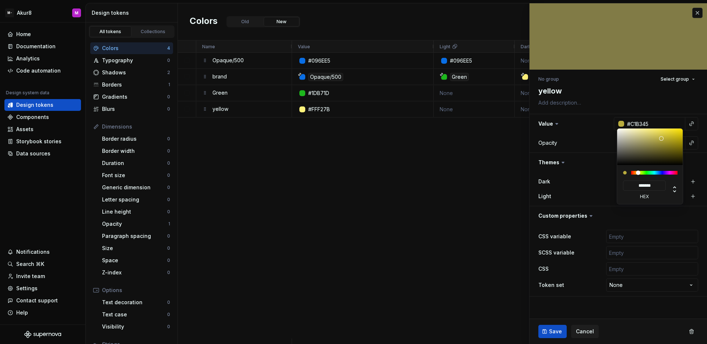
drag, startPoint x: 648, startPoint y: 147, endPoint x: 658, endPoint y: 140, distance: 12.6
click at [660, 137] on div at bounding box center [661, 138] width 4 height 4
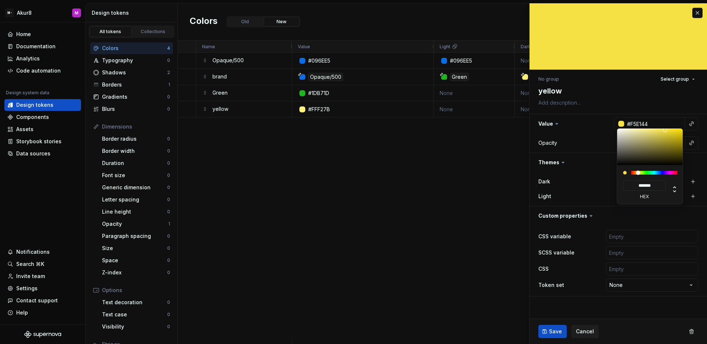
drag, startPoint x: 659, startPoint y: 139, endPoint x: 665, endPoint y: 130, distance: 10.9
click at [665, 130] on div at bounding box center [665, 130] width 4 height 4
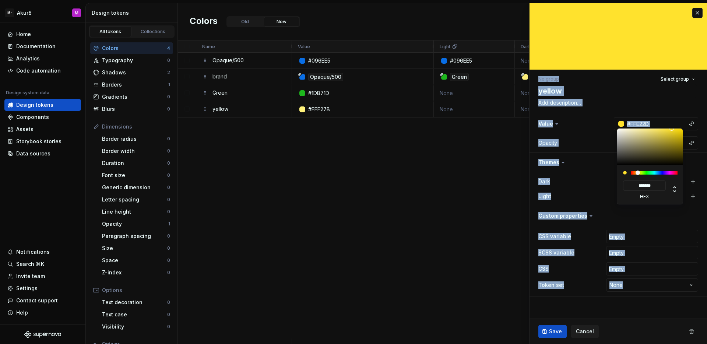
drag, startPoint x: 664, startPoint y: 130, endPoint x: 672, endPoint y: 121, distance: 12.3
click at [672, 121] on html "M- Akur8 M Home Documentation Analytics Code automation Design system data Desi…" at bounding box center [353, 172] width 707 height 344
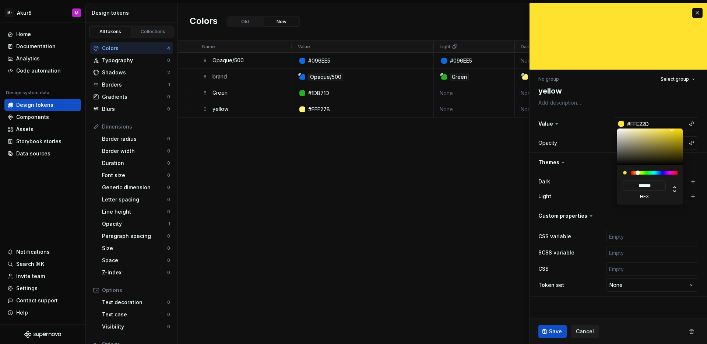
click at [560, 326] on html "M- Akur8 M Home Documentation Analytics Code automation Design system data Desi…" at bounding box center [353, 172] width 707 height 344
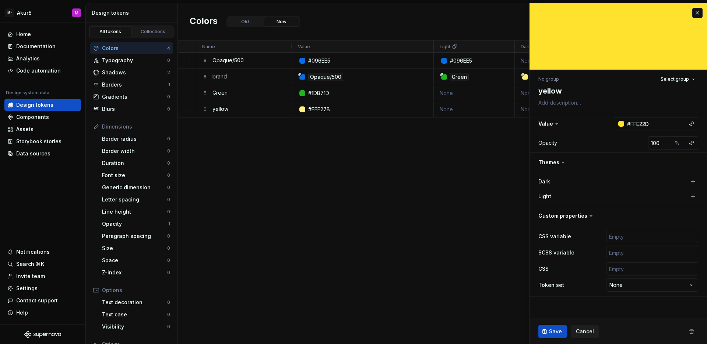
click at [559, 328] on html "M- Akur8 M Home Documentation Analytics Code automation Design system data Desi…" at bounding box center [353, 172] width 707 height 344
click at [564, 336] on button "Save" at bounding box center [553, 331] width 28 height 13
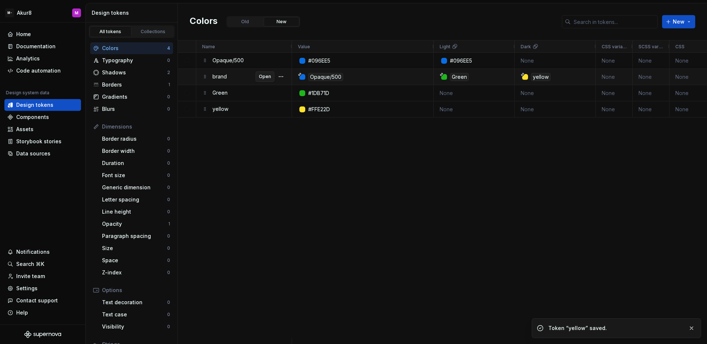
click at [271, 75] on span "Open" at bounding box center [265, 77] width 12 height 6
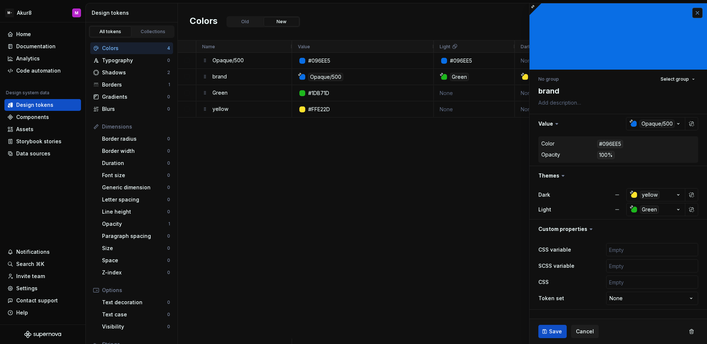
click at [697, 14] on button "button" at bounding box center [698, 13] width 10 height 10
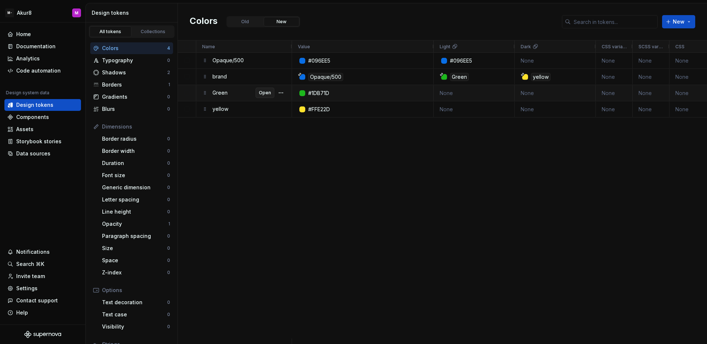
click at [267, 93] on span "Open" at bounding box center [265, 93] width 12 height 6
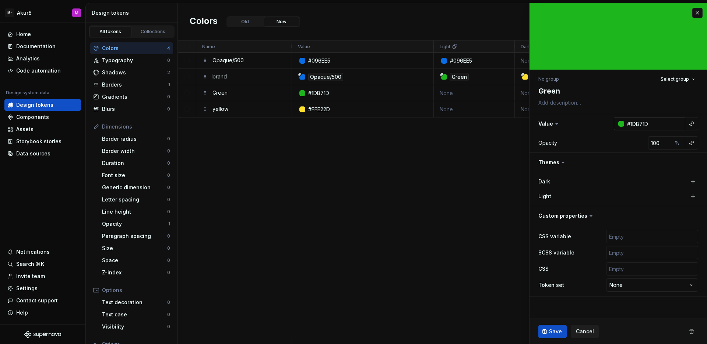
click at [619, 123] on div at bounding box center [622, 124] width 6 height 6
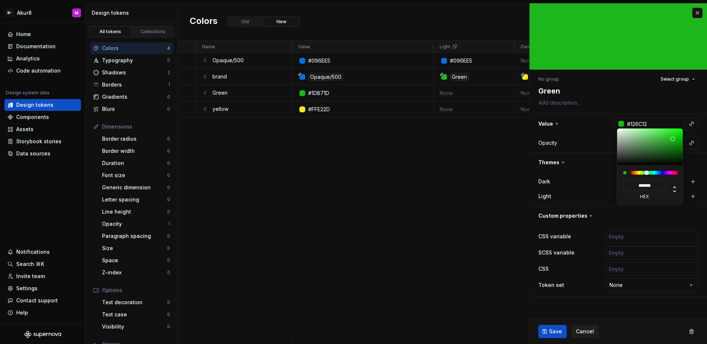
click at [673, 150] on div at bounding box center [650, 147] width 66 height 36
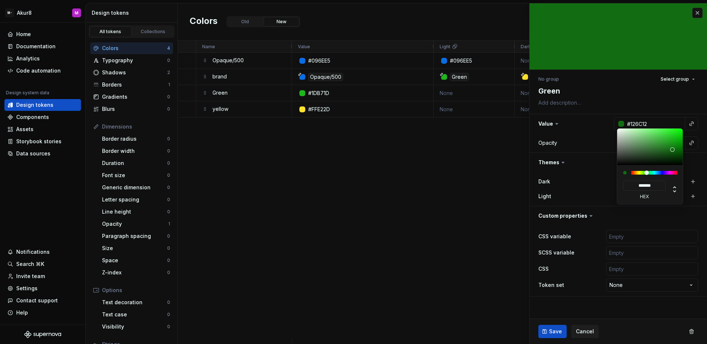
click at [561, 333] on html "M- Akur8 M Home Documentation Analytics Code automation Design system data Desi…" at bounding box center [353, 172] width 707 height 344
click at [559, 331] on html "M- Akur8 M Home Documentation Analytics Code automation Design system data Desi…" at bounding box center [353, 172] width 707 height 344
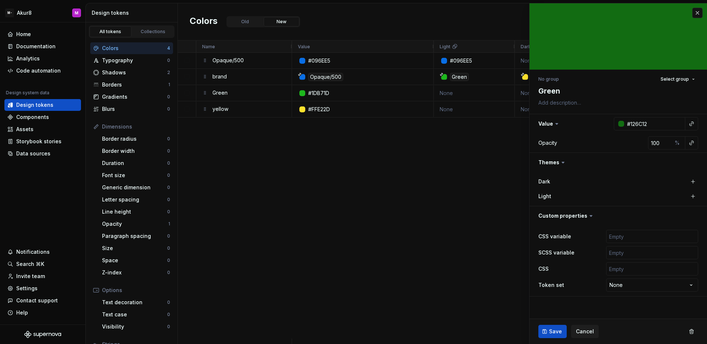
click at [558, 333] on span "Save" at bounding box center [555, 331] width 13 height 7
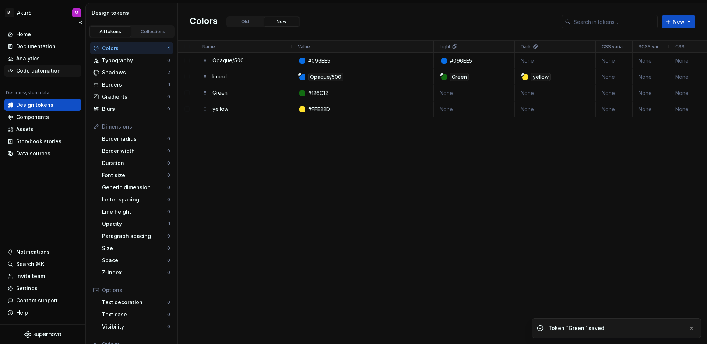
click at [50, 69] on div "Code automation" at bounding box center [38, 70] width 45 height 7
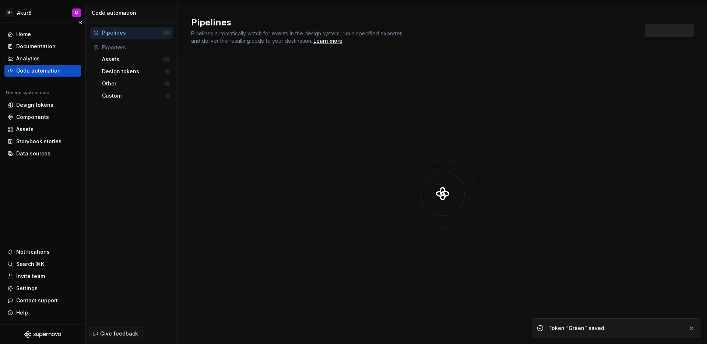
click at [52, 70] on div "Code automation" at bounding box center [38, 70] width 45 height 7
click at [134, 96] on div "Custom" at bounding box center [133, 95] width 62 height 7
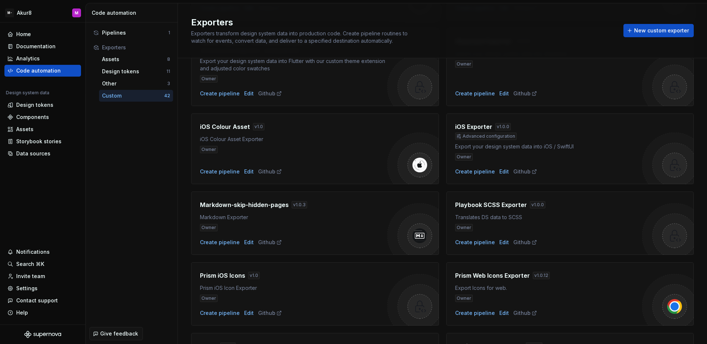
scroll to position [655, 0]
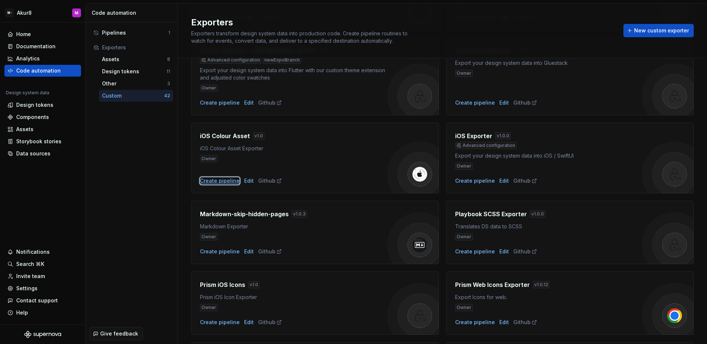
click at [221, 183] on div "Create pipeline" at bounding box center [220, 180] width 40 height 7
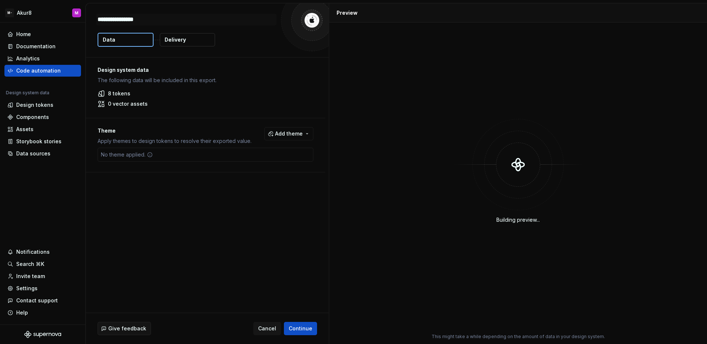
click at [280, 130] on span "Add theme" at bounding box center [289, 133] width 28 height 7
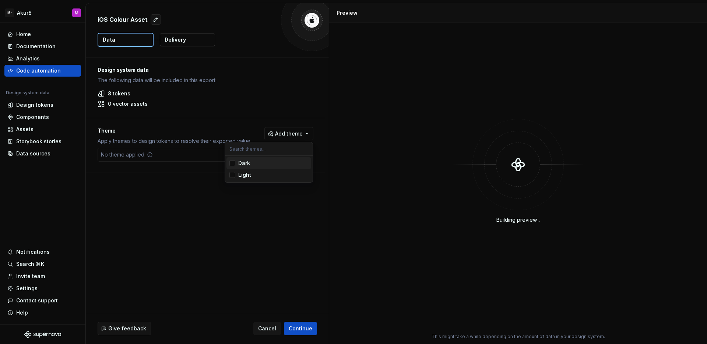
click at [237, 163] on span "Dark" at bounding box center [269, 163] width 85 height 12
click at [286, 267] on html "M- Akur8 M Home Documentation Analytics Code automation Design system data Desi…" at bounding box center [353, 172] width 707 height 344
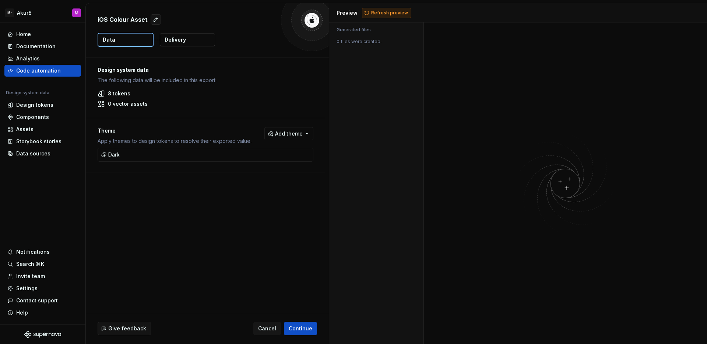
click at [381, 17] on button "Refresh preview" at bounding box center [386, 13] width 49 height 10
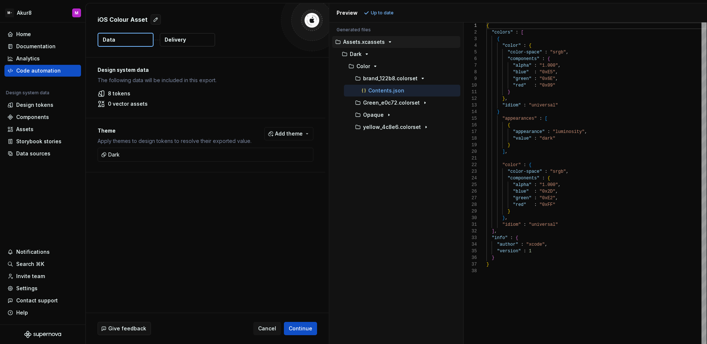
click at [464, 88] on div at bounding box center [464, 183] width 0 height 322
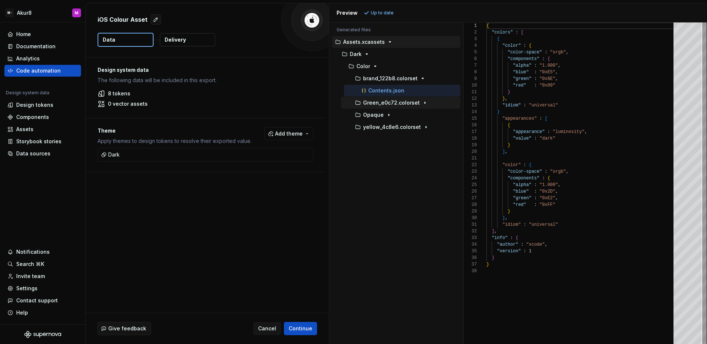
click at [422, 105] on icon "button" at bounding box center [425, 103] width 6 height 6
click at [389, 116] on icon "button" at bounding box center [389, 115] width 6 height 6
click at [413, 126] on p "500_811ec.colorset" at bounding box center [394, 127] width 48 height 6
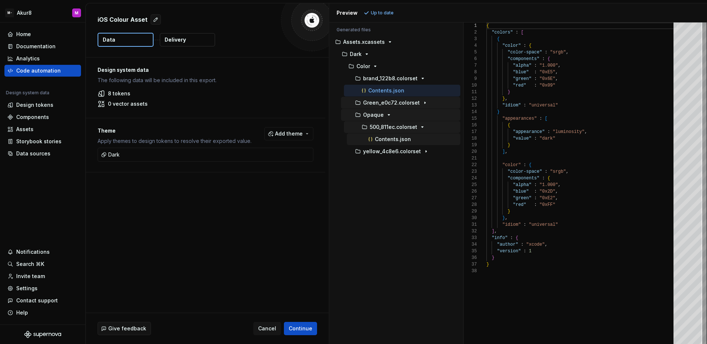
click at [402, 139] on p "Contents.json" at bounding box center [393, 139] width 36 height 6
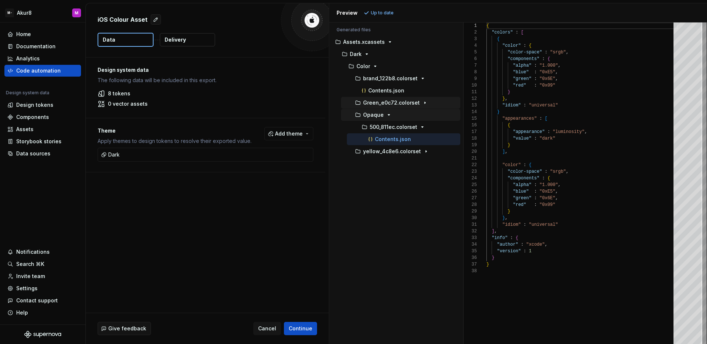
scroll to position [66, 0]
click at [304, 133] on button "Add theme" at bounding box center [289, 133] width 49 height 13
click at [234, 174] on div "Suggestions" at bounding box center [233, 175] width 6 height 6
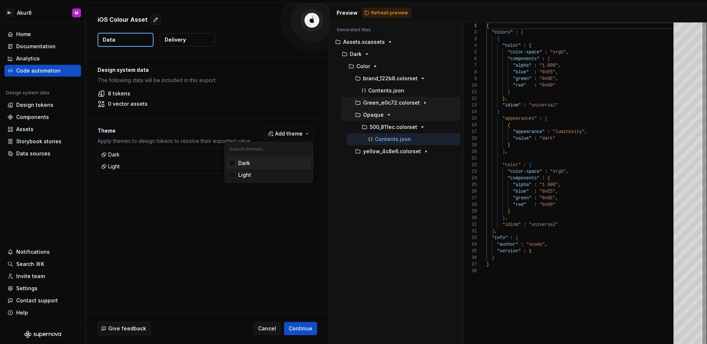
click at [358, 183] on html "M- Akur8 M Home Documentation Analytics Code automation Design system data Desi…" at bounding box center [353, 172] width 707 height 344
click at [391, 13] on span "Refresh preview" at bounding box center [389, 13] width 37 height 6
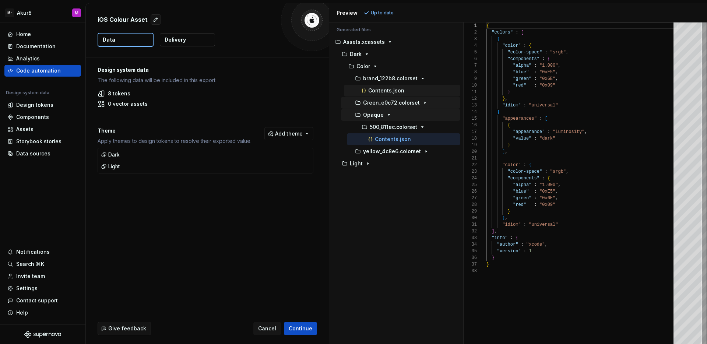
click at [395, 92] on p "Contents.json" at bounding box center [386, 91] width 36 height 6
click at [396, 139] on p "Contents.json" at bounding box center [393, 139] width 36 height 6
click at [399, 89] on p "Contents.json" at bounding box center [386, 91] width 36 height 6
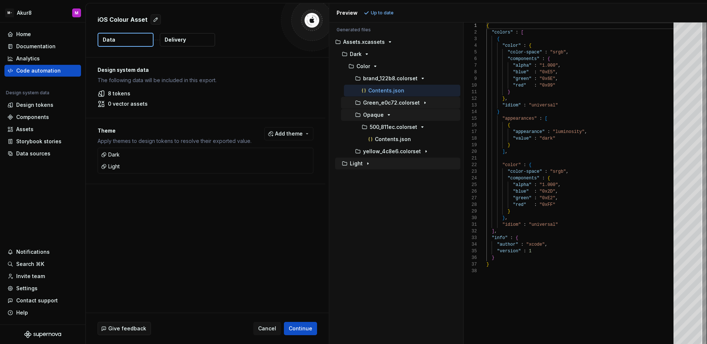
click at [364, 163] on div "button" at bounding box center [368, 164] width 9 height 6
click at [370, 175] on div "Color" at bounding box center [403, 176] width 113 height 6
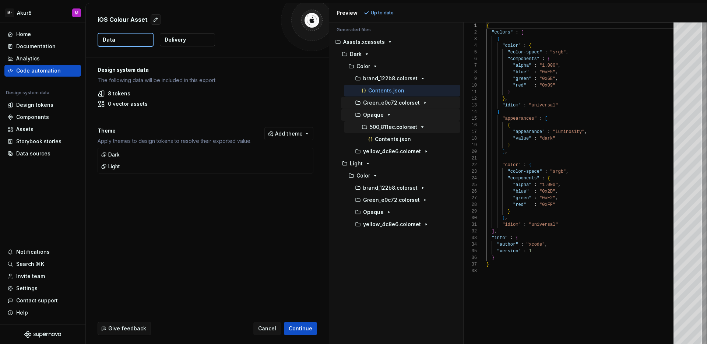
click at [406, 129] on p "500_811ec.colorset" at bounding box center [394, 127] width 48 height 6
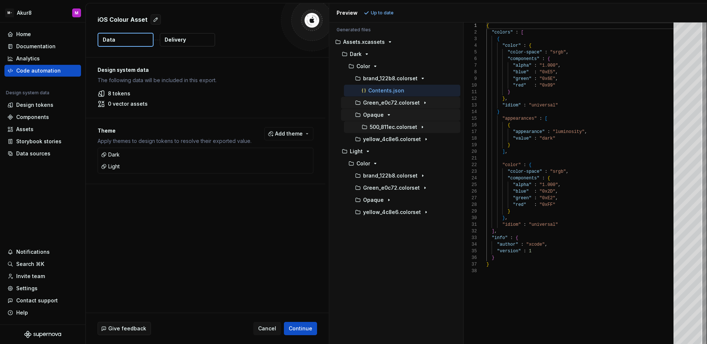
click at [405, 128] on p "500_811ec.colorset" at bounding box center [394, 127] width 48 height 6
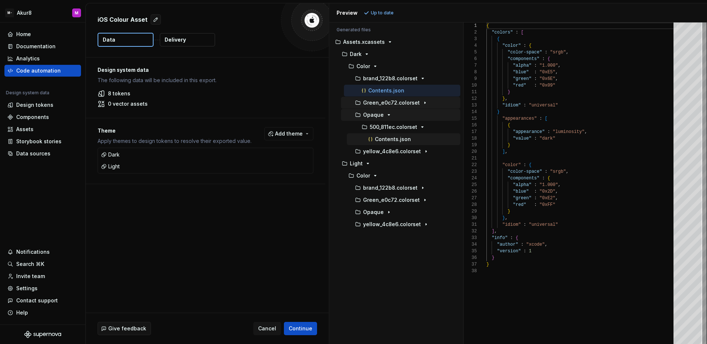
click at [398, 141] on p "Contents.json" at bounding box center [393, 139] width 36 height 6
click at [385, 211] on div "button" at bounding box center [389, 212] width 9 height 6
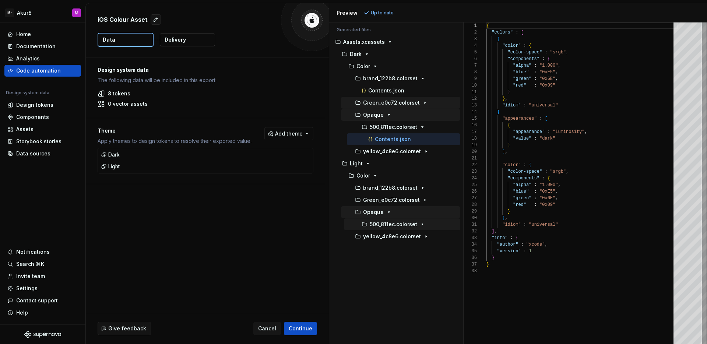
click at [386, 226] on p "500_811ec.colorset" at bounding box center [394, 224] width 48 height 6
click at [392, 235] on p "Contents.json" at bounding box center [393, 237] width 36 height 6
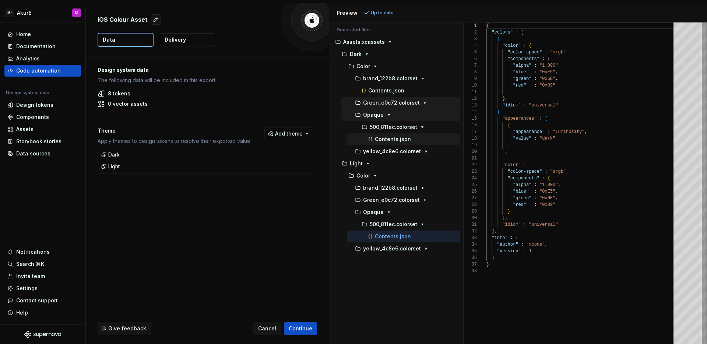
click at [394, 139] on p "Contents.json" at bounding box center [393, 139] width 36 height 6
click at [393, 235] on p "Contents.json" at bounding box center [393, 237] width 36 height 6
click at [392, 139] on p "Contents.json" at bounding box center [393, 139] width 36 height 6
click at [398, 235] on p "Contents.json" at bounding box center [393, 237] width 36 height 6
click at [399, 137] on p "Contents.json" at bounding box center [393, 139] width 36 height 6
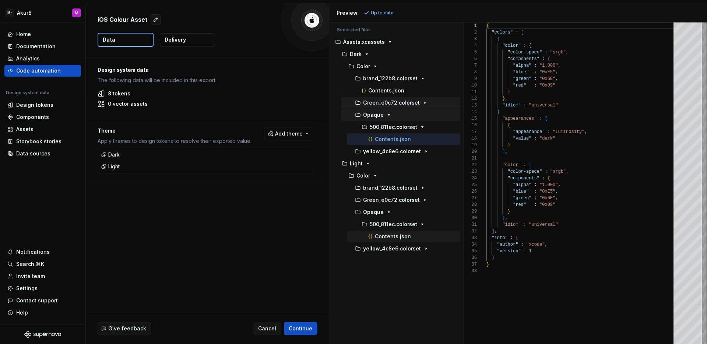
click at [392, 235] on p "Contents.json" at bounding box center [393, 237] width 36 height 6
click at [392, 137] on p "Contents.json" at bounding box center [393, 139] width 36 height 6
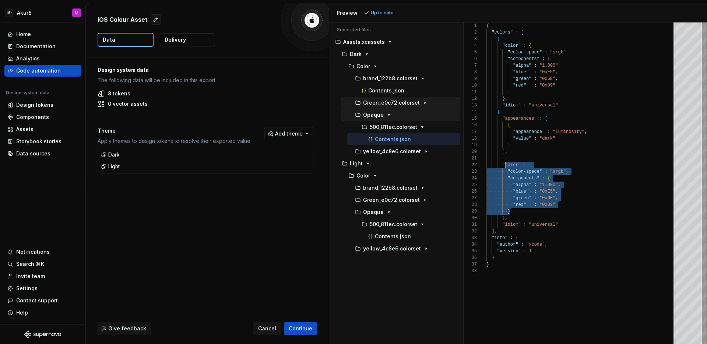
scroll to position [13, 19]
drag, startPoint x: 553, startPoint y: 206, endPoint x: 504, endPoint y: 174, distance: 58.8
click at [504, 174] on div "{ "colors" : [ { "color" : { "color-space" : "srgb" , "components" : { "alpha" …" at bounding box center [583, 183] width 192 height 322
click at [387, 42] on icon "button" at bounding box center [390, 42] width 6 height 6
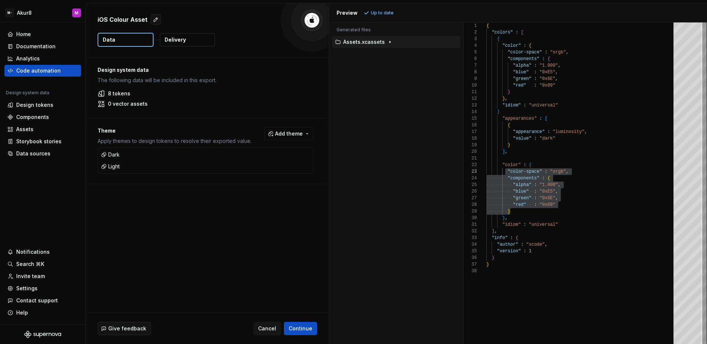
click at [387, 42] on icon "button" at bounding box center [390, 42] width 6 height 6
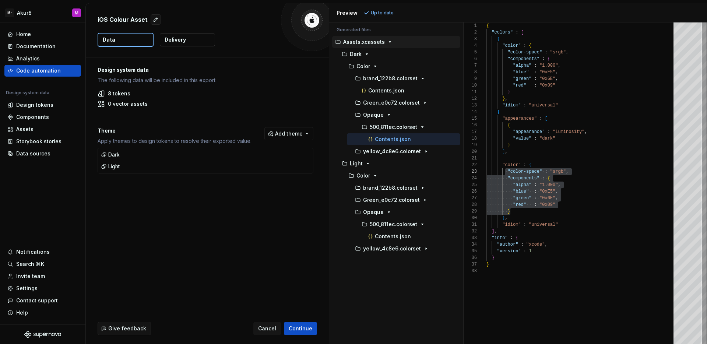
click at [361, 301] on div "Accessibility guide for tree . Navigate the tree with the arrow keys. Common tr…" at bounding box center [396, 189] width 134 height 310
click at [353, 282] on div "Accessibility guide for tree . Navigate the tree with the arrow keys. Common tr…" at bounding box center [396, 189] width 134 height 310
click at [390, 240] on div "Contents.json" at bounding box center [414, 236] width 94 height 7
click at [396, 139] on p "Contents.json" at bounding box center [393, 139] width 36 height 6
click at [406, 236] on p "Contents.json" at bounding box center [393, 237] width 36 height 6
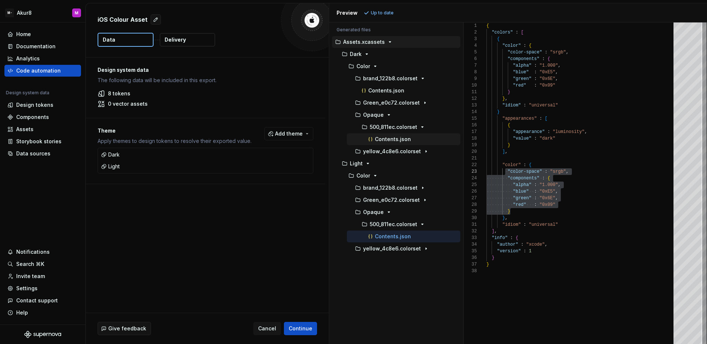
click at [395, 140] on p "Contents.json" at bounding box center [393, 139] width 36 height 6
click at [399, 238] on p "Contents.json" at bounding box center [393, 237] width 36 height 6
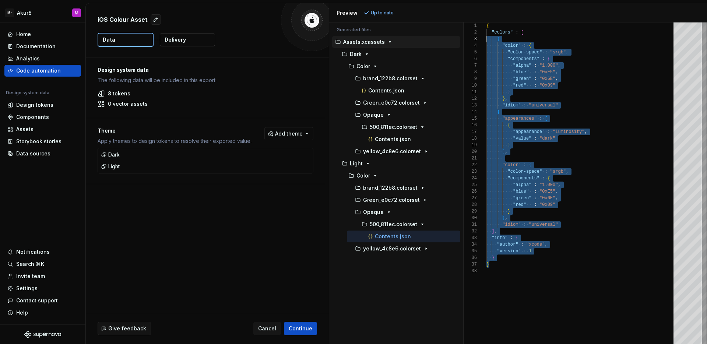
scroll to position [7, 0]
drag, startPoint x: 502, startPoint y: 267, endPoint x: 468, endPoint y: 34, distance: 236.2
click at [487, 34] on div "{ "colors" : [ { "color" : { "color-space" : "srgb" , "components" : { "alpha" …" at bounding box center [583, 183] width 192 height 322
click at [41, 108] on div "Design tokens" at bounding box center [34, 104] width 37 height 7
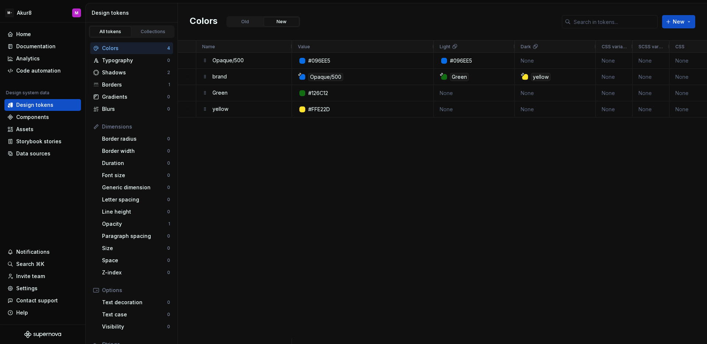
click at [365, 177] on div "#096EE5 #096EE5 None None None None None Opaque/500 Green yellow None None None…" at bounding box center [499, 196] width 415 height 286
click at [336, 221] on div "#096EE5 #096EE5 None None None None None Opaque/500 Green yellow None None None…" at bounding box center [499, 196] width 415 height 286
click at [35, 71] on div "Code automation" at bounding box center [38, 70] width 45 height 7
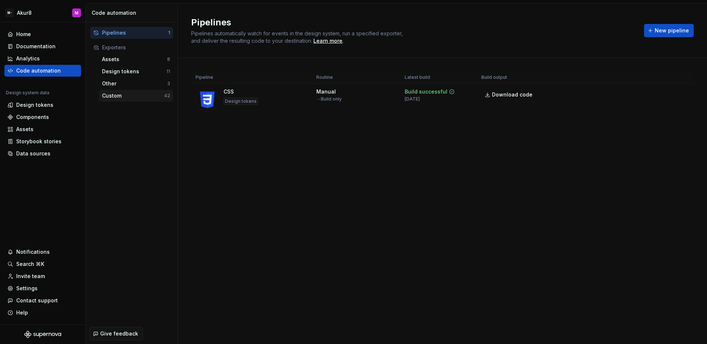
click at [119, 99] on div "Custom" at bounding box center [133, 95] width 62 height 7
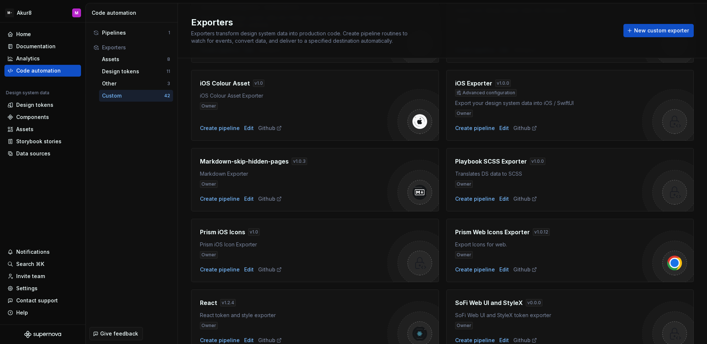
scroll to position [703, 0]
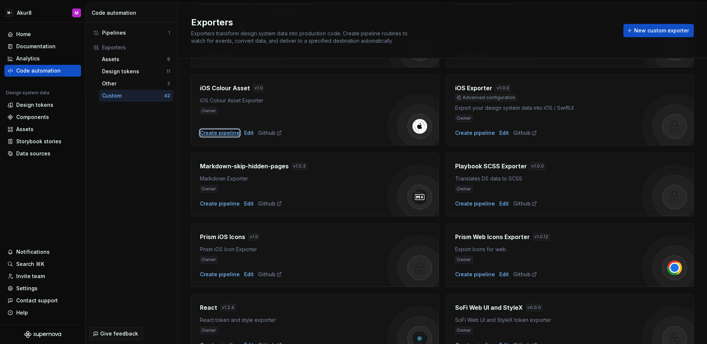
click at [231, 132] on div "Create pipeline" at bounding box center [220, 132] width 40 height 7
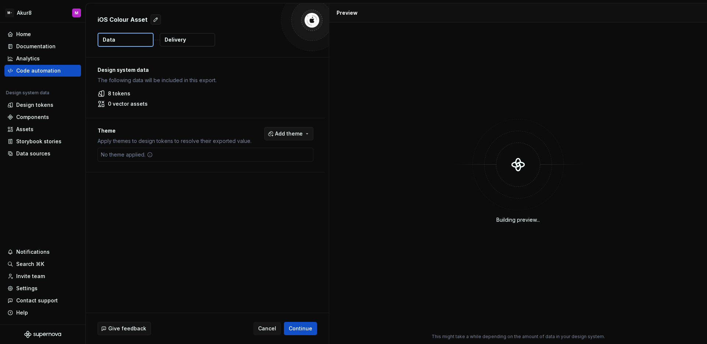
click at [269, 134] on button "Add theme" at bounding box center [289, 133] width 49 height 13
click at [250, 160] on div "Dark" at bounding box center [273, 163] width 70 height 7
click at [246, 174] on div "Light" at bounding box center [244, 174] width 13 height 7
click at [304, 232] on html "M- Akur8 M Home Documentation Analytics Code automation Design system data Desi…" at bounding box center [353, 172] width 707 height 344
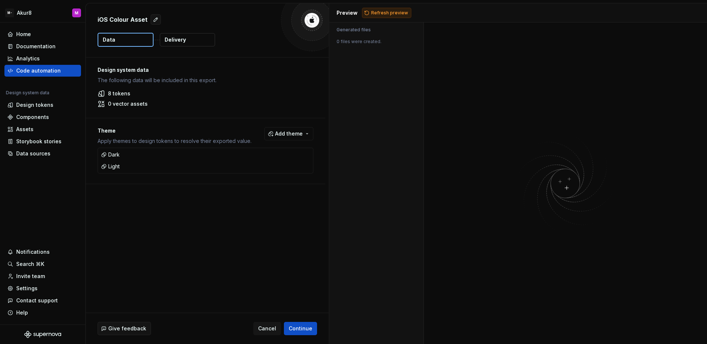
click at [376, 18] on button "Refresh preview" at bounding box center [386, 13] width 49 height 10
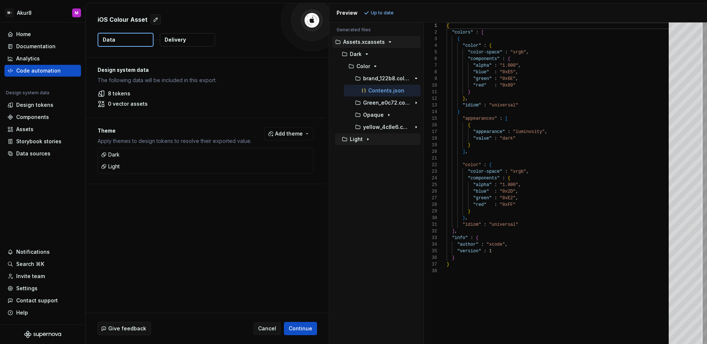
click at [365, 136] on icon "button" at bounding box center [368, 139] width 6 height 6
click at [371, 155] on button "Color" at bounding box center [379, 151] width 83 height 8
click at [366, 185] on p "Opaque" at bounding box center [373, 188] width 21 height 6
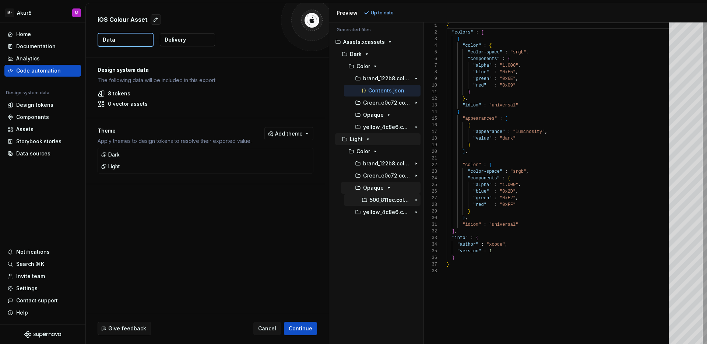
click at [376, 199] on p "500_811ec.colorset" at bounding box center [390, 200] width 41 height 6
click at [384, 214] on p "Contents.json" at bounding box center [393, 212] width 36 height 6
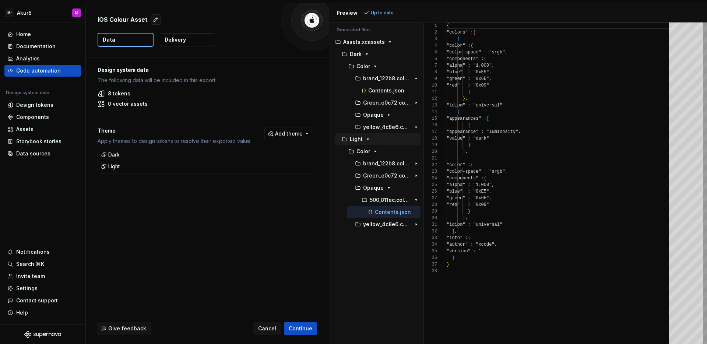
scroll to position [66, 0]
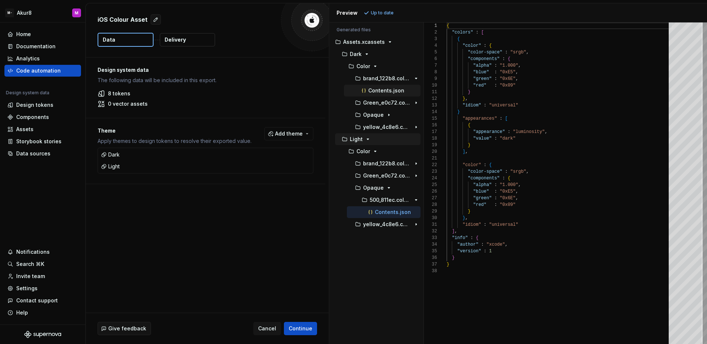
click at [386, 92] on p "Contents.json" at bounding box center [386, 91] width 36 height 6
click at [392, 209] on p "Contents.json" at bounding box center [393, 212] width 36 height 6
click at [493, 138] on div "{ "colors" : [ { "color" : { "color-space" : "srgb" , "components" : { "alpha" …" at bounding box center [560, 183] width 227 height 322
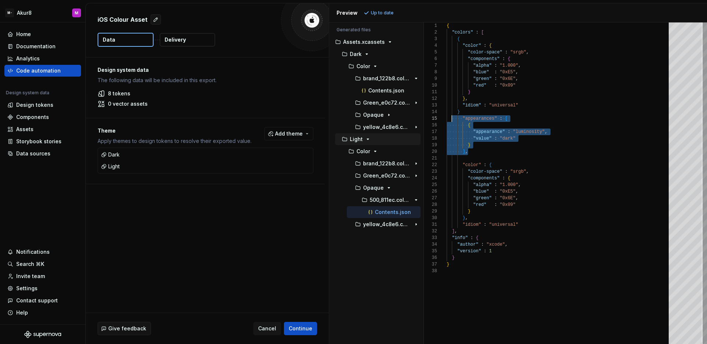
scroll to position [27, 0]
drag, startPoint x: 475, startPoint y: 151, endPoint x: 447, endPoint y: 117, distance: 44.0
click at [447, 117] on div "{ "colors" : [ { "color" : { "color-space" : "srgb" , "components" : { "alpha" …" at bounding box center [560, 183] width 227 height 322
click at [380, 174] on p "Green_e0c72.colorset" at bounding box center [387, 176] width 48 height 6
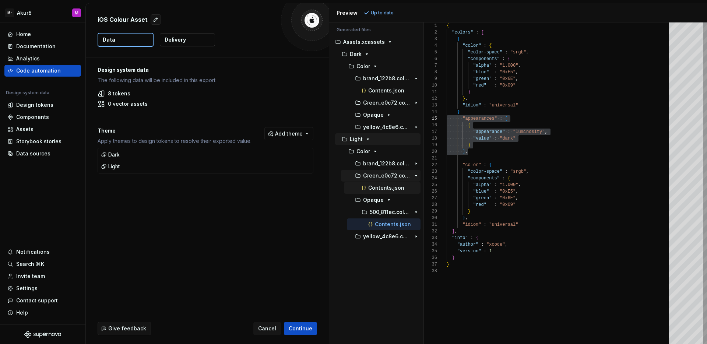
click at [380, 189] on p "Contents.json" at bounding box center [386, 188] width 36 height 6
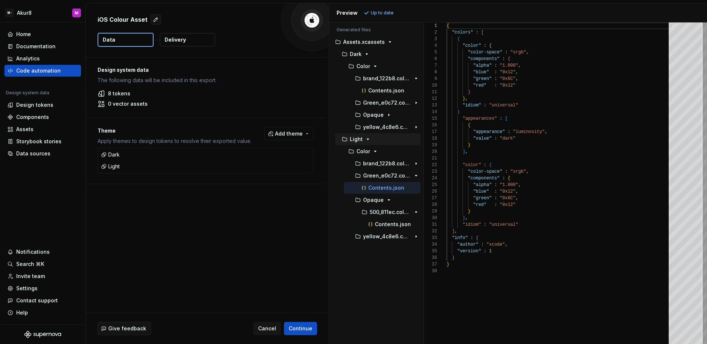
scroll to position [0, 0]
click at [391, 163] on p "brand_122b8.colorset" at bounding box center [387, 164] width 48 height 6
click at [390, 179] on button "Contents.json" at bounding box center [382, 176] width 77 height 8
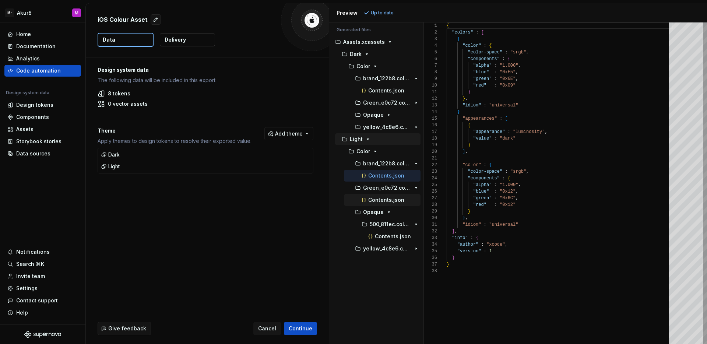
click at [391, 201] on p "Contents.json" at bounding box center [386, 200] width 36 height 6
click at [393, 175] on p "Contents.json" at bounding box center [386, 176] width 36 height 6
click at [388, 200] on p "Contents.json" at bounding box center [386, 200] width 36 height 6
click at [394, 238] on p "Contents.json" at bounding box center [393, 237] width 36 height 6
click at [389, 237] on p "Contents.json" at bounding box center [393, 237] width 36 height 6
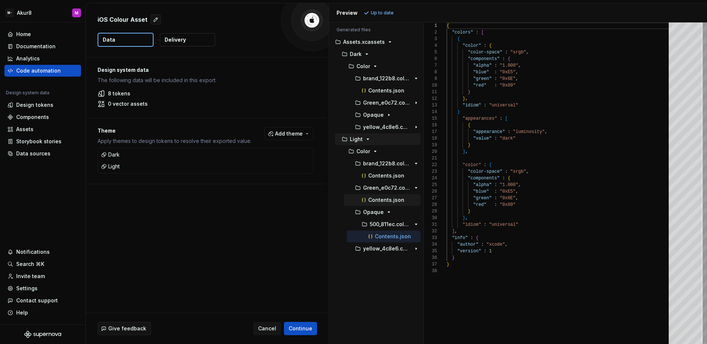
click at [389, 201] on p "Contents.json" at bounding box center [386, 200] width 36 height 6
click at [387, 235] on p "Contents.json" at bounding box center [393, 237] width 36 height 6
click at [385, 249] on p "yellow_4c8e6.colorset" at bounding box center [387, 249] width 48 height 6
click at [386, 259] on p "Contents.json" at bounding box center [386, 261] width 36 height 6
click at [391, 239] on p "Contents.json" at bounding box center [393, 237] width 36 height 6
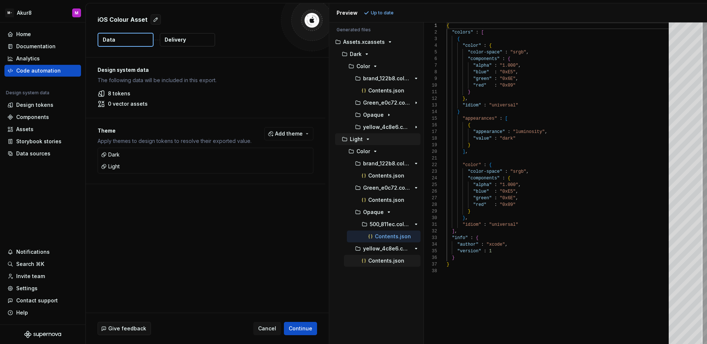
click at [391, 261] on p "Contents.json" at bounding box center [386, 261] width 36 height 6
click at [392, 239] on p "Contents.json" at bounding box center [393, 237] width 36 height 6
click at [390, 261] on p "Contents.json" at bounding box center [386, 261] width 36 height 6
click at [394, 237] on p "Contents.json" at bounding box center [393, 237] width 36 height 6
click at [391, 261] on p "Contents.json" at bounding box center [386, 261] width 36 height 6
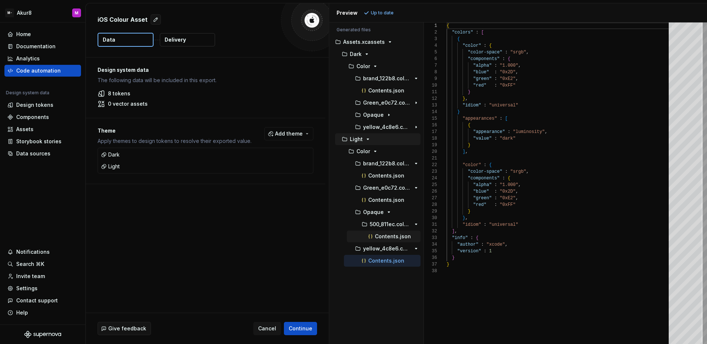
click at [394, 236] on p "Contents.json" at bounding box center [393, 237] width 36 height 6
click at [388, 202] on p "Contents.json" at bounding box center [386, 200] width 36 height 6
click at [388, 234] on p "Contents.json" at bounding box center [393, 237] width 36 height 6
click at [387, 114] on icon "button" at bounding box center [389, 115] width 6 height 6
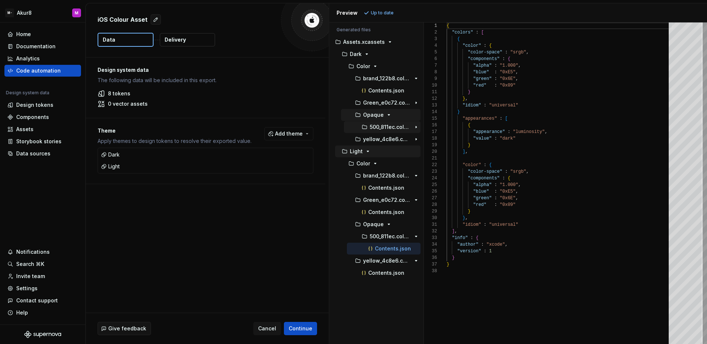
click at [385, 127] on p "500_811ec.colorset" at bounding box center [390, 127] width 41 height 6
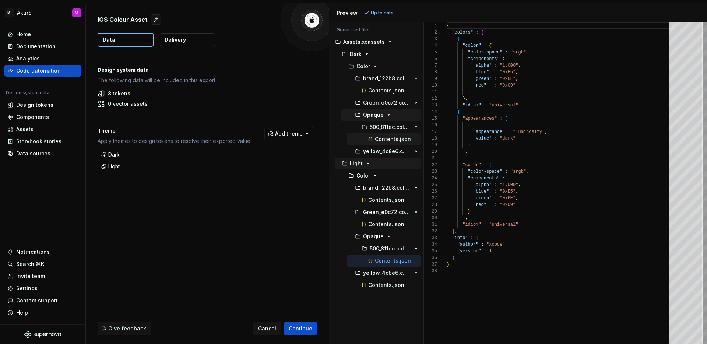
click at [387, 137] on p "Contents.json" at bounding box center [393, 139] width 36 height 6
click at [388, 262] on p "Contents.json" at bounding box center [393, 261] width 36 height 6
click at [393, 143] on button "Contents.json" at bounding box center [384, 139] width 74 height 8
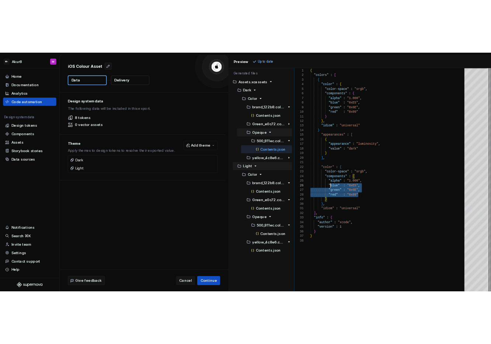
scroll to position [27, 27]
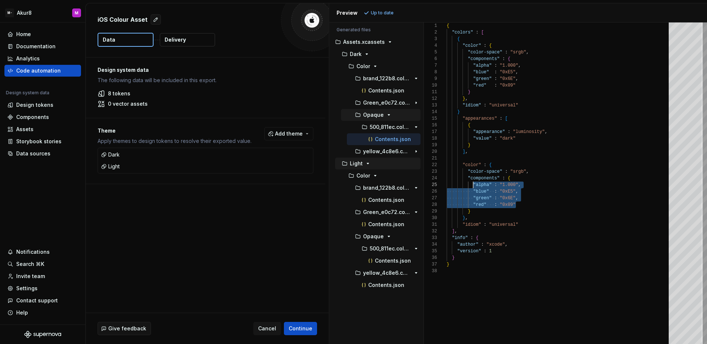
drag, startPoint x: 507, startPoint y: 202, endPoint x: 473, endPoint y: 187, distance: 37.3
click at [473, 187] on div "{ "colors" : [ { "color" : { "color-space" : "srgb" , "components" : { "alpha" …" at bounding box center [560, 183] width 227 height 322
click at [52, 106] on div "Design tokens" at bounding box center [42, 104] width 71 height 7
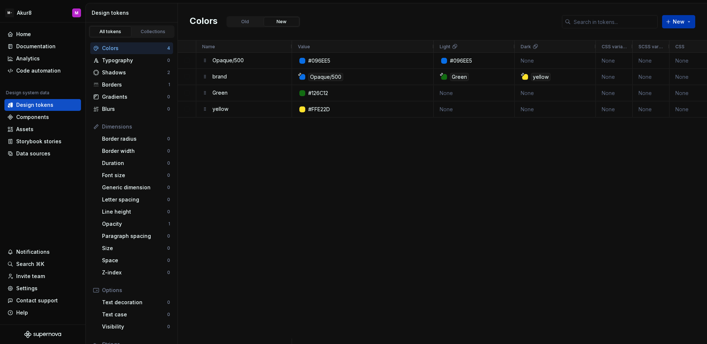
click at [685, 25] on button "New" at bounding box center [678, 21] width 33 height 13
click at [642, 41] on div "New token" at bounding box center [642, 37] width 28 height 7
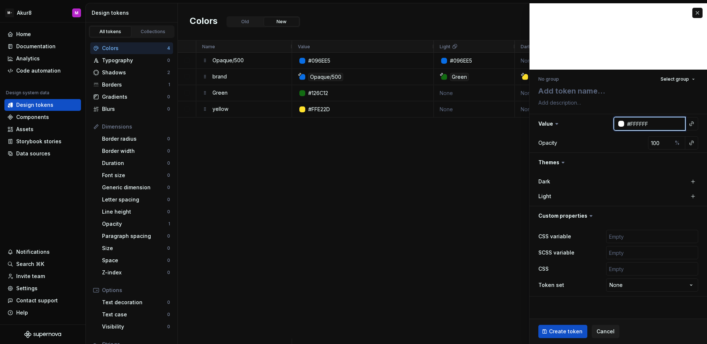
drag, startPoint x: 662, startPoint y: 125, endPoint x: 626, endPoint y: 122, distance: 36.3
click at [623, 121] on div "#FFFFFF" at bounding box center [649, 123] width 71 height 13
click at [666, 127] on input "#FFFFFF" at bounding box center [654, 123] width 61 height 13
paste input "#D71D32"
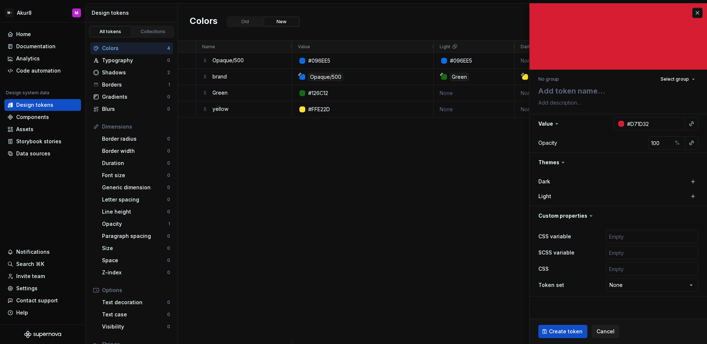
click at [633, 179] on div "Dark" at bounding box center [619, 181] width 160 height 10
click at [698, 14] on button "button" at bounding box center [698, 13] width 10 height 10
click at [498, 21] on div "Colors Old New New" at bounding box center [442, 21] width 529 height 37
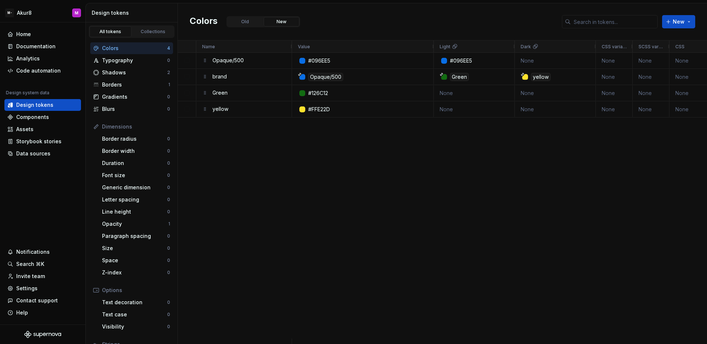
click at [490, 171] on div "#096EE5 #096EE5 None None None None None Opaque/500 Green yellow None None None…" at bounding box center [499, 196] width 415 height 286
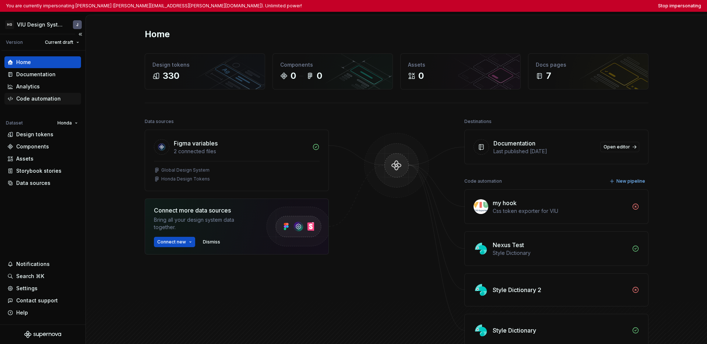
click at [34, 98] on div "Code automation" at bounding box center [38, 98] width 45 height 7
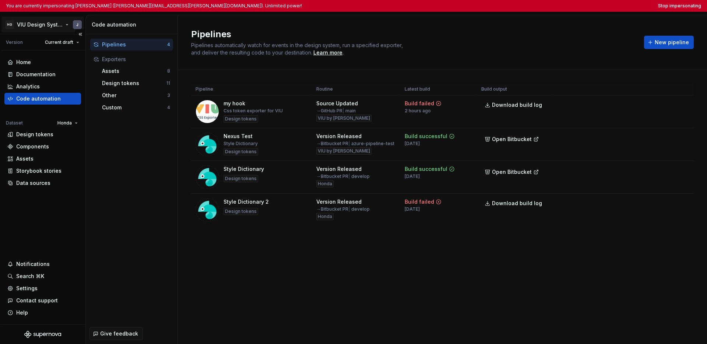
click at [23, 25] on html "You are currently impersonating [PERSON_NAME] ([PERSON_NAME][EMAIL_ADDRESS][PER…" at bounding box center [353, 172] width 707 height 344
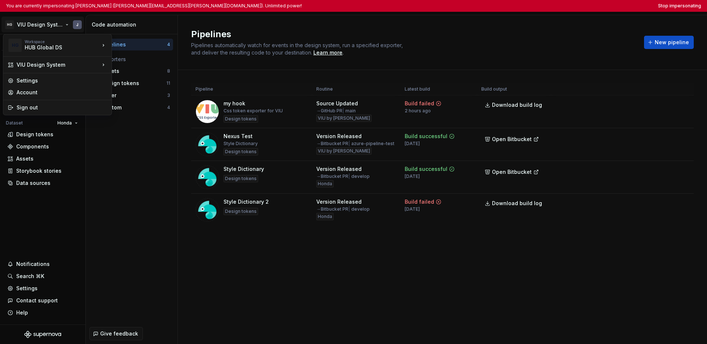
click at [113, 208] on html "You are currently impersonating [PERSON_NAME] ([PERSON_NAME][EMAIL_ADDRESS][PER…" at bounding box center [353, 172] width 707 height 344
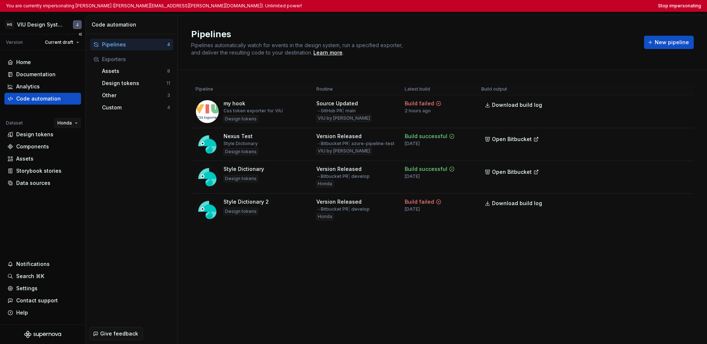
click at [67, 122] on html "You are currently impersonating [PERSON_NAME] ([PERSON_NAME][EMAIL_ADDRESS][PER…" at bounding box center [353, 172] width 707 height 344
click at [283, 258] on html "You are currently impersonating [PERSON_NAME] ([PERSON_NAME][EMAIL_ADDRESS][PER…" at bounding box center [353, 172] width 707 height 344
click at [490, 169] on html "You are currently impersonating [PERSON_NAME] ([PERSON_NAME][EMAIL_ADDRESS][PER…" at bounding box center [353, 172] width 707 height 344
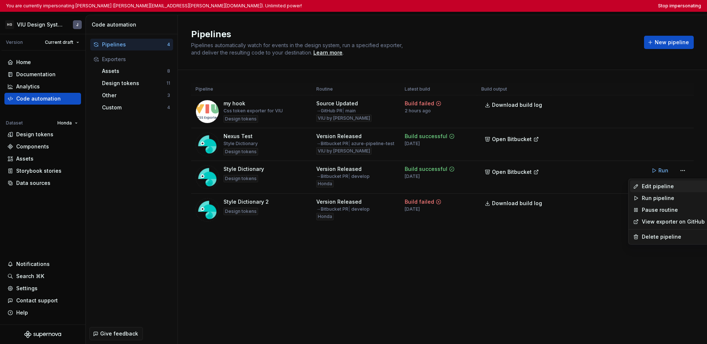
click at [490, 184] on div "Edit pipeline" at bounding box center [673, 186] width 63 height 7
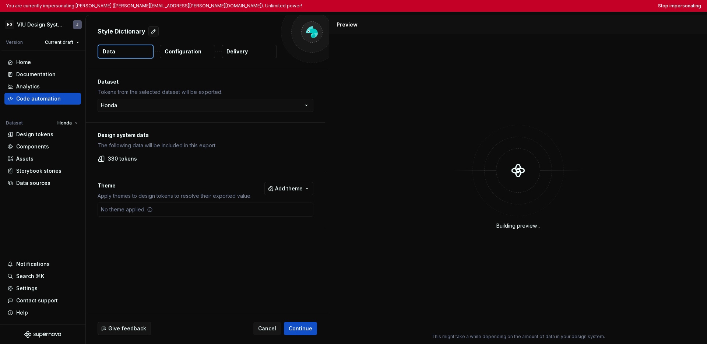
click at [254, 53] on button "Delivery" at bounding box center [249, 51] width 55 height 13
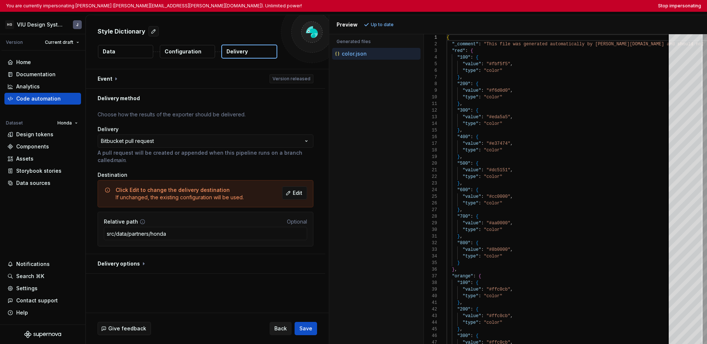
click at [281, 327] on span "Back" at bounding box center [280, 328] width 13 height 7
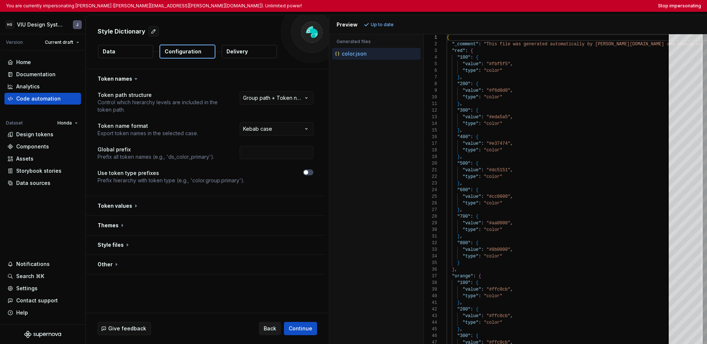
click at [275, 330] on span "Back" at bounding box center [270, 328] width 13 height 7
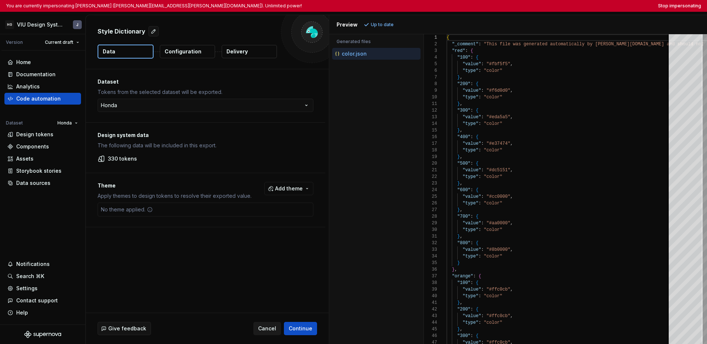
click at [268, 331] on span "Cancel" at bounding box center [267, 328] width 18 height 7
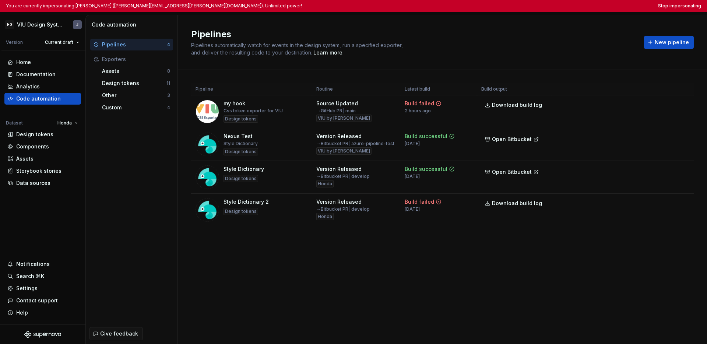
click at [490, 9] on div "You are currently impersonating [PERSON_NAME] ([PERSON_NAME][EMAIL_ADDRESS][PER…" at bounding box center [353, 6] width 707 height 12
click at [490, 8] on button "Stop impersonating" at bounding box center [679, 6] width 43 height 6
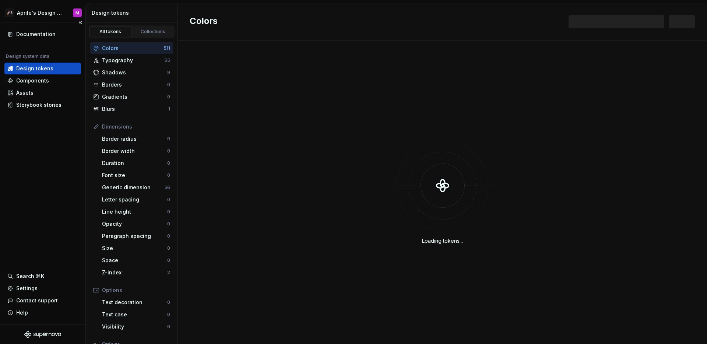
drag, startPoint x: 76, startPoint y: 167, endPoint x: 72, endPoint y: 173, distance: 8.0
click at [76, 167] on div "Documentation Design system data Design tokens Components Assets Storybook stor…" at bounding box center [42, 173] width 85 height 302
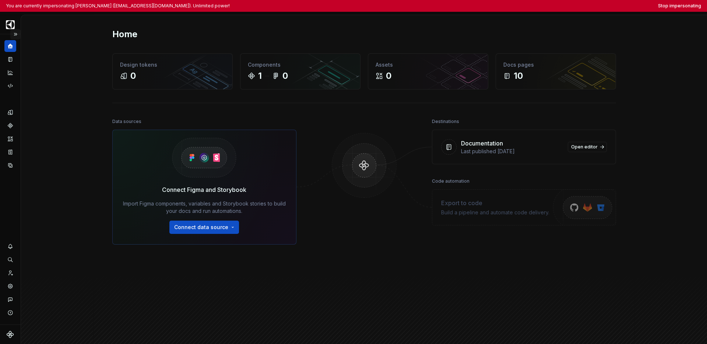
click at [17, 34] on button "Expand sidebar" at bounding box center [15, 34] width 10 height 10
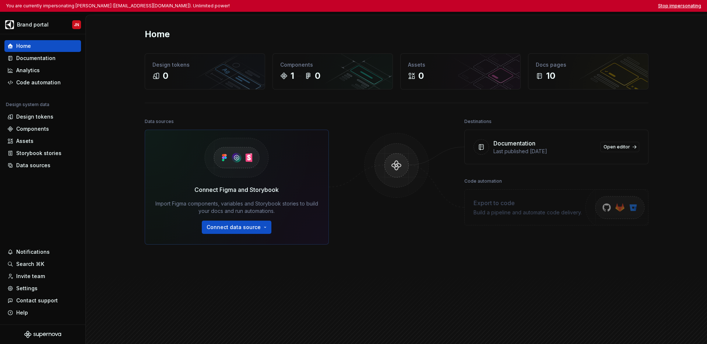
click at [490, 4] on button "Stop impersonating" at bounding box center [679, 6] width 43 height 6
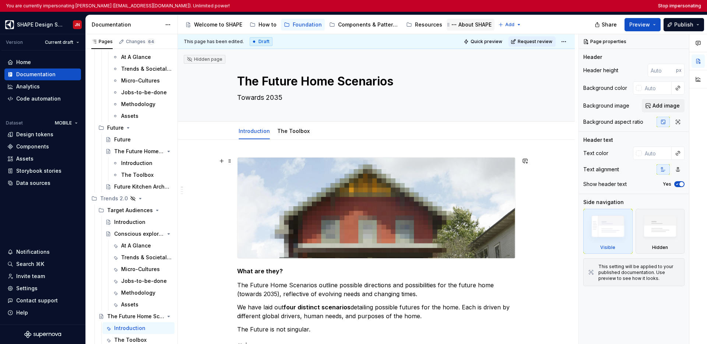
type textarea "*"
click at [685, 4] on button "Stop impersonating" at bounding box center [679, 6] width 43 height 6
